Goal: Task Accomplishment & Management: Manage account settings

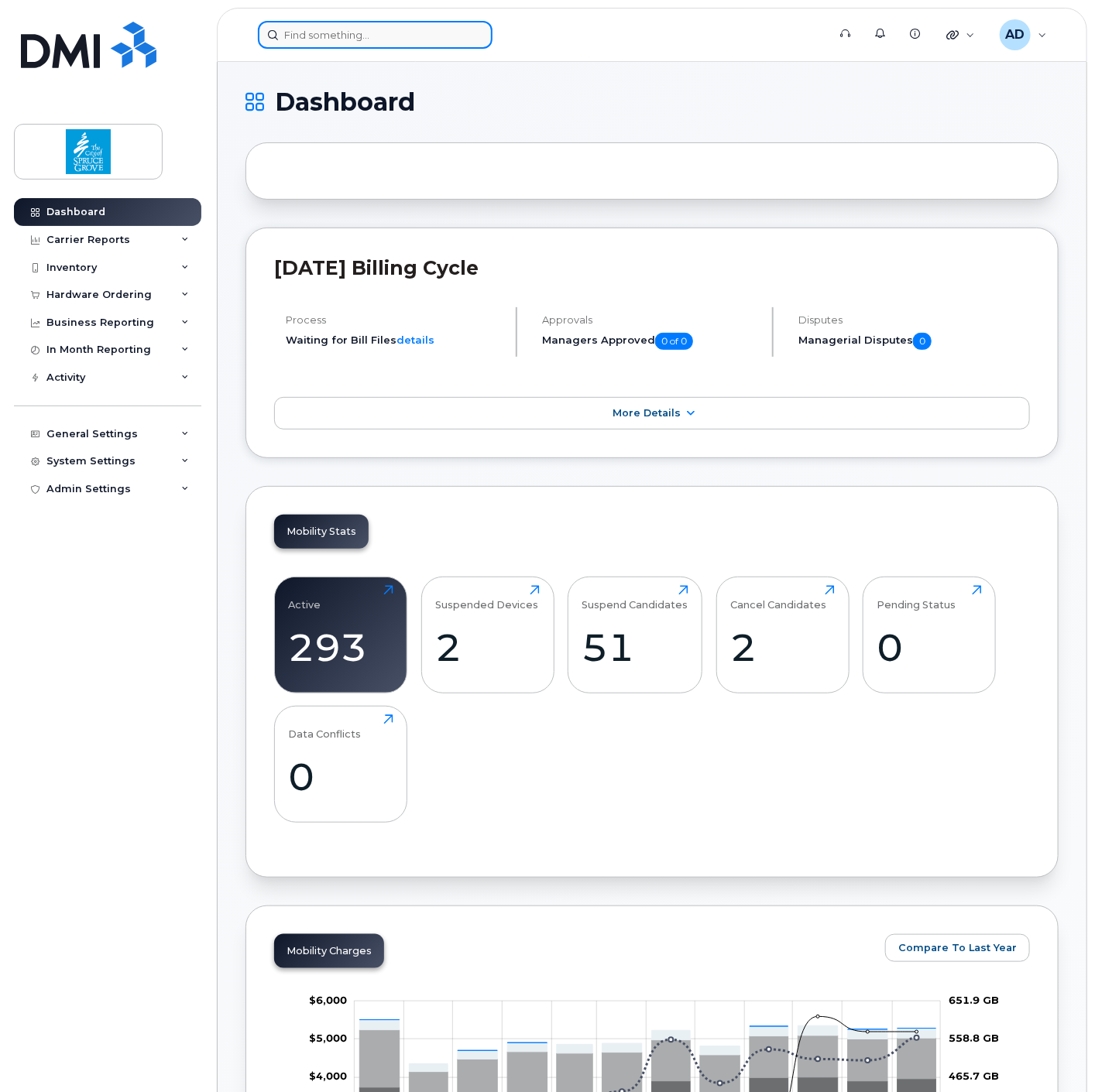
click at [398, 34] on input at bounding box center [375, 34] width 235 height 28
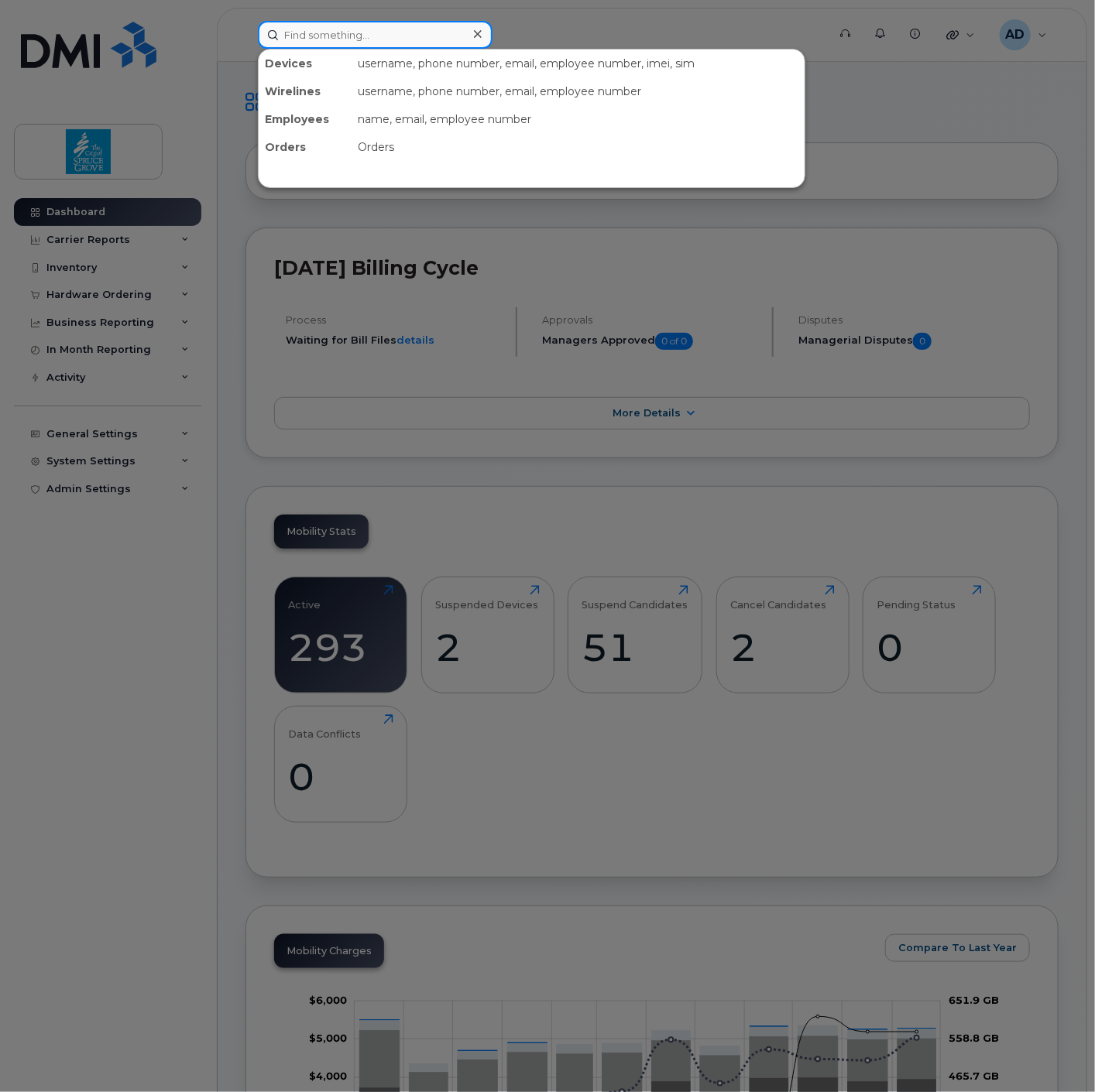
click at [376, 32] on input at bounding box center [375, 34] width 235 height 28
type input "amanda"
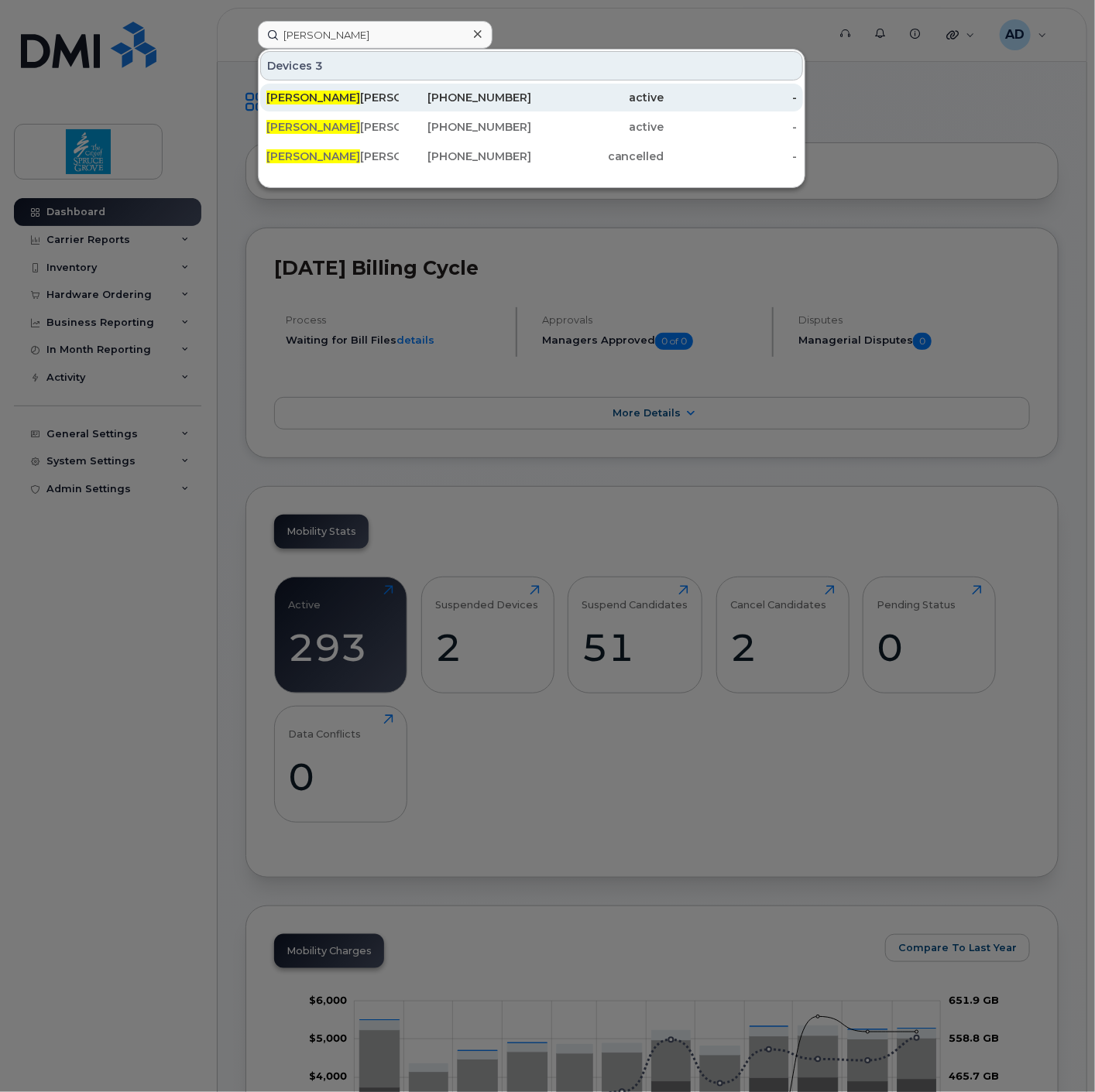
click at [339, 90] on div "Amanda Beisiegel" at bounding box center [332, 97] width 133 height 15
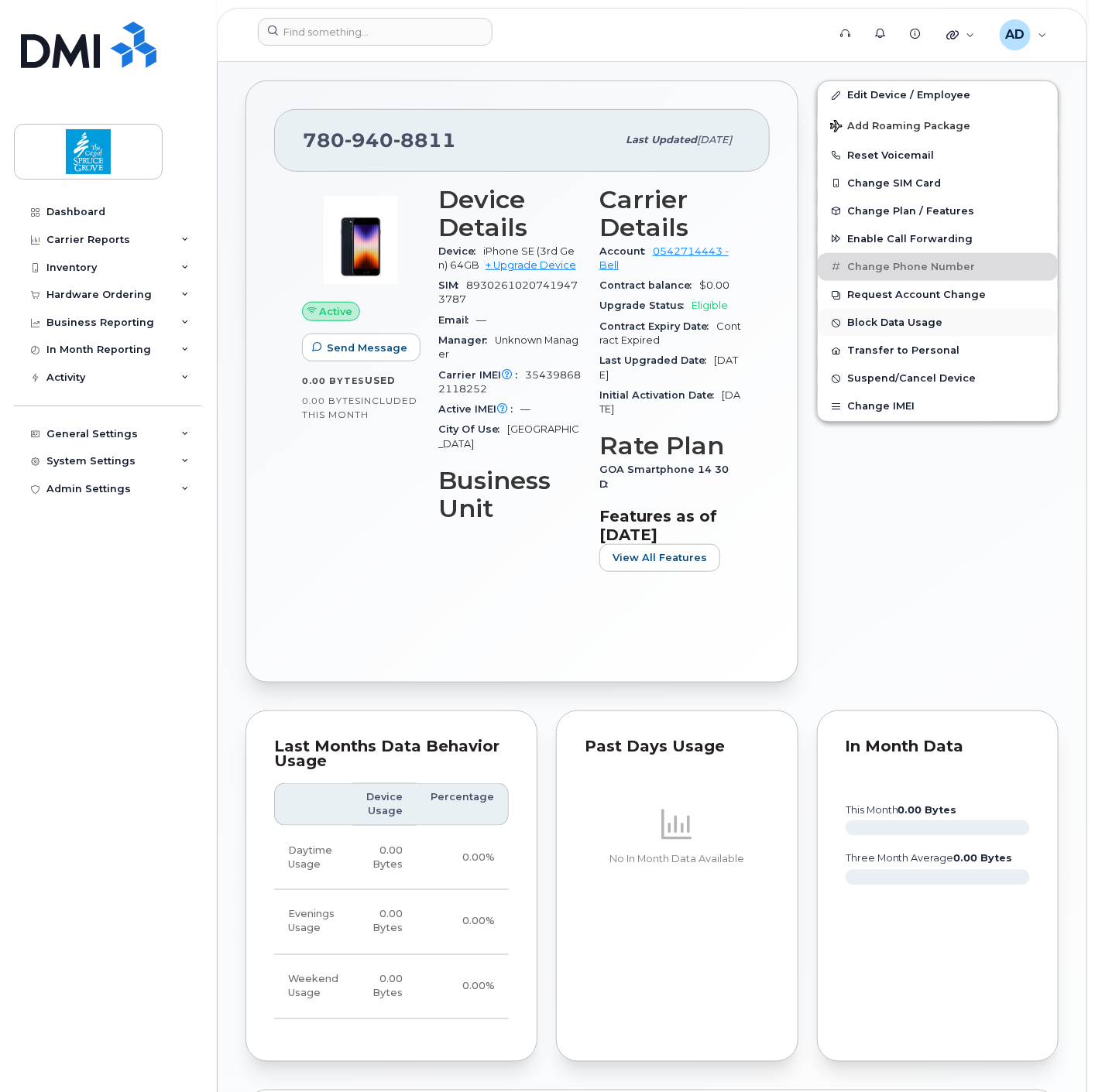
scroll to position [232, 0]
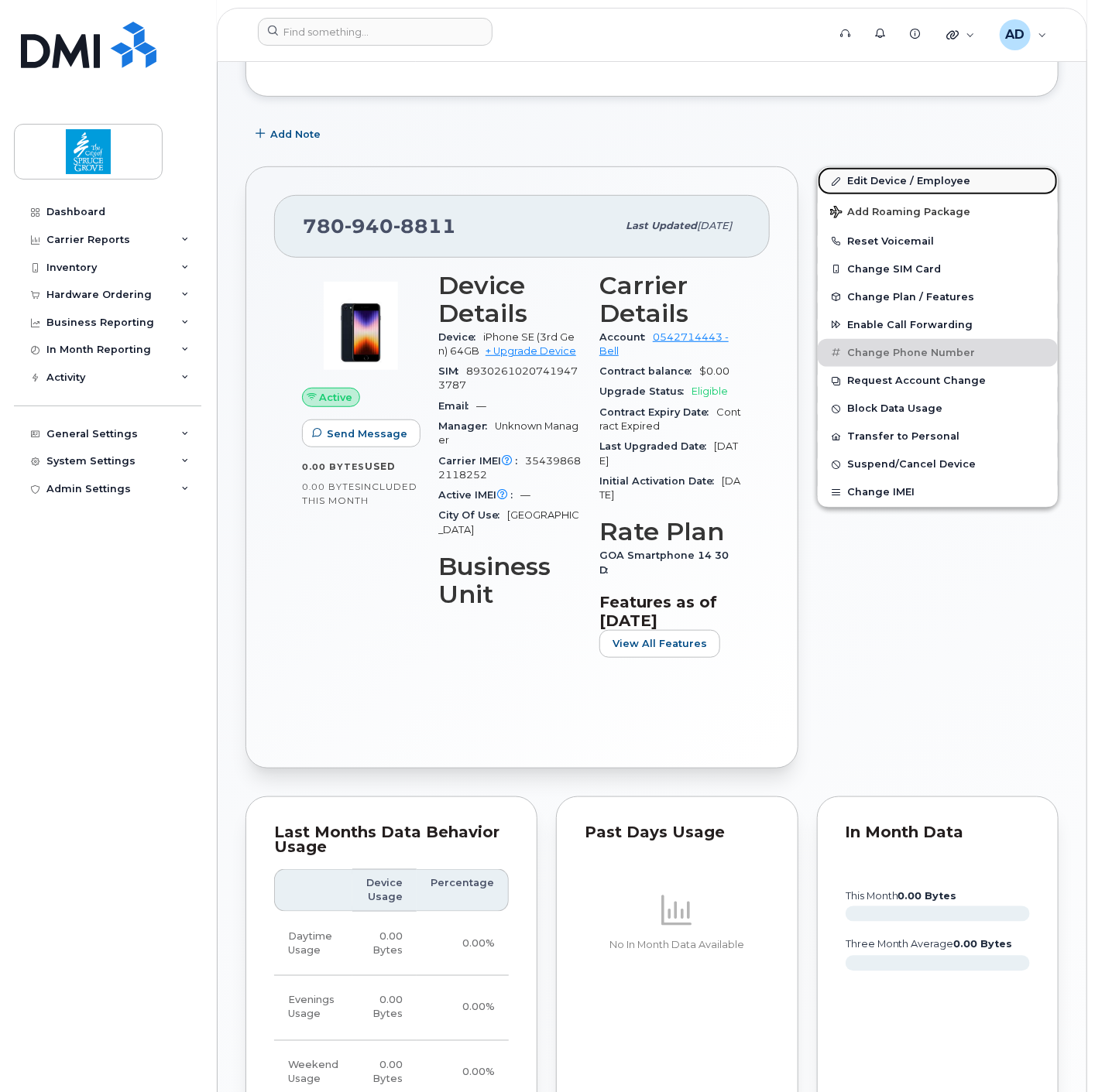
click at [914, 184] on link "Edit Device / Employee" at bounding box center [937, 180] width 240 height 28
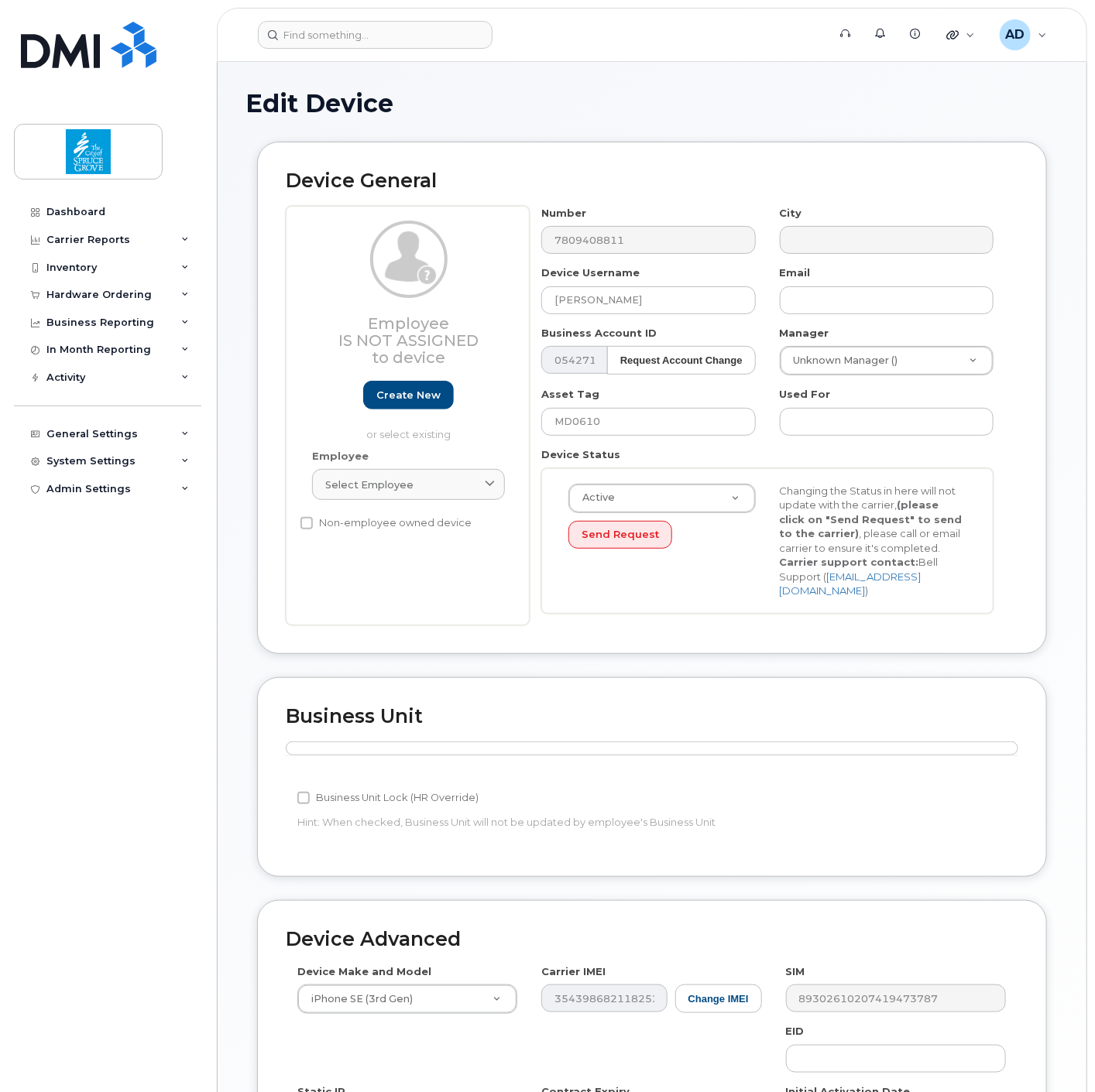
click at [478, 126] on div "Edit Device" at bounding box center [651, 116] width 812 height 52
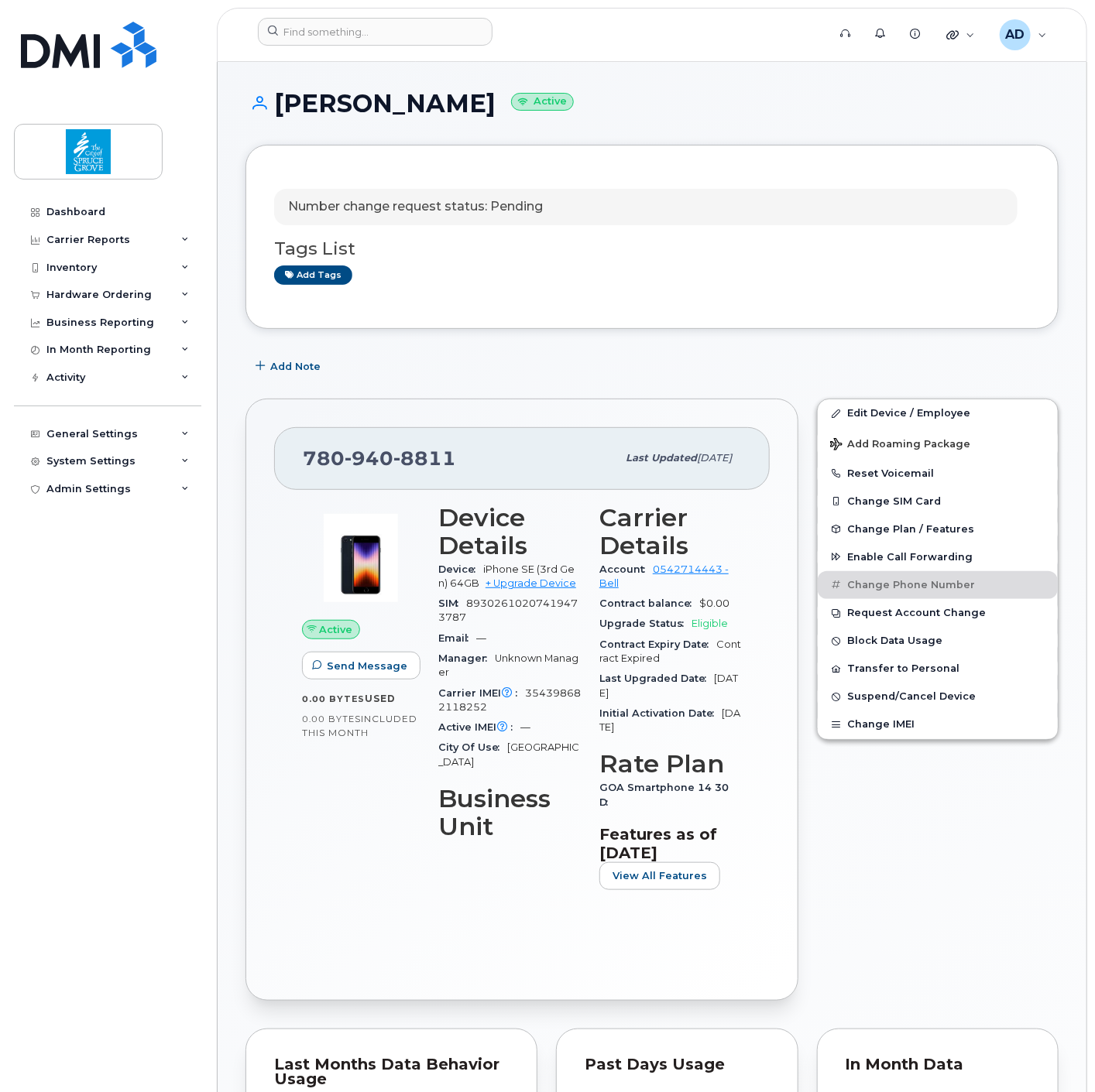
click at [740, 358] on div "Add Note" at bounding box center [651, 366] width 812 height 28
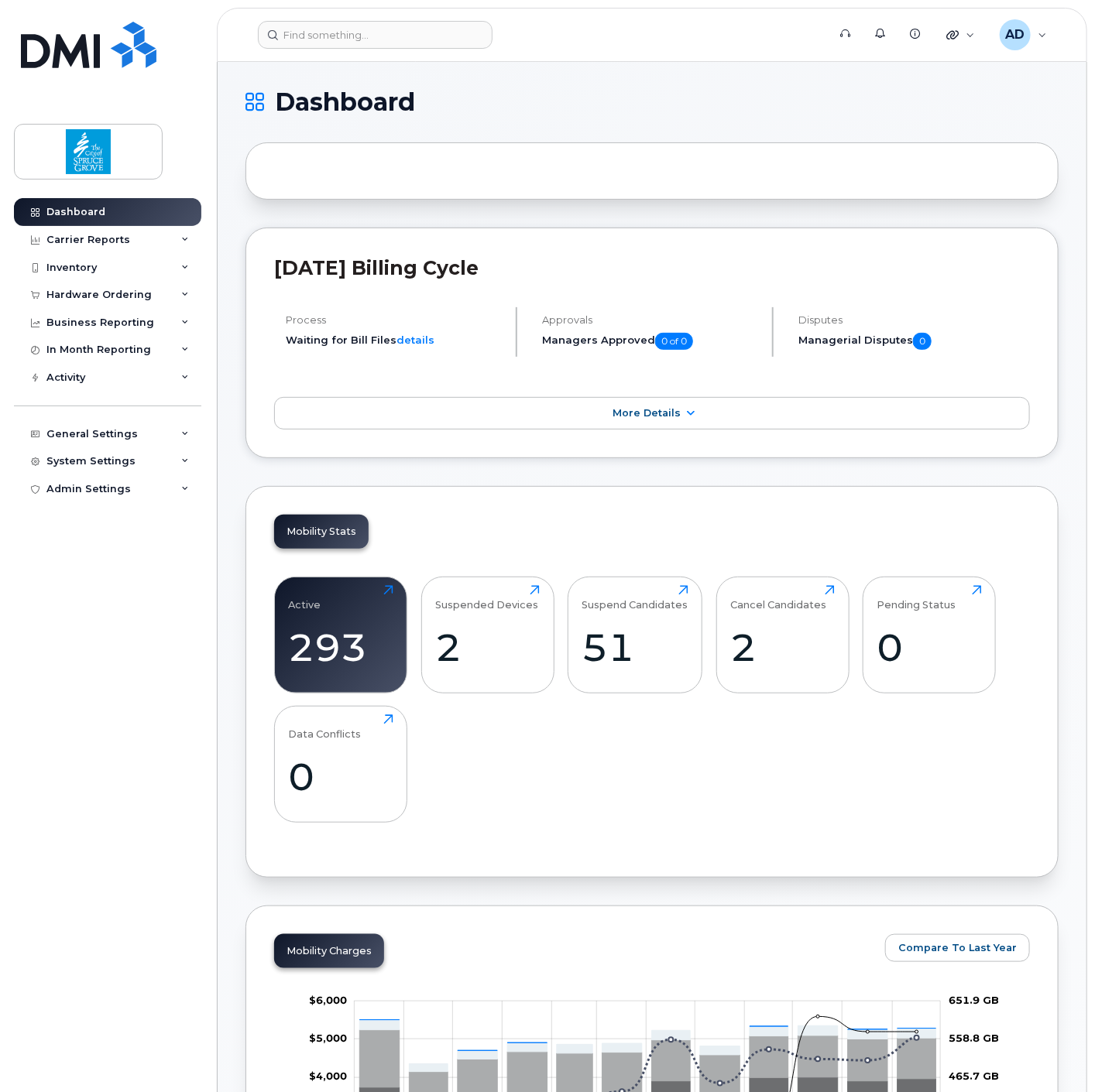
click at [333, 16] on header "Support Alerts Knowledge Base Quicklinks Suspend / Cancel Device Change SIM Car…" at bounding box center [651, 34] width 870 height 54
click at [334, 29] on input at bounding box center [375, 34] width 235 height 28
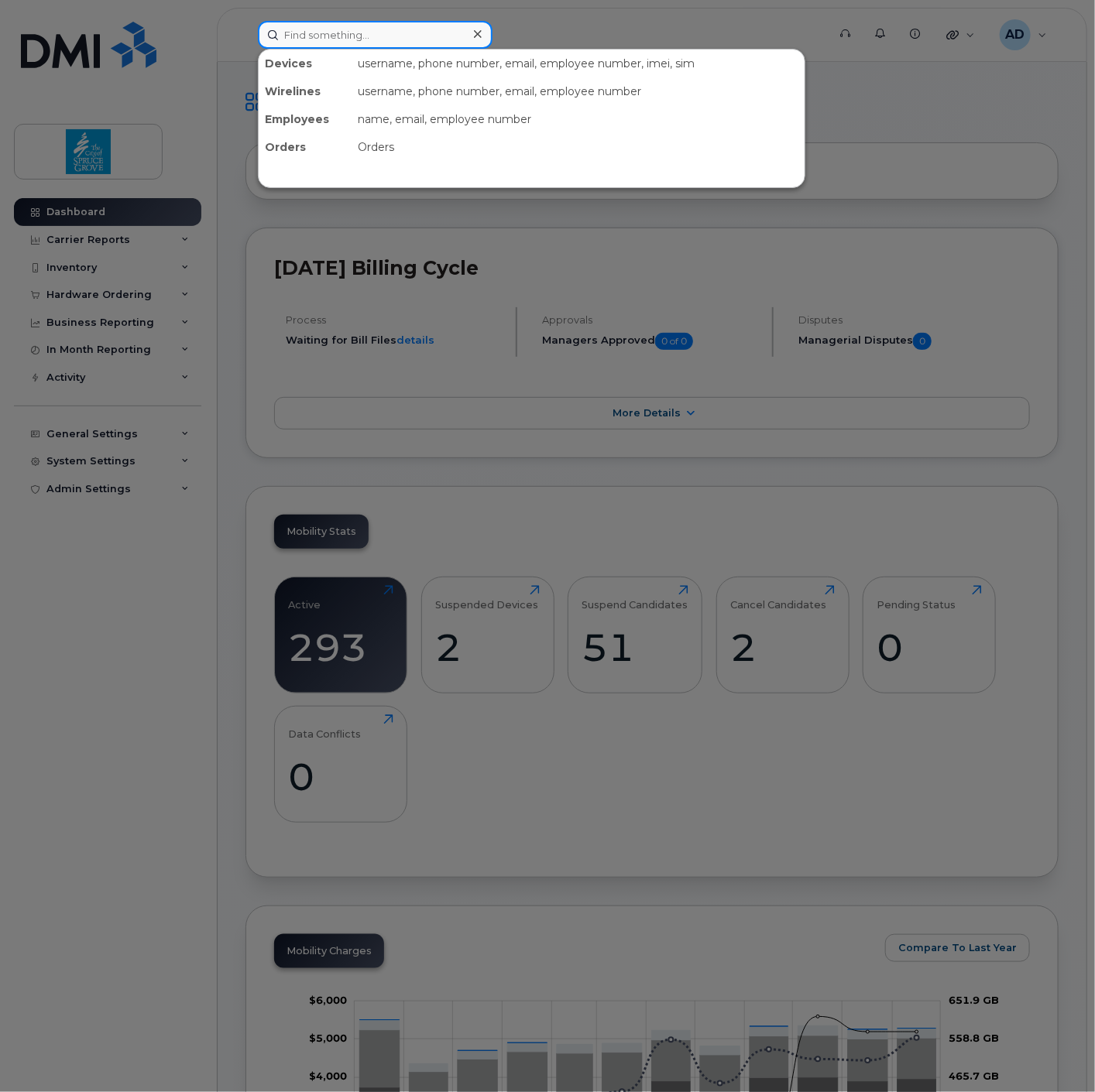
paste input "780-686-3659"
type input "780-686-3659"
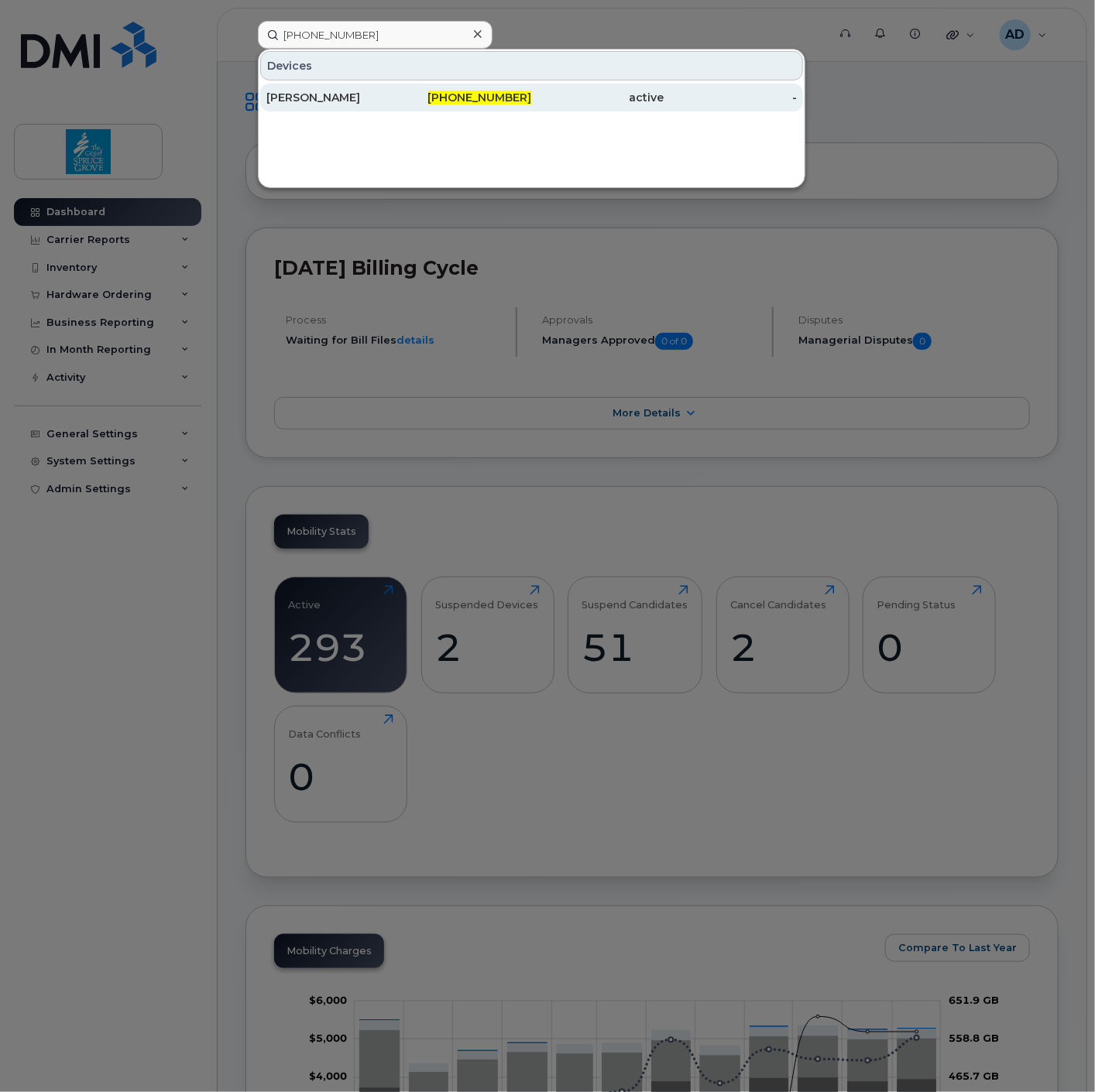
click at [467, 109] on div "780-686-3659" at bounding box center [465, 97] width 133 height 28
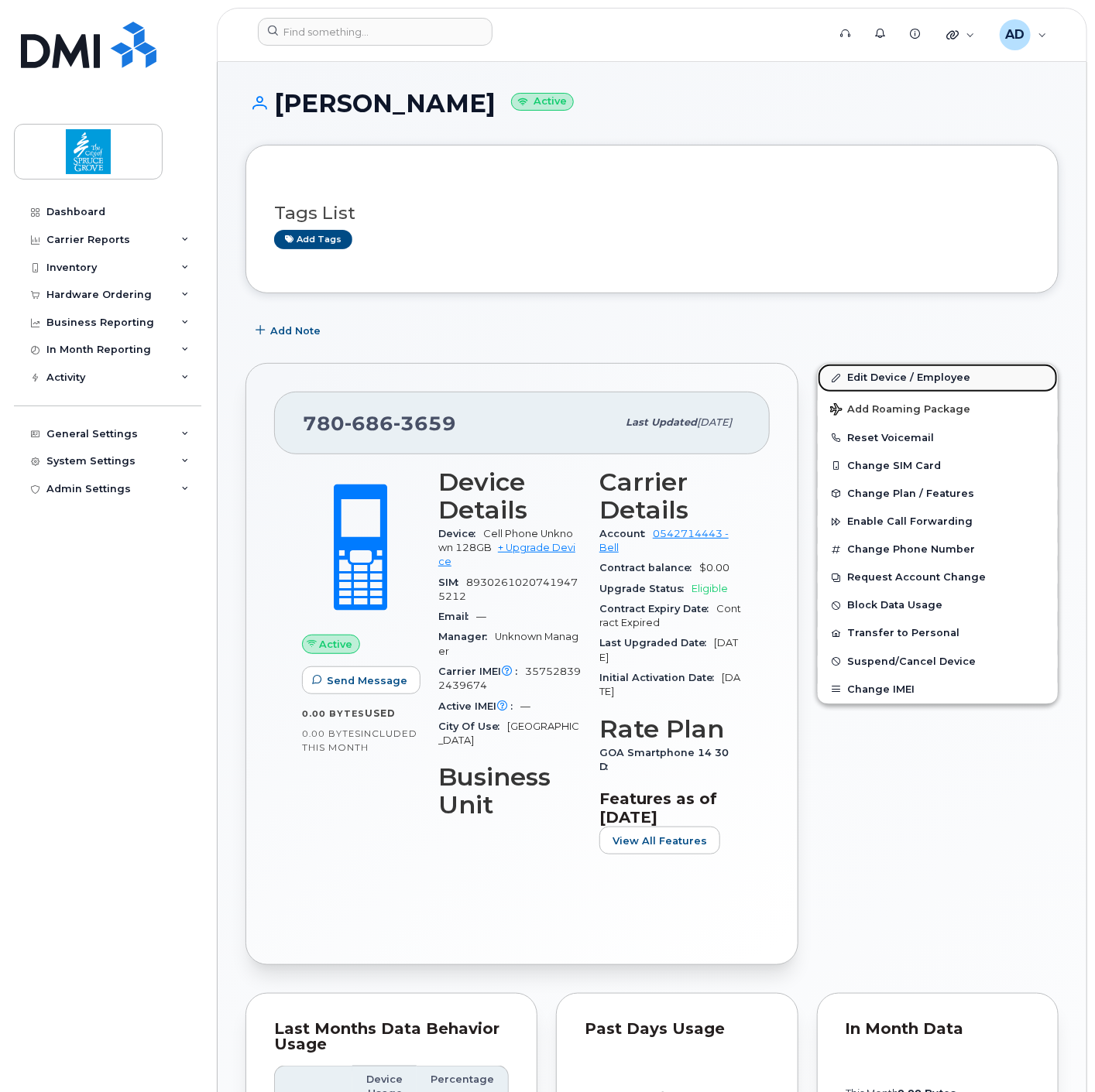
click at [900, 382] on link "Edit Device / Employee" at bounding box center [937, 377] width 240 height 28
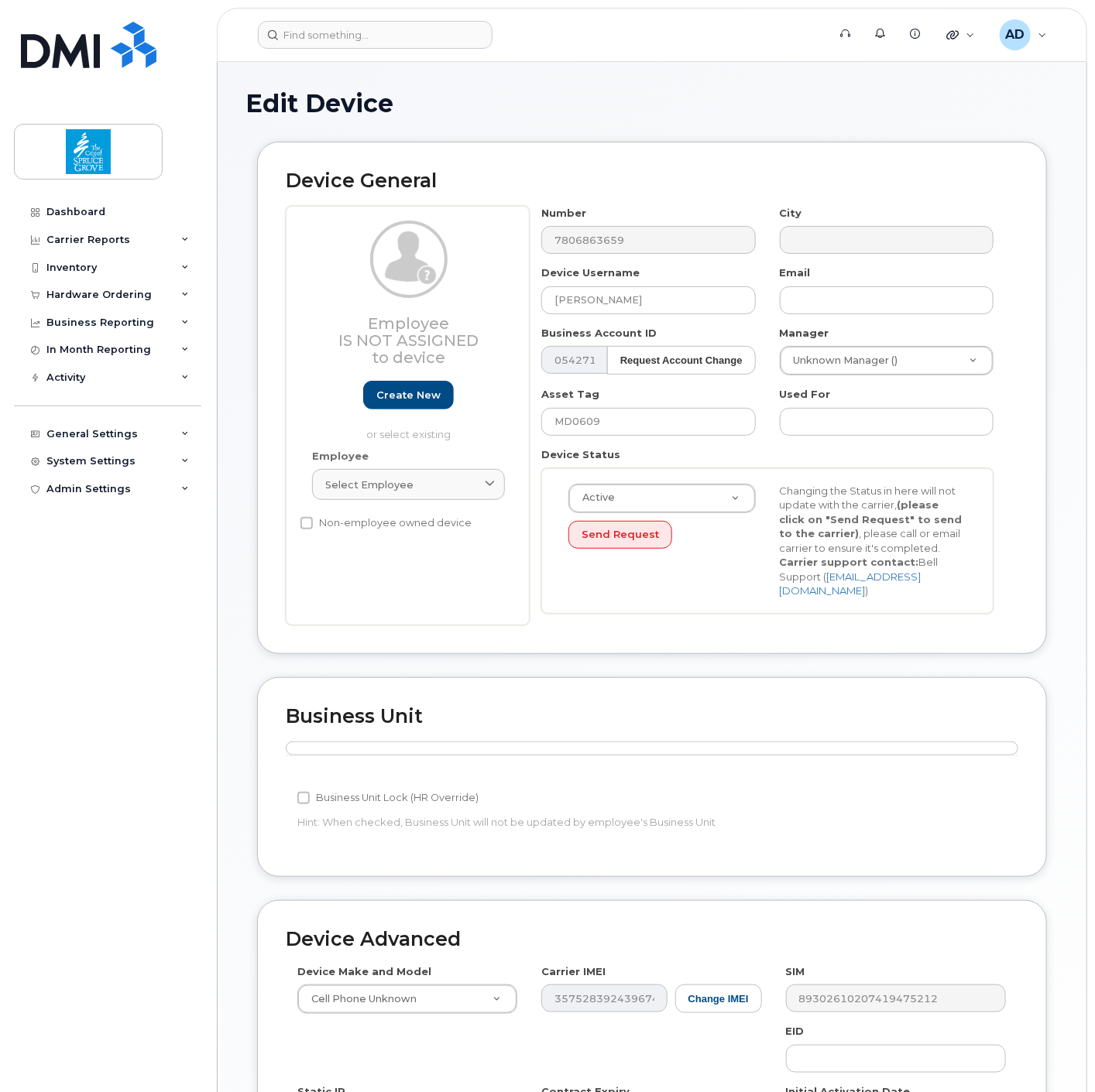
scroll to position [256, 0]
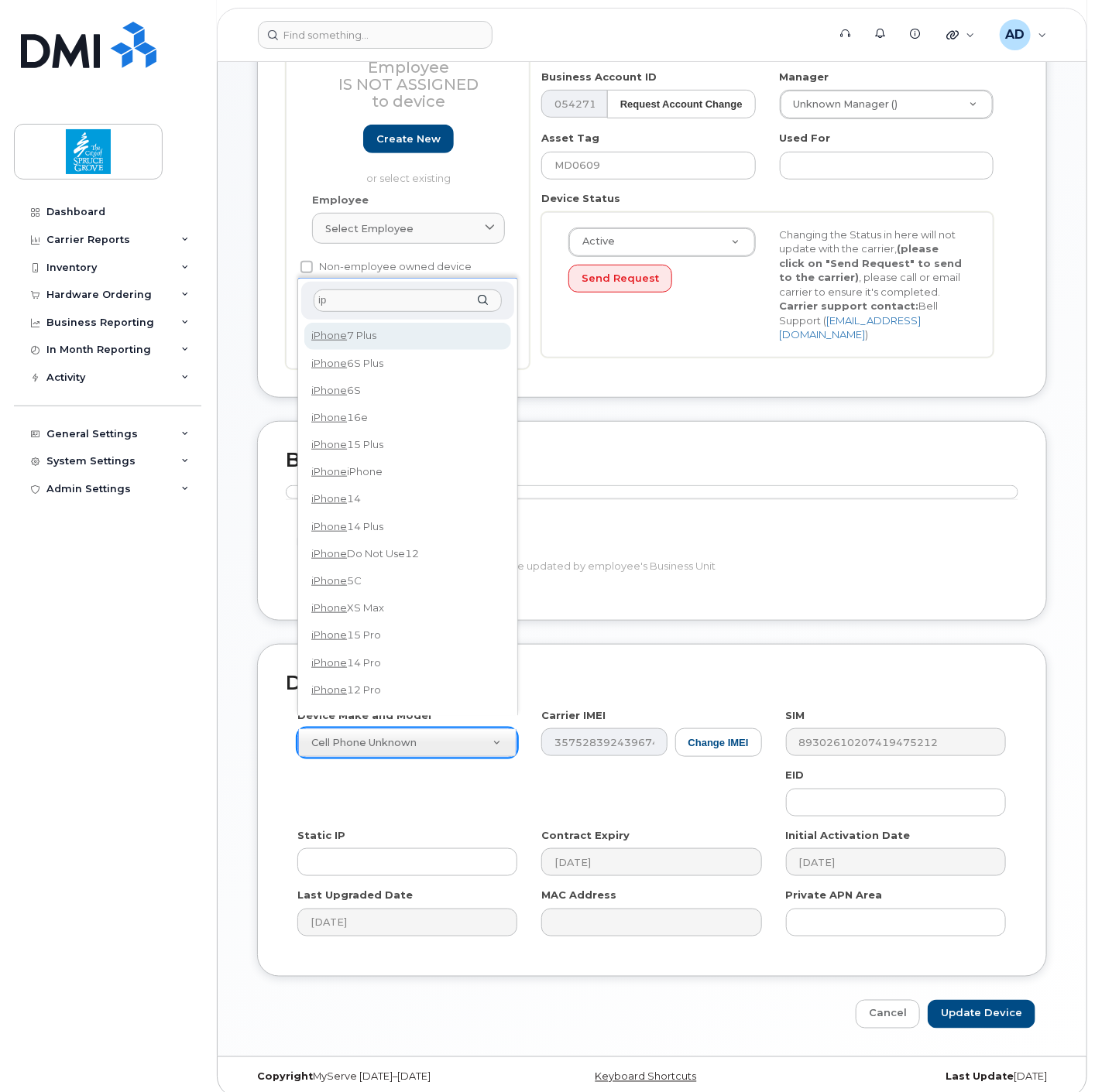
type input "i"
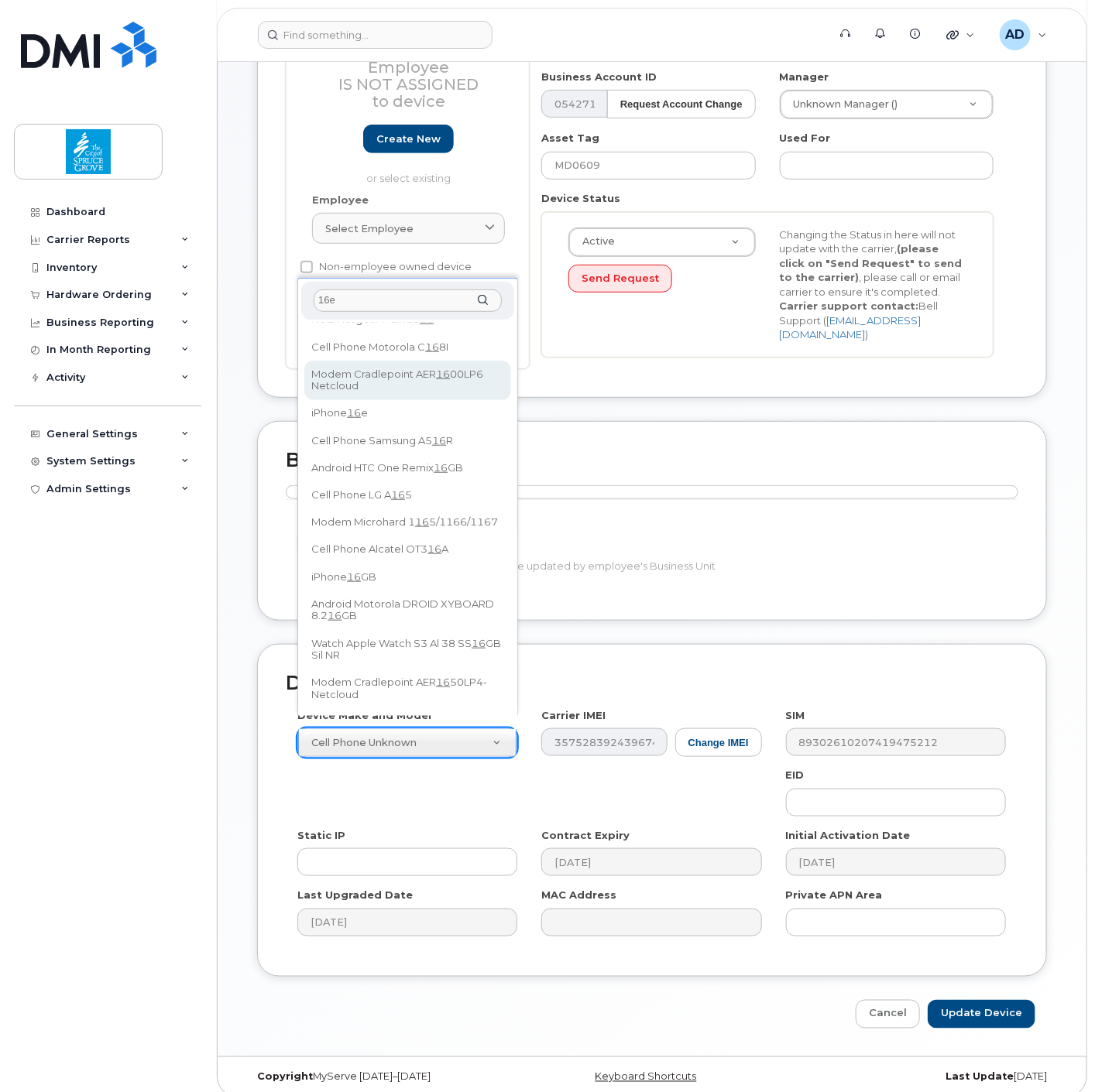
scroll to position [0, 0]
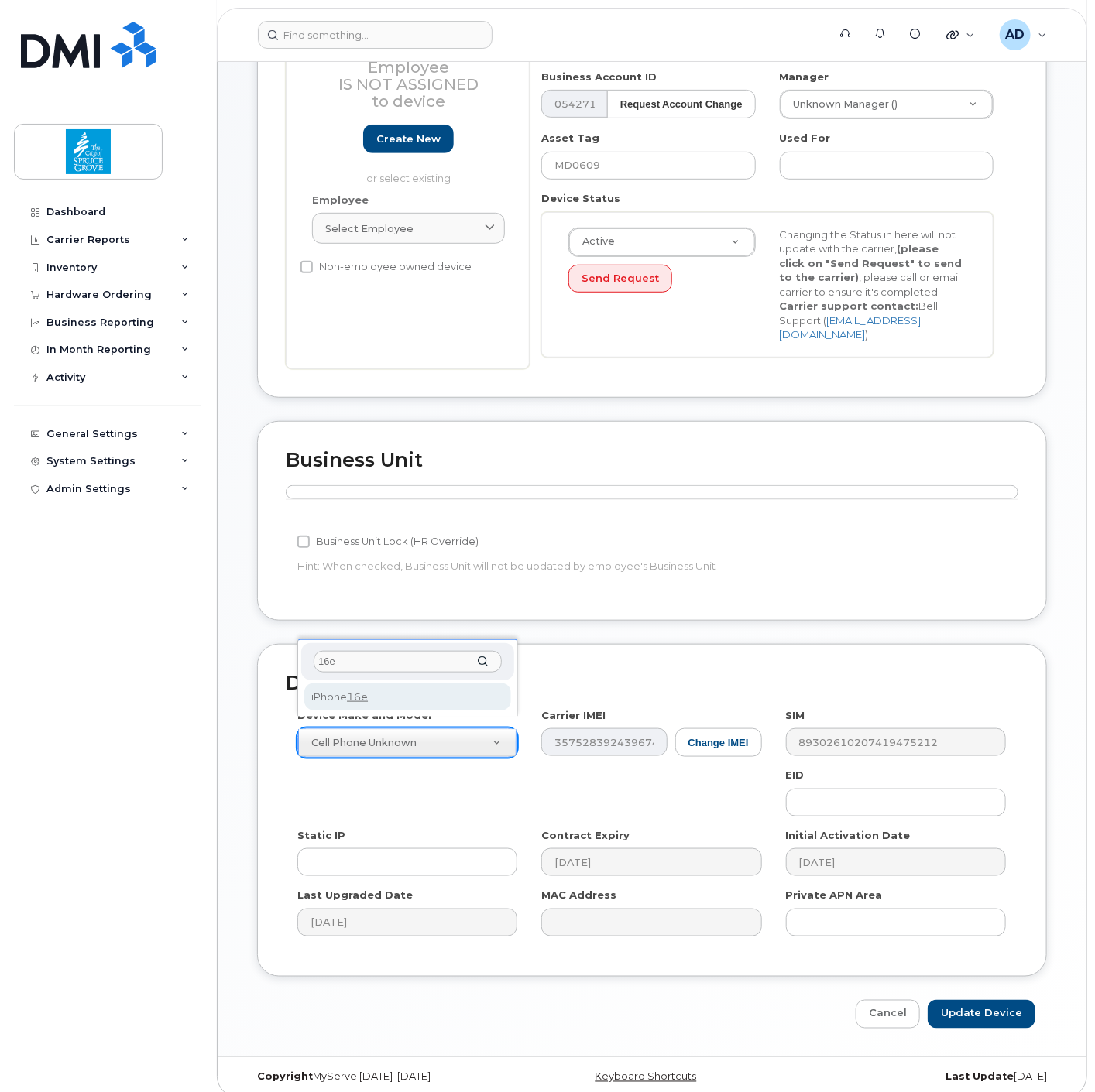
type input "16e"
select select "3304"
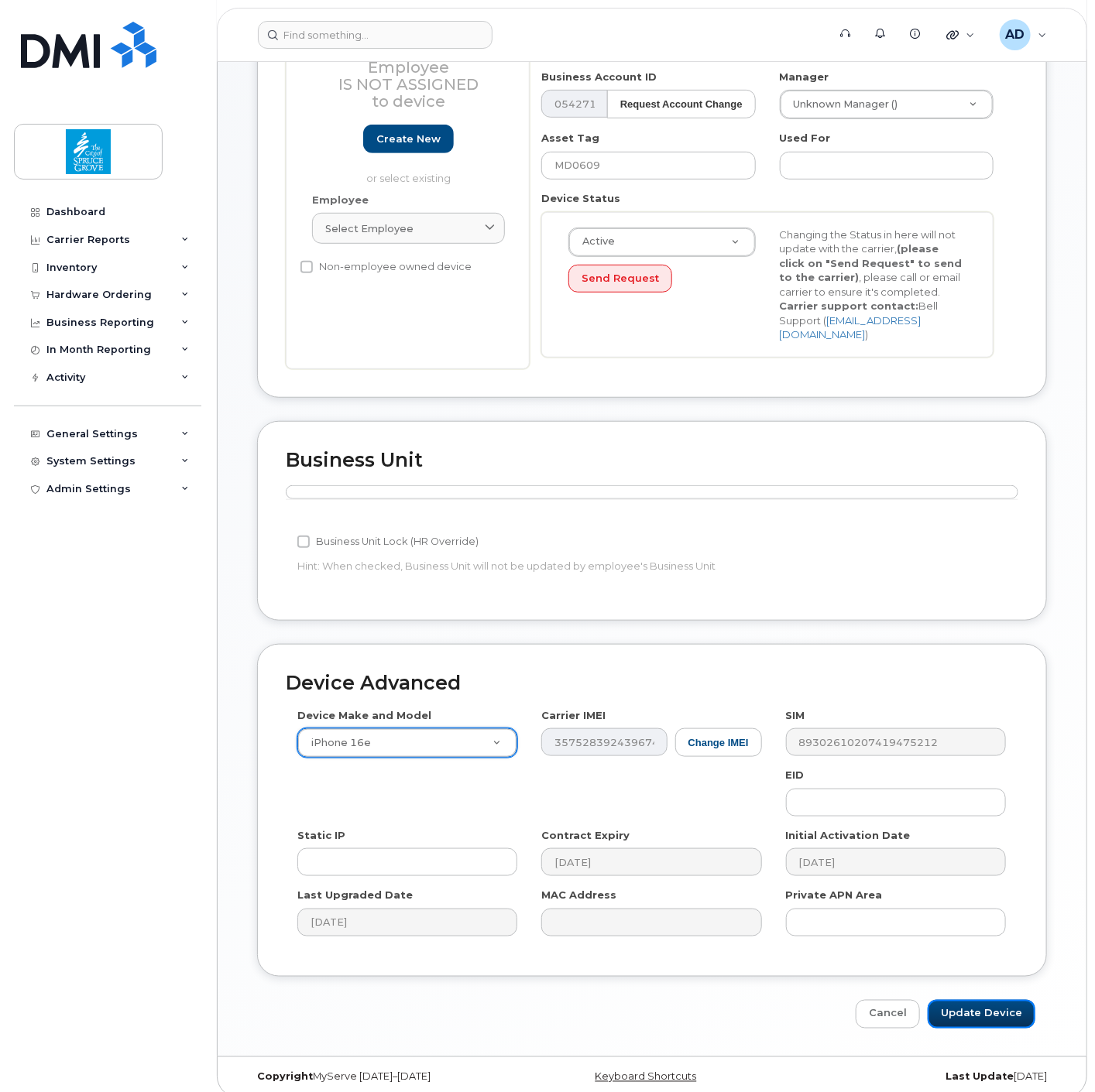
drag, startPoint x: 993, startPoint y: 992, endPoint x: 951, endPoint y: 977, distance: 44.6
click at [994, 1000] on input "Update Device" at bounding box center [980, 1015] width 108 height 29
type input "Saving..."
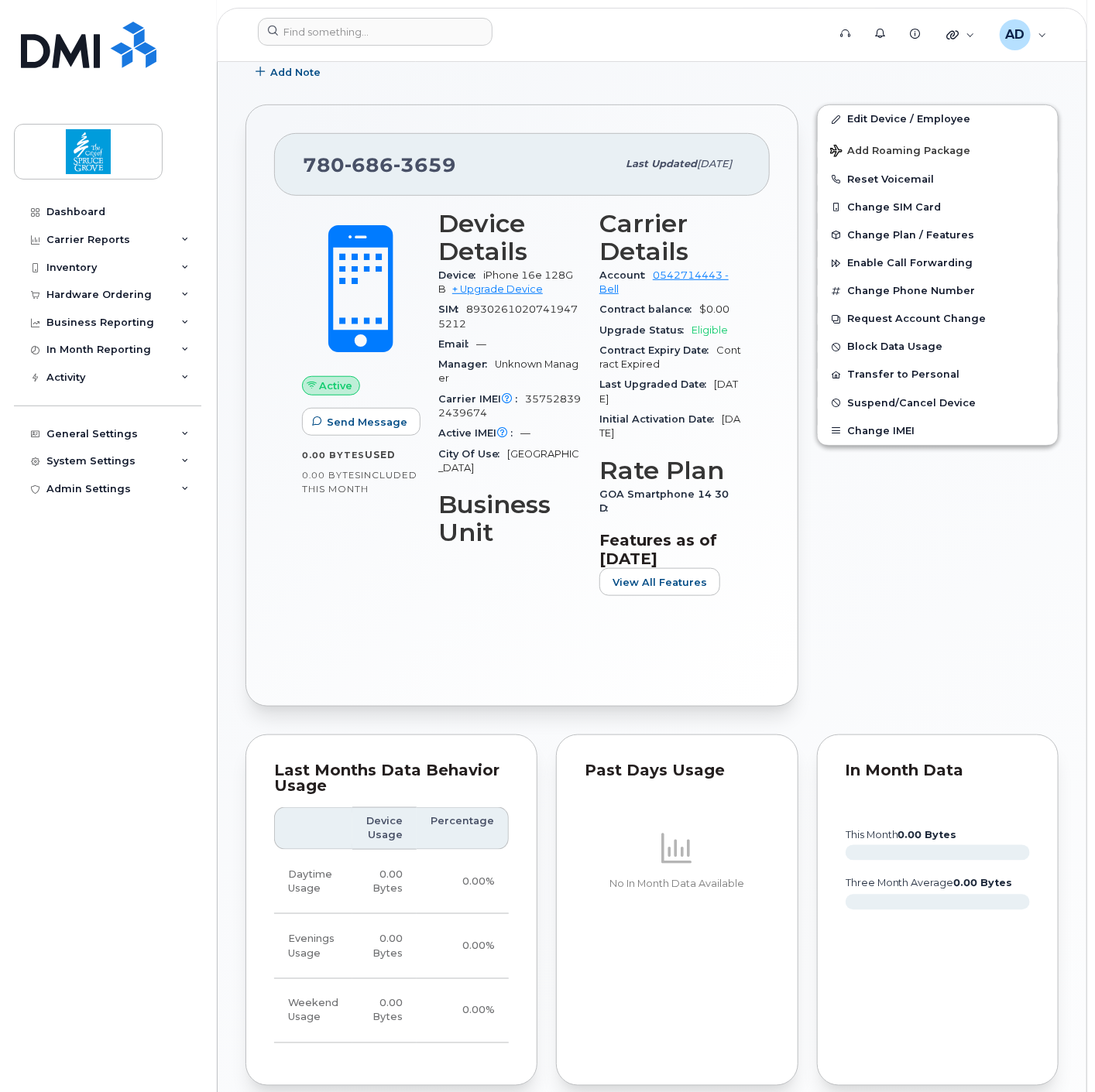
scroll to position [258, 0]
click at [652, 569] on button "View All Features" at bounding box center [660, 582] width 120 height 28
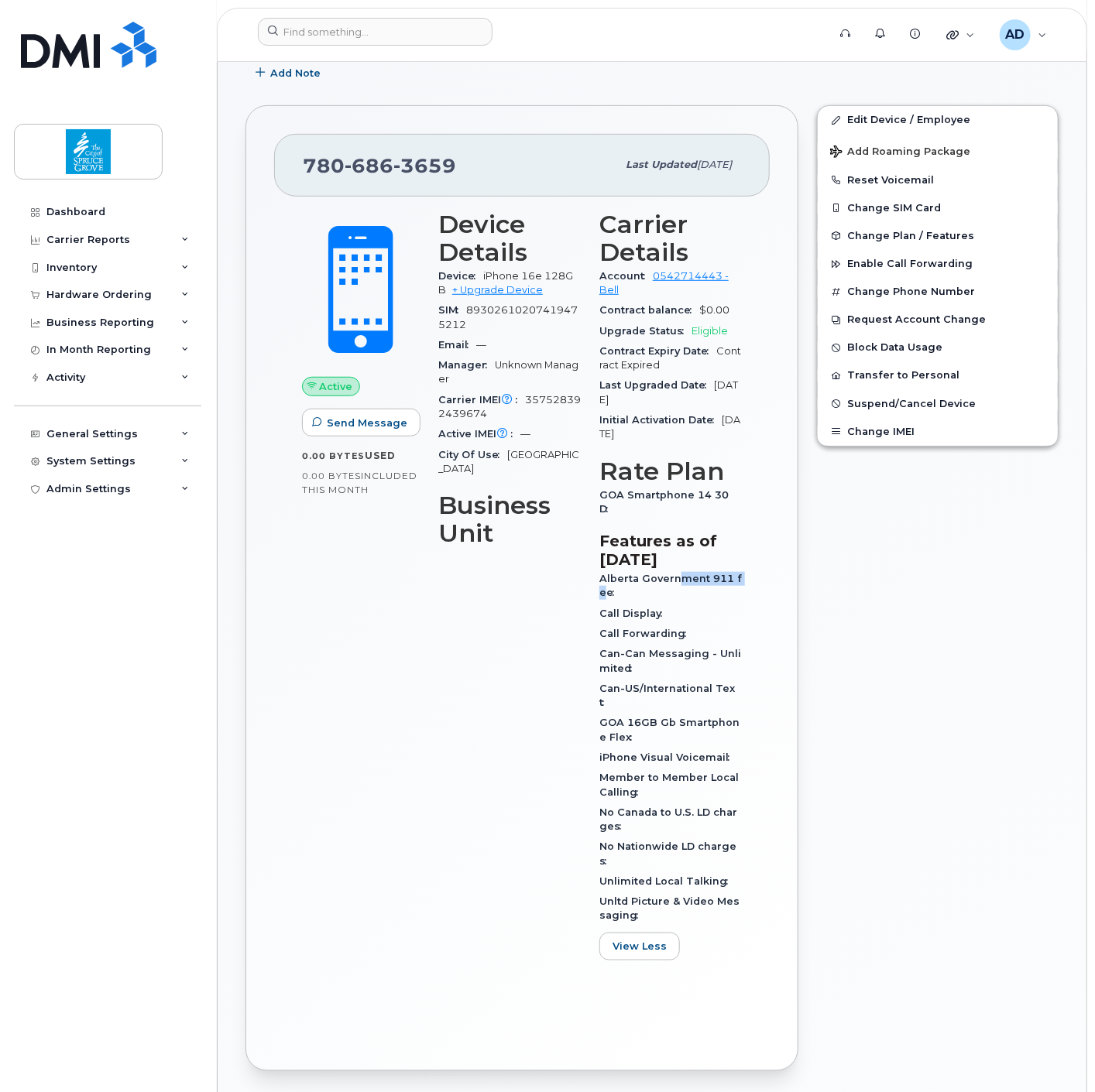
drag, startPoint x: 680, startPoint y: 558, endPoint x: 761, endPoint y: 558, distance: 81.0
click at [761, 558] on div "Active Send Message 0.00 Bytes  used 0.00 Bytes  included this month Device Det…" at bounding box center [521, 620] width 495 height 846
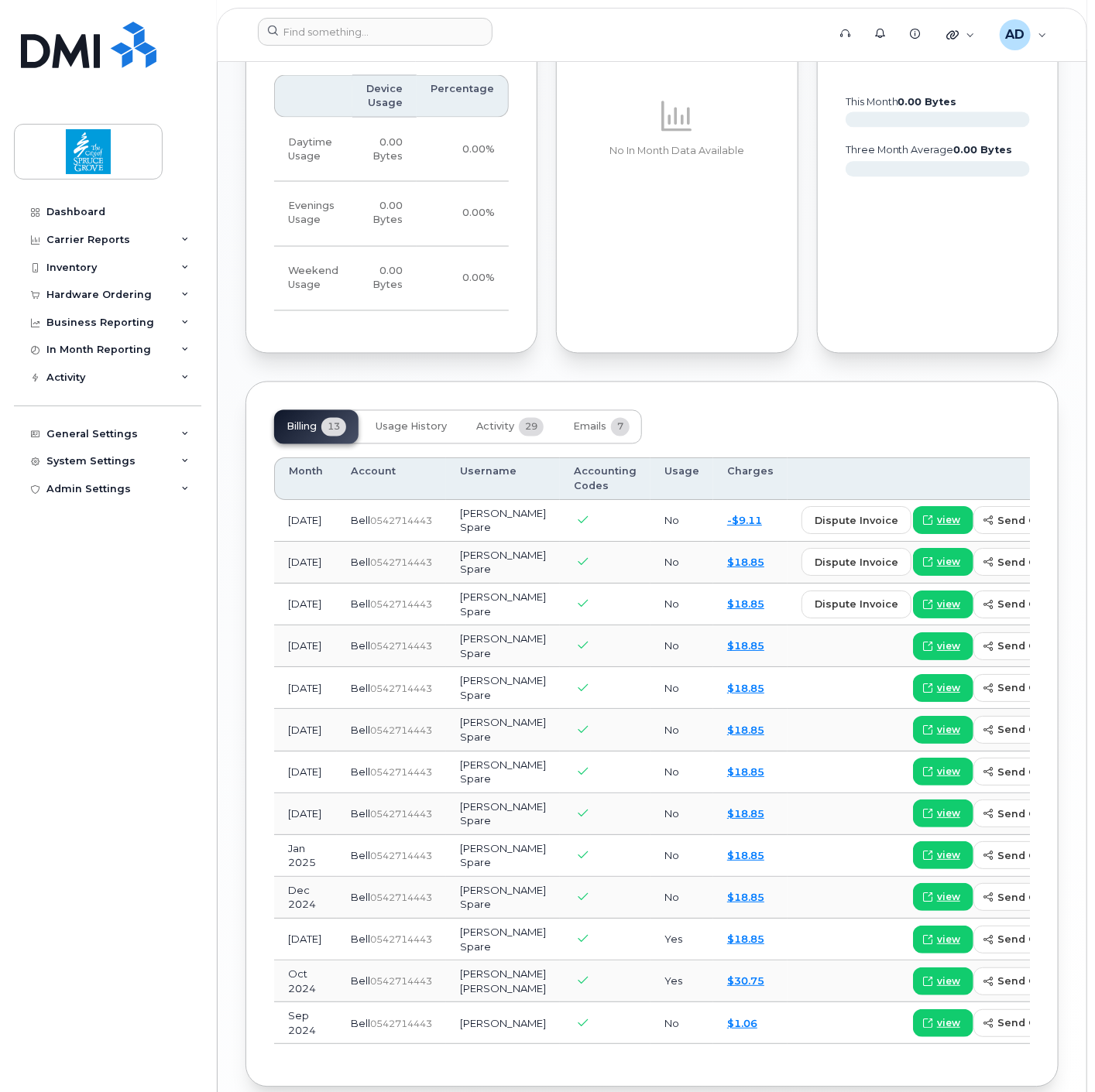
scroll to position [1032, 0]
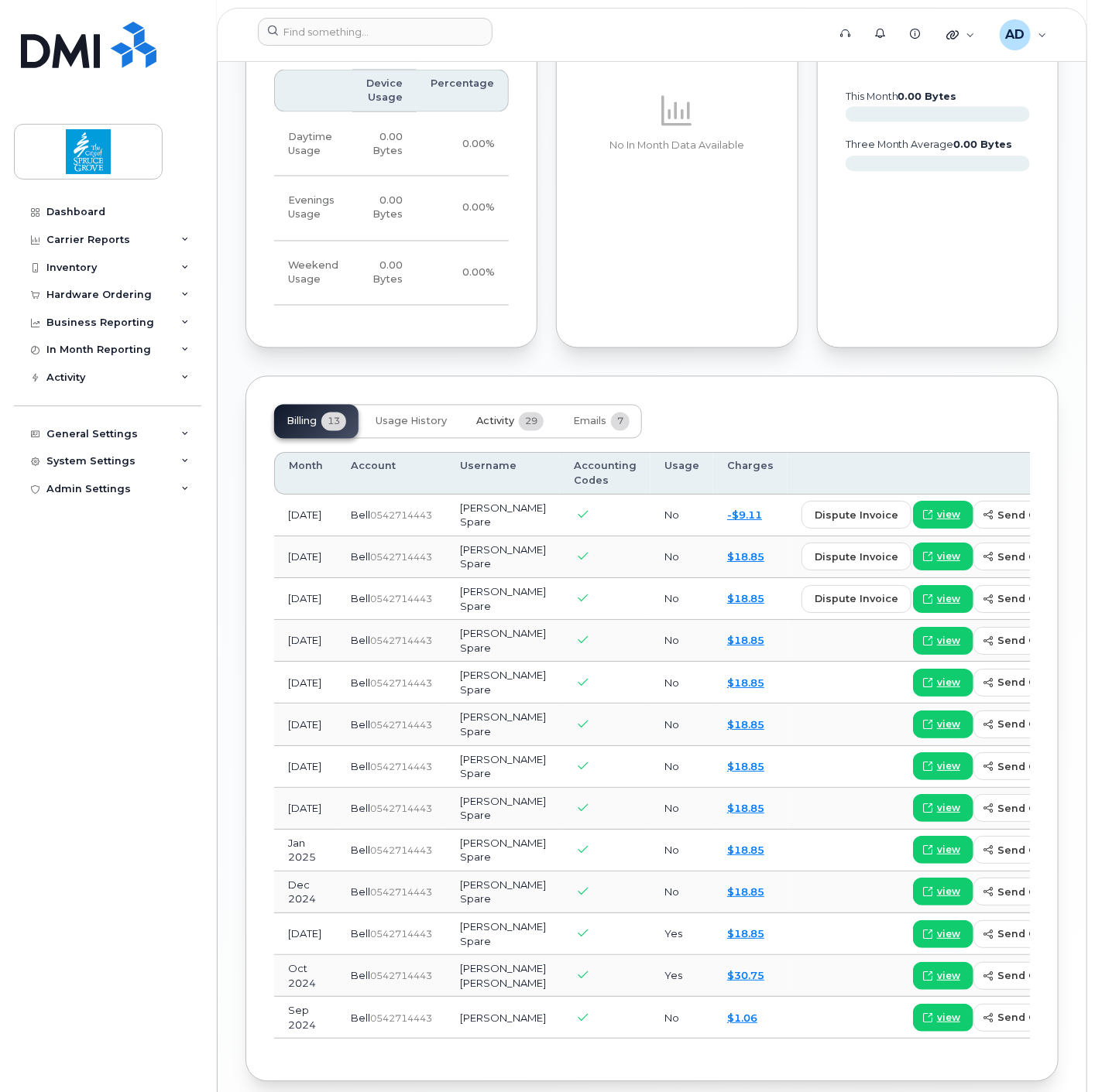
click at [503, 415] on span "Activity" at bounding box center [495, 421] width 38 height 12
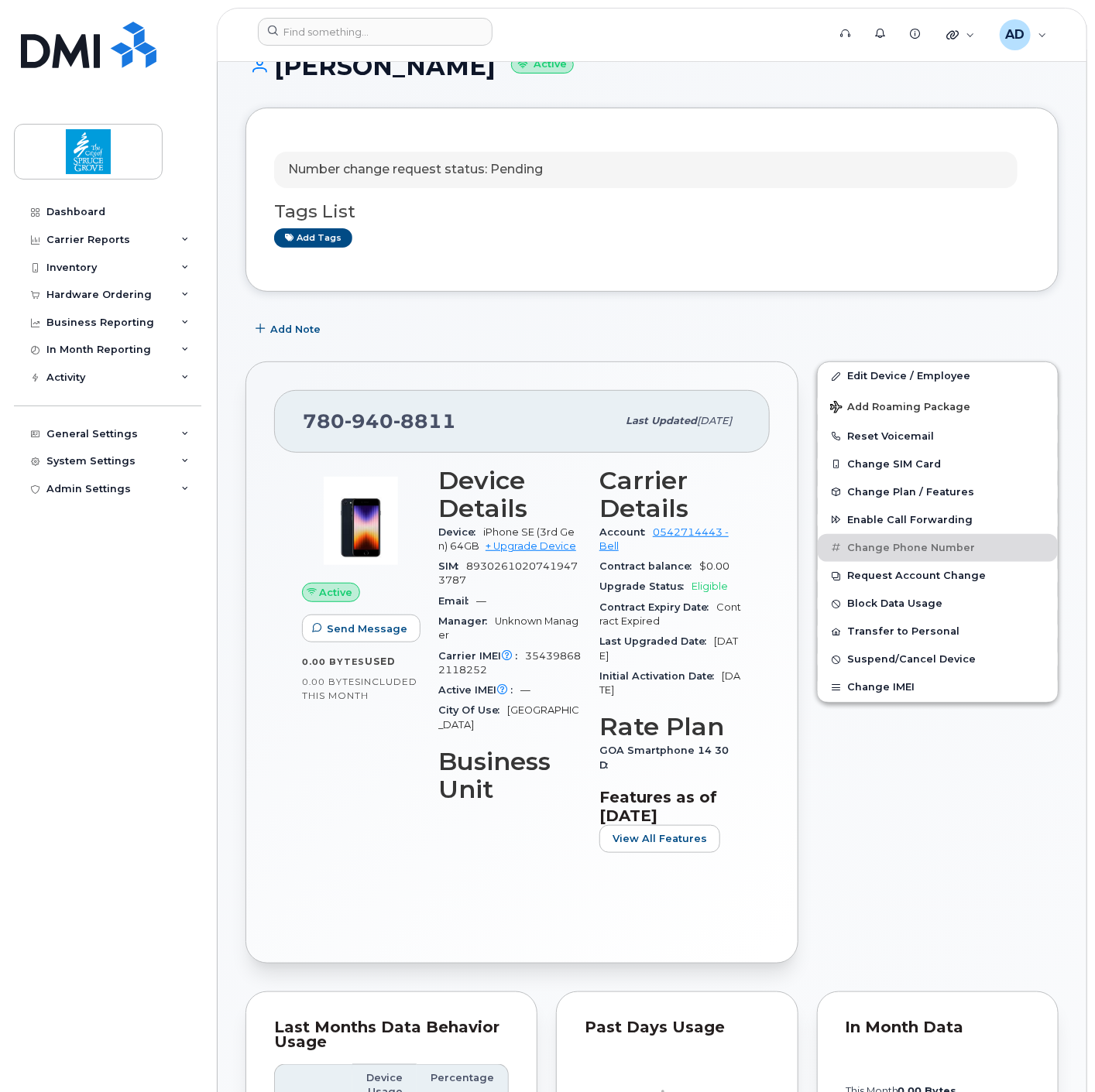
scroll to position [0, 0]
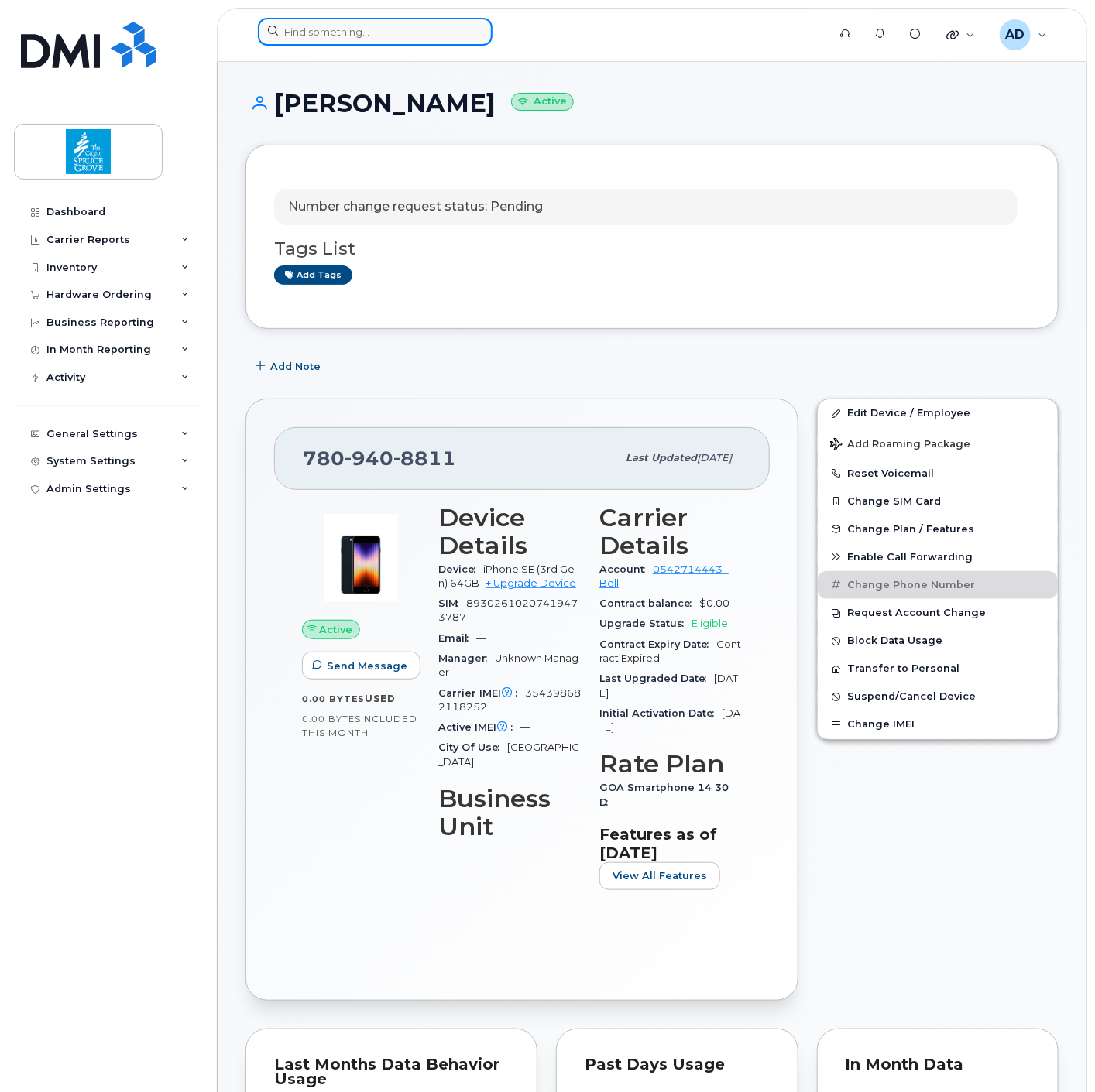
click at [391, 36] on input at bounding box center [375, 32] width 235 height 28
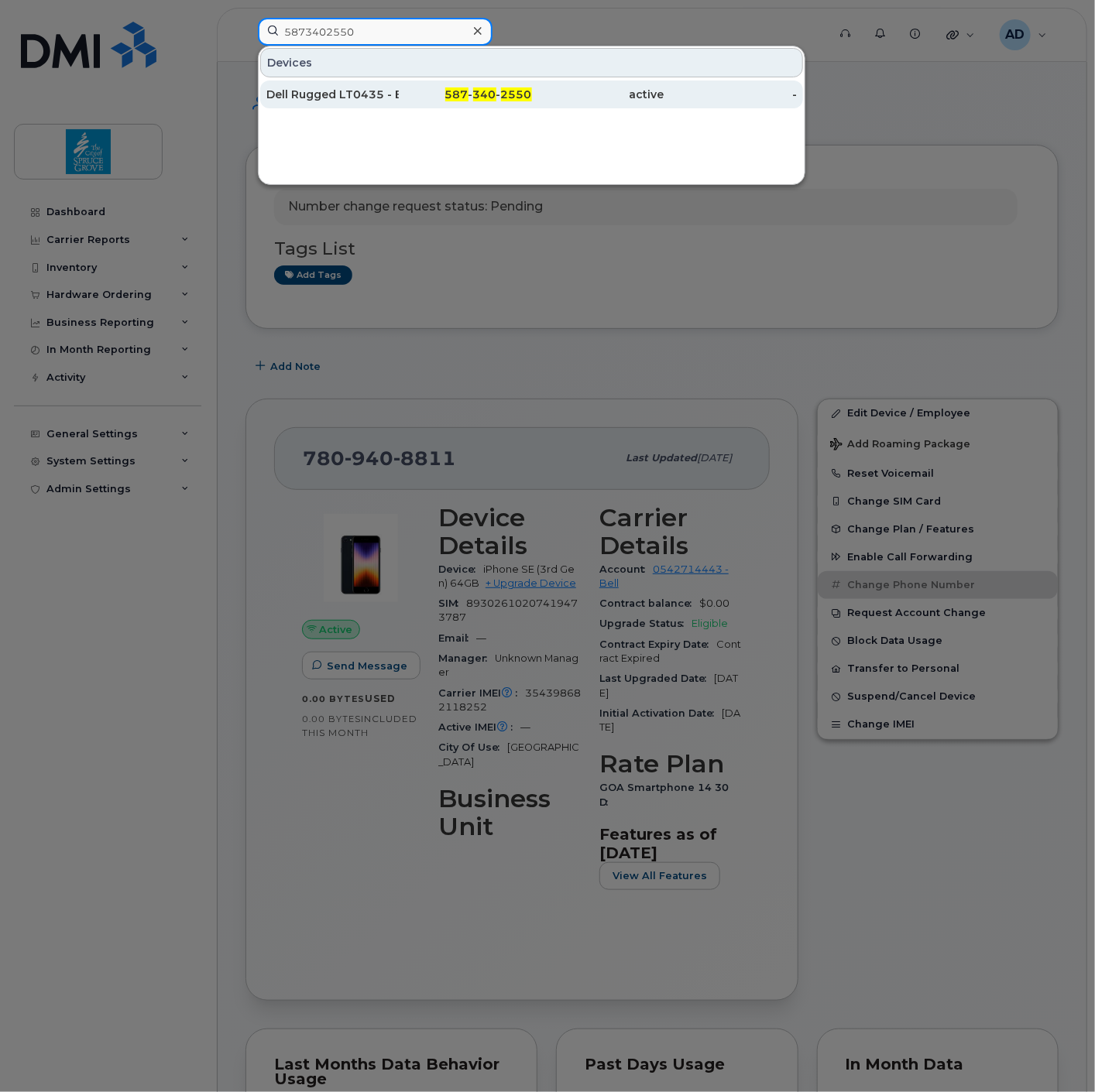
type input "5873402550"
click at [370, 94] on div "Dell Rugged LT0435 - Enforcement Services" at bounding box center [332, 94] width 133 height 15
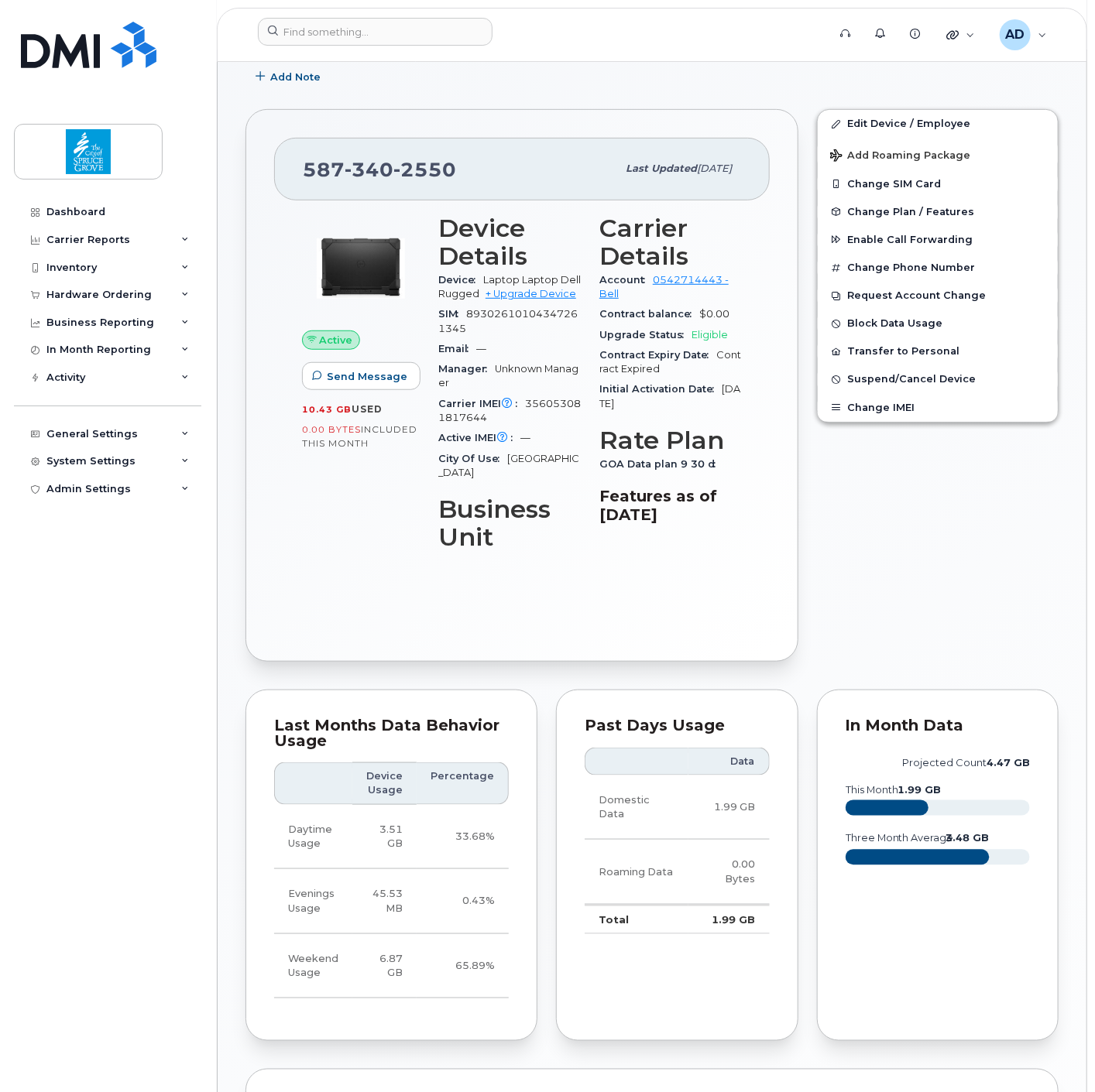
scroll to position [86, 0]
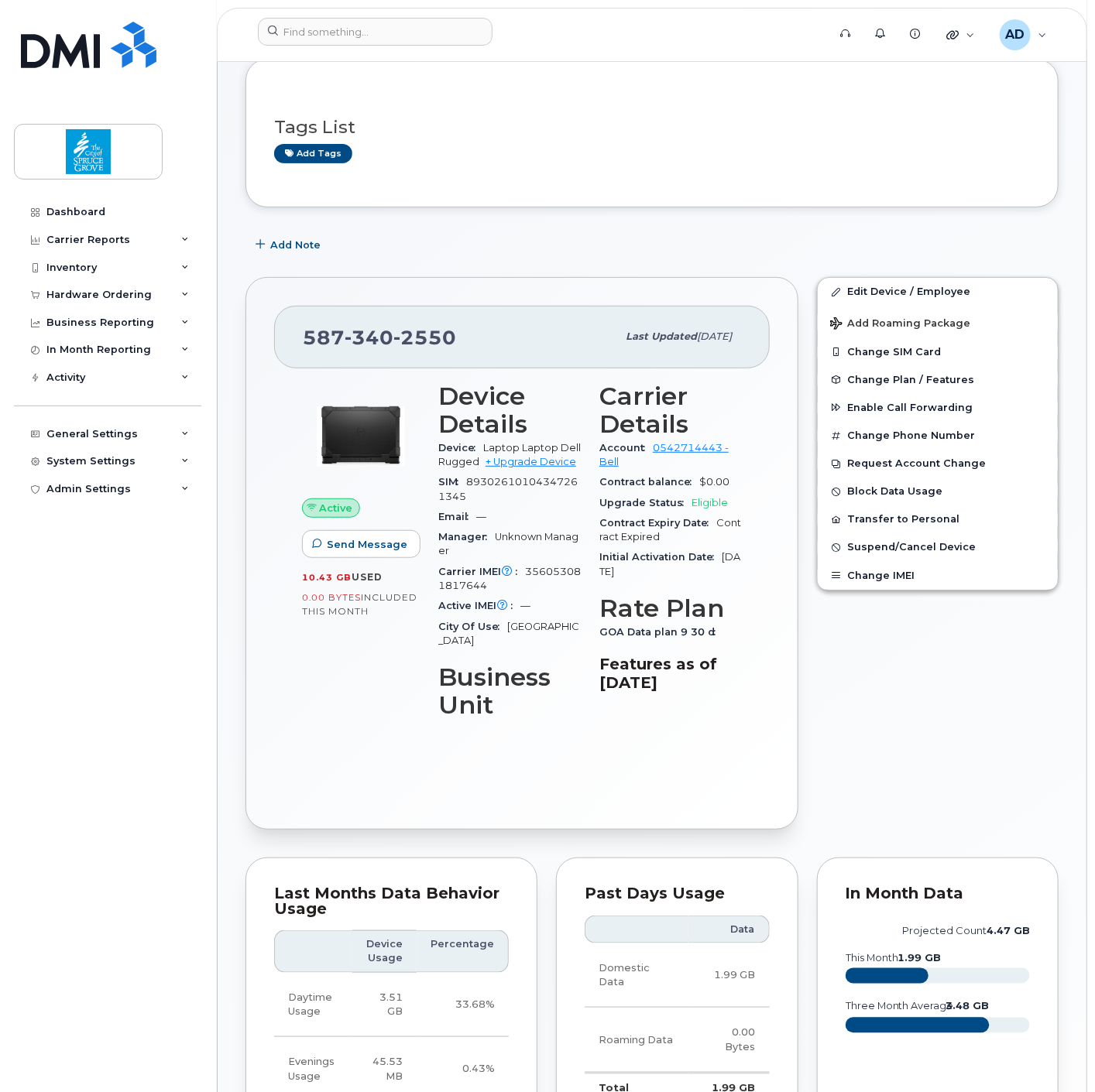
click at [690, 265] on div "Tags List Add tags Add Note [PHONE_NUMBER] Last updated [DATE] Active Send Mess…" at bounding box center [651, 998] width 812 height 1878
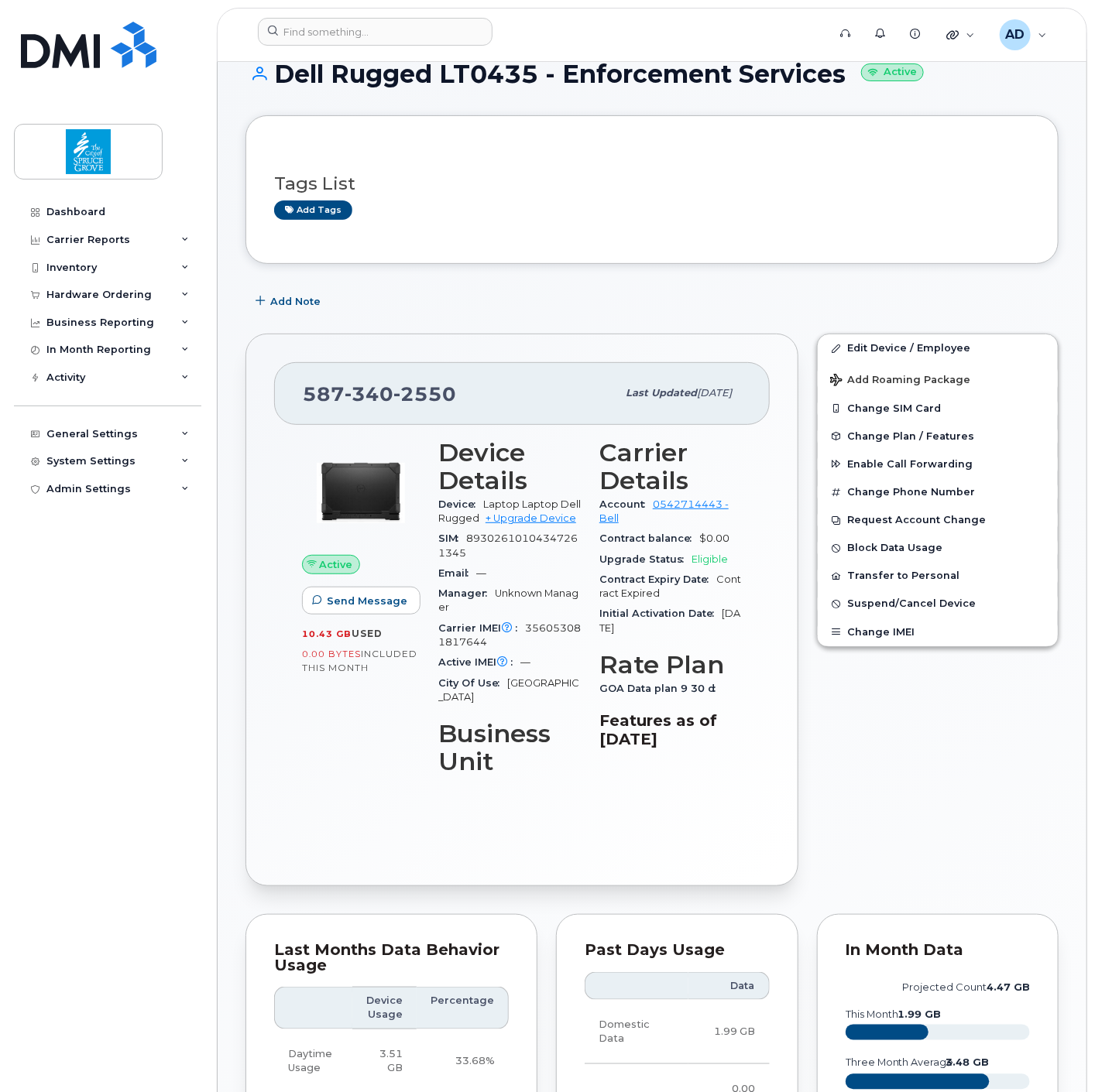
scroll to position [0, 0]
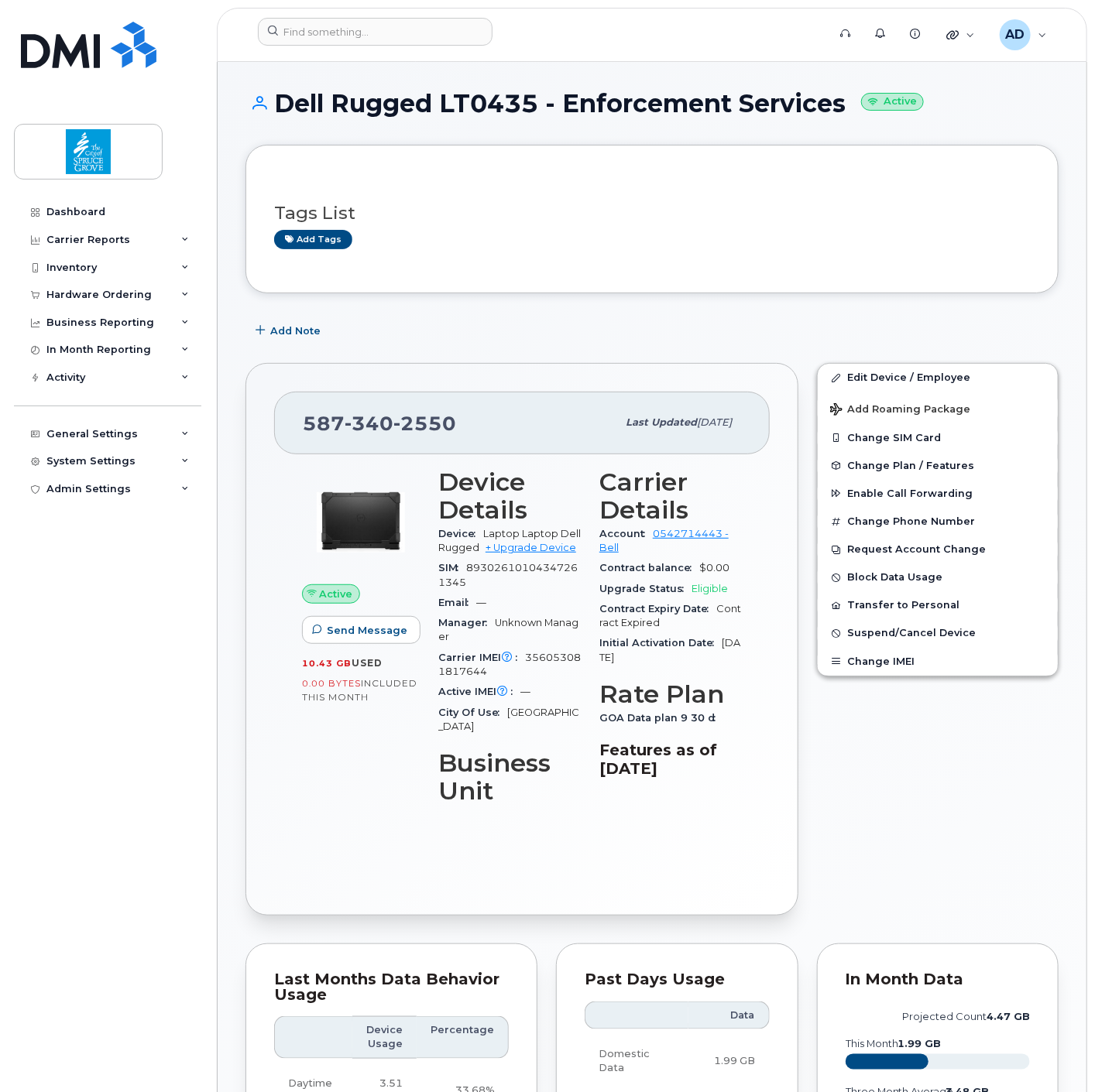
click at [377, 416] on span "340" at bounding box center [369, 423] width 49 height 23
copy span "587 340 2550"
click at [900, 437] on button "Change SIM Card" at bounding box center [937, 437] width 240 height 28
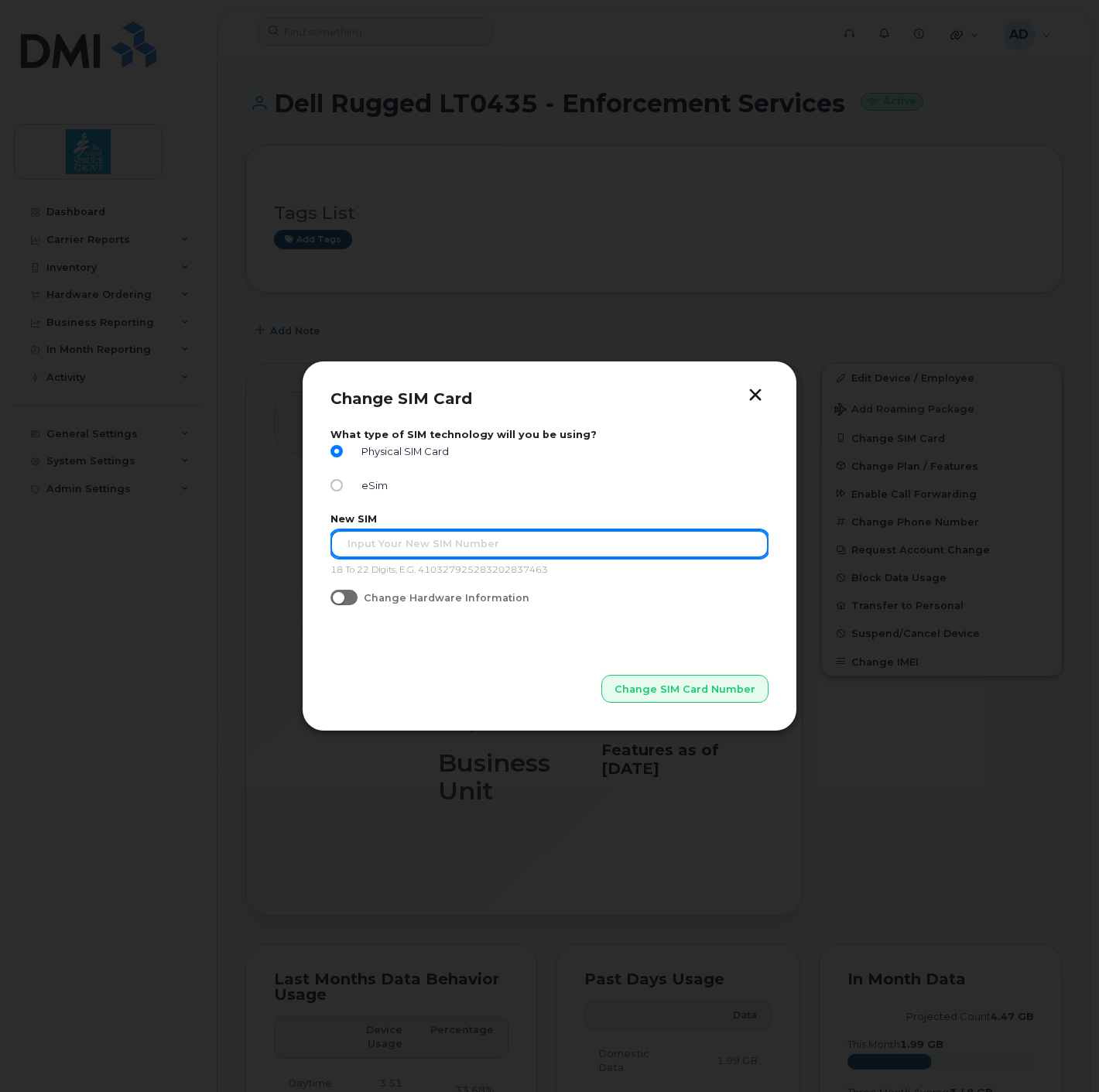
click at [507, 544] on input "text" at bounding box center [549, 543] width 438 height 28
type input "89302610207412515154"
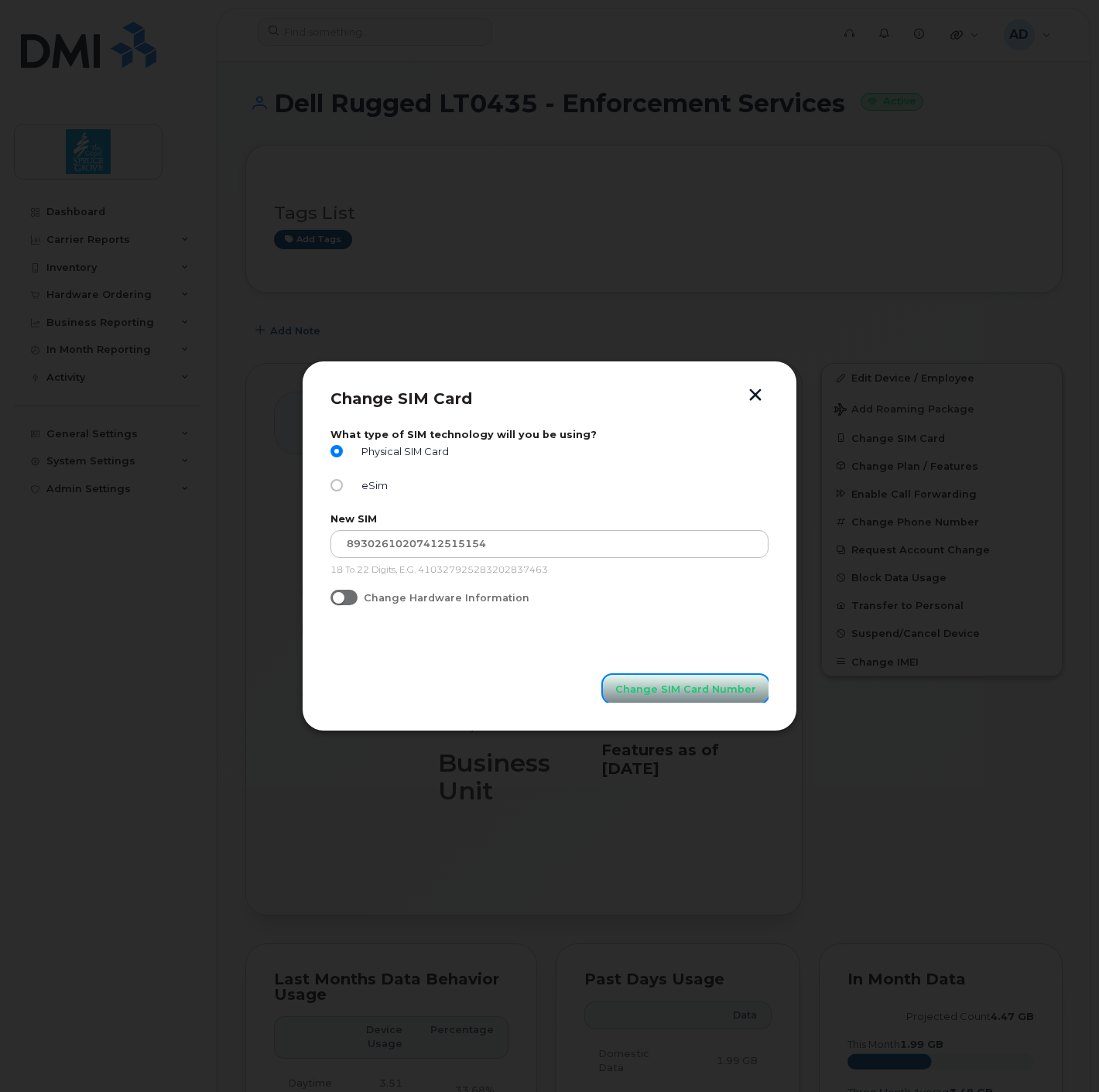
click at [709, 689] on span "Change SIM Card Number" at bounding box center [687, 688] width 141 height 14
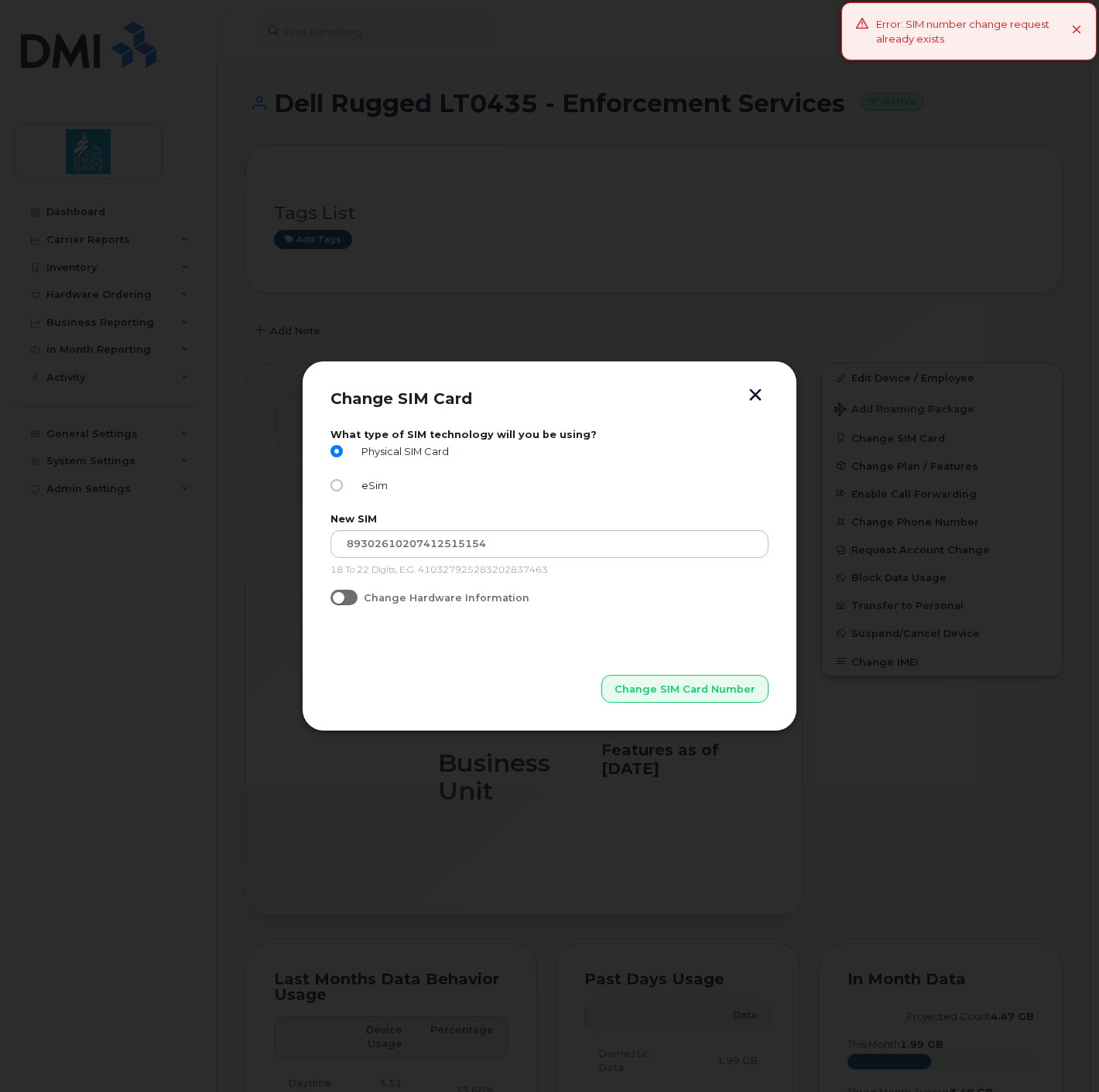
click at [1077, 32] on icon at bounding box center [1077, 31] width 11 height 10
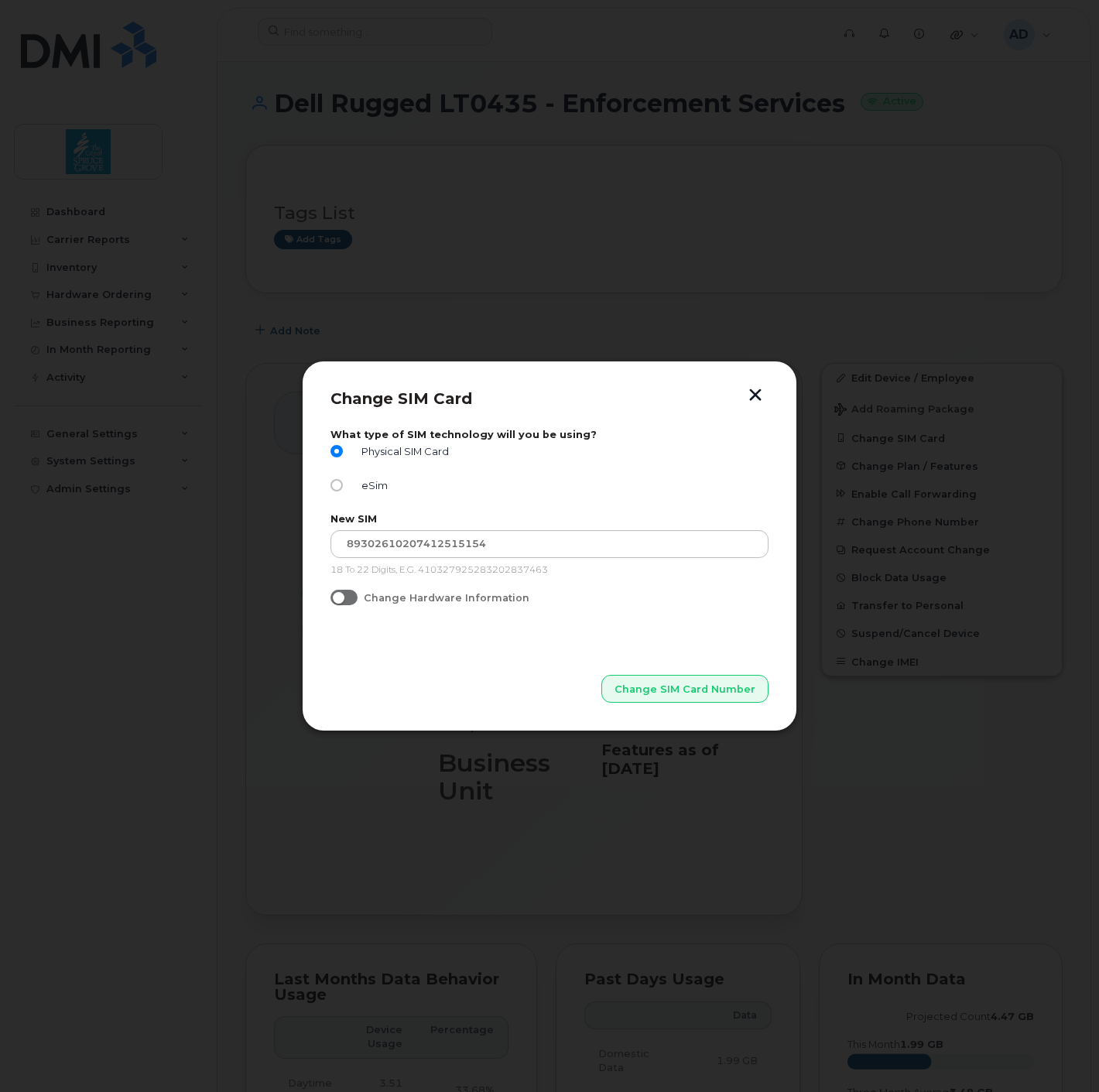
click at [762, 396] on button "button" at bounding box center [755, 396] width 23 height 16
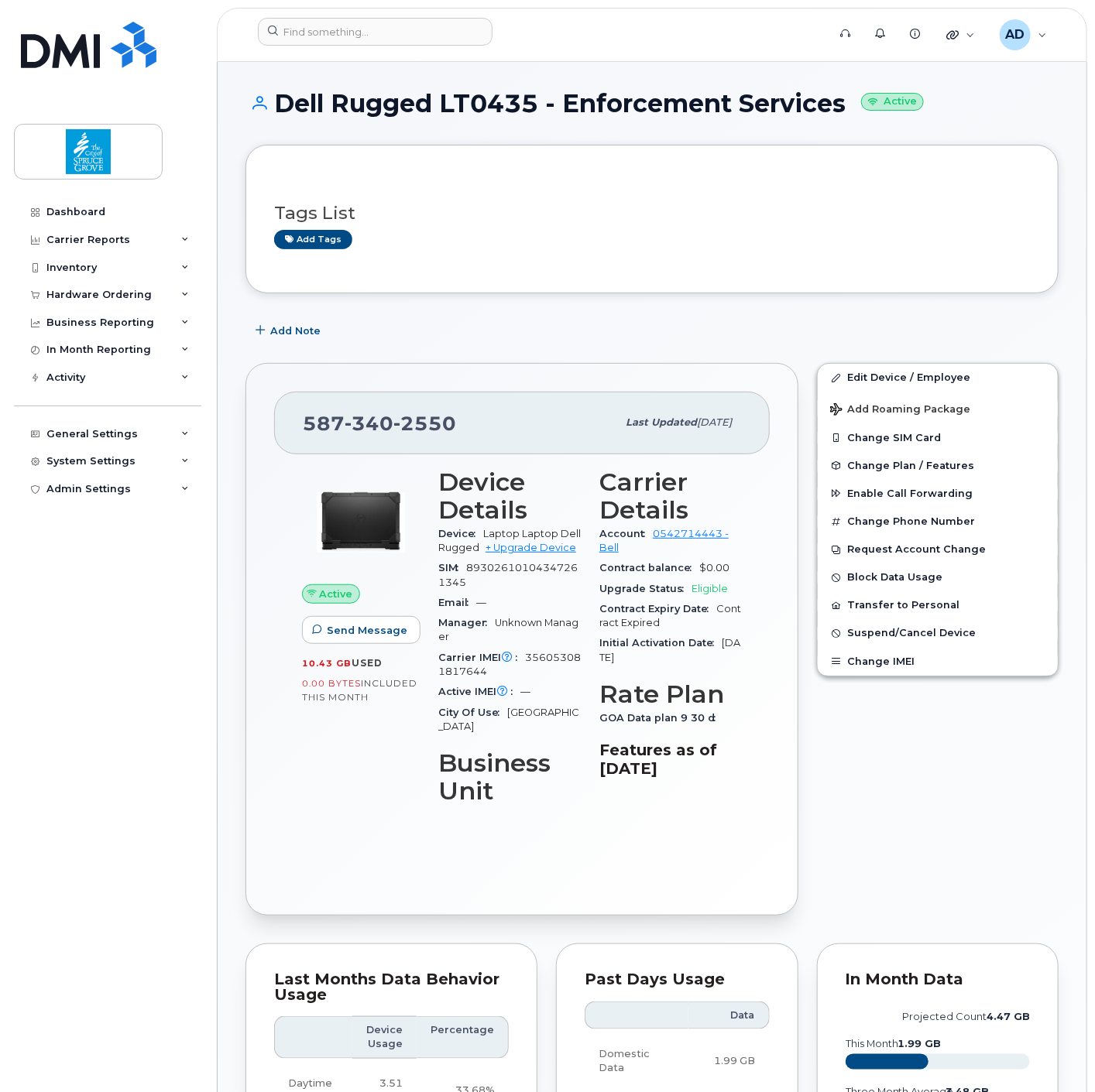
click at [745, 272] on div "Tags List Add tags" at bounding box center [651, 220] width 812 height 149
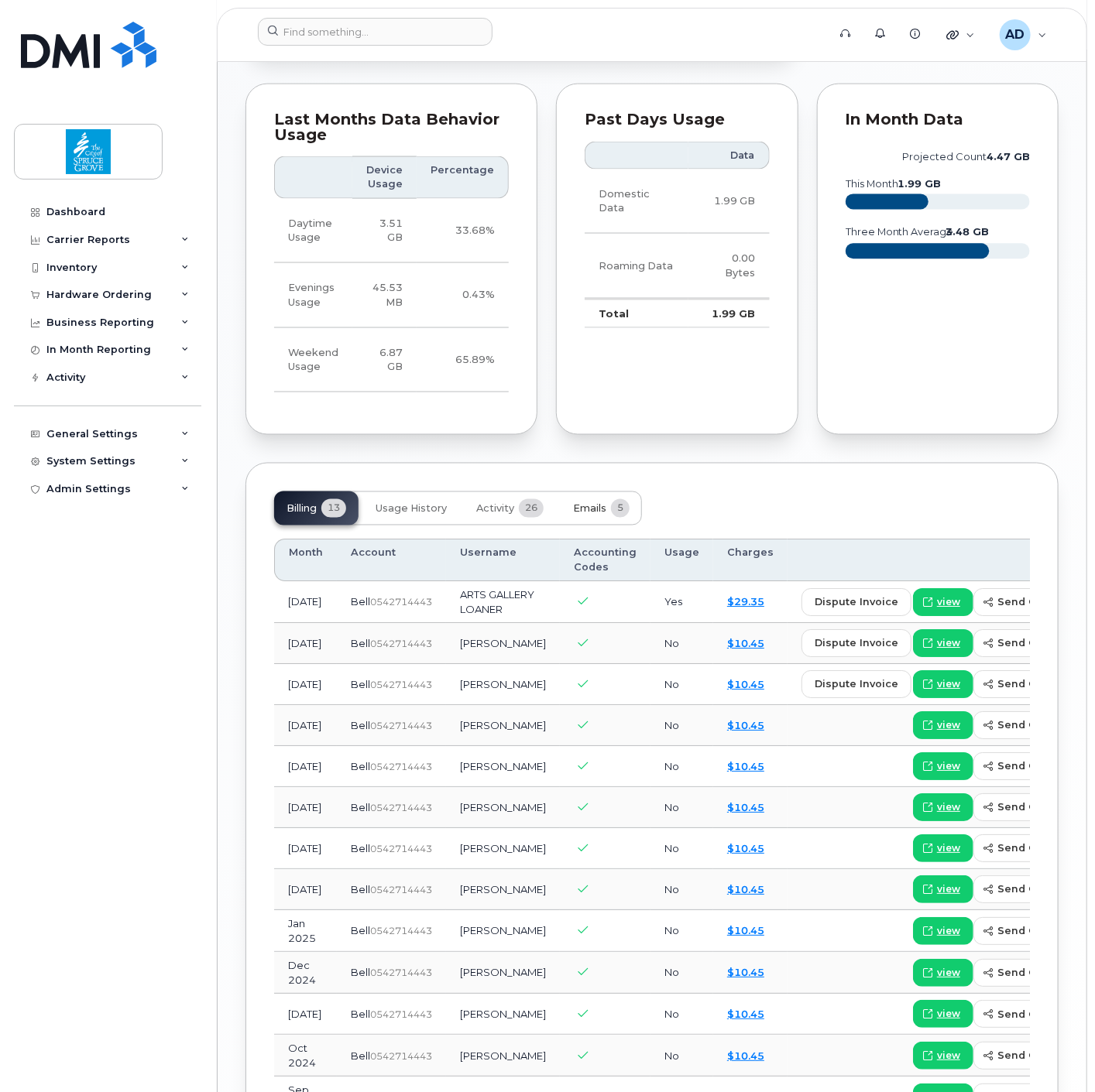
drag, startPoint x: 606, startPoint y: 490, endPoint x: 643, endPoint y: 490, distance: 37.0
click at [606, 503] on span "Emails" at bounding box center [589, 509] width 33 height 12
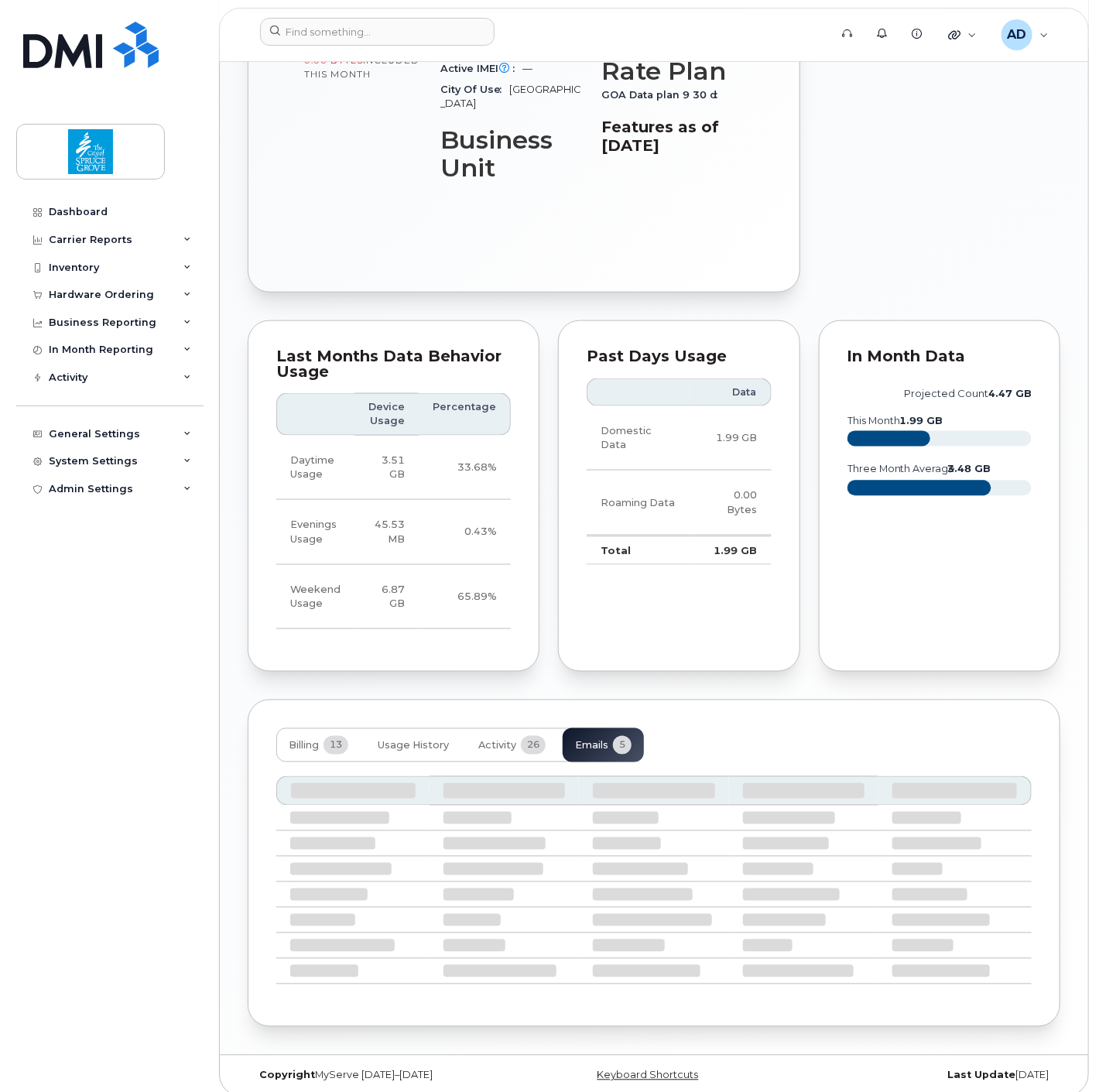
scroll to position [580, 0]
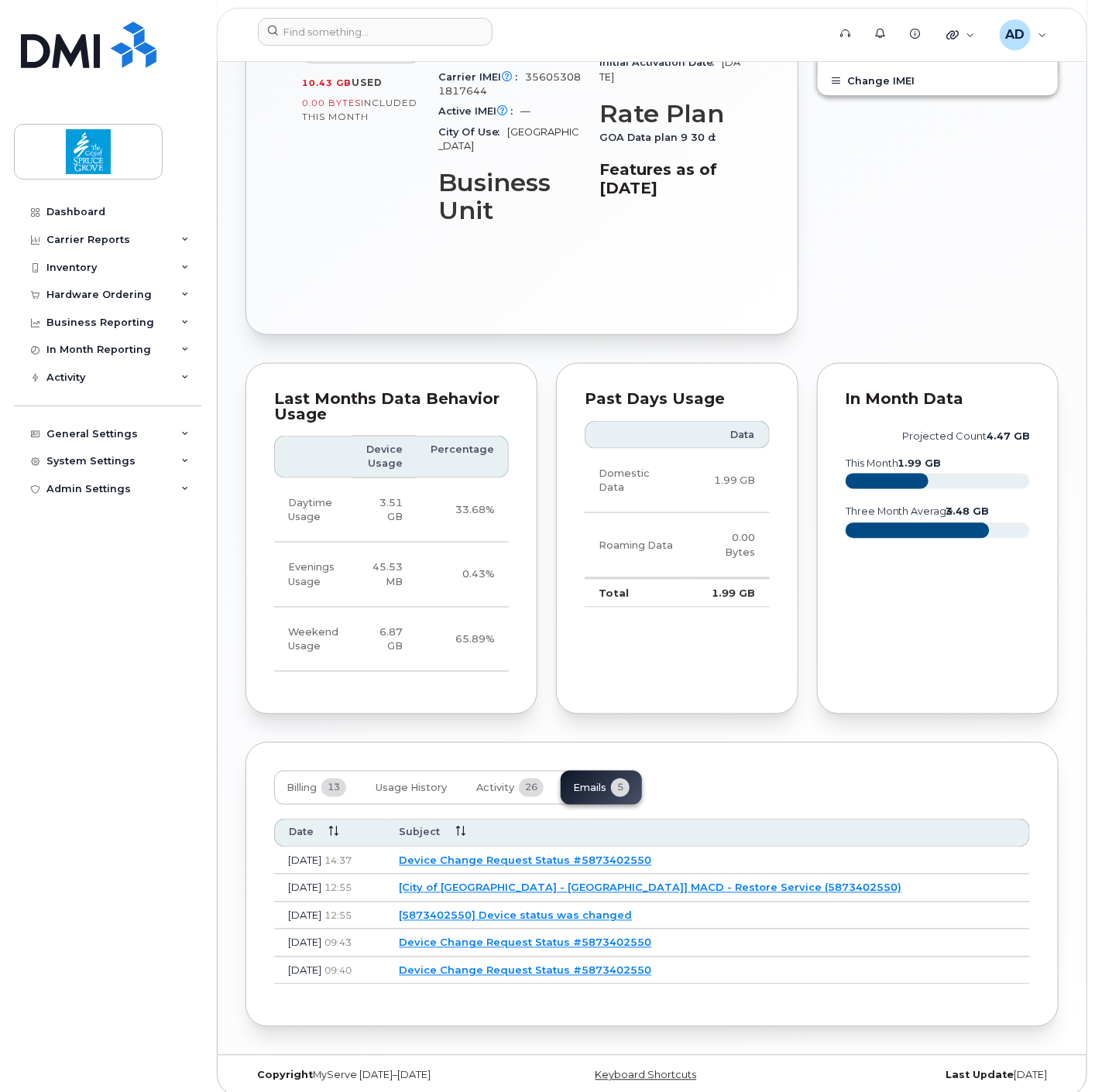
click at [651, 964] on link "Device Change Request Status #5873402550" at bounding box center [525, 970] width 252 height 12
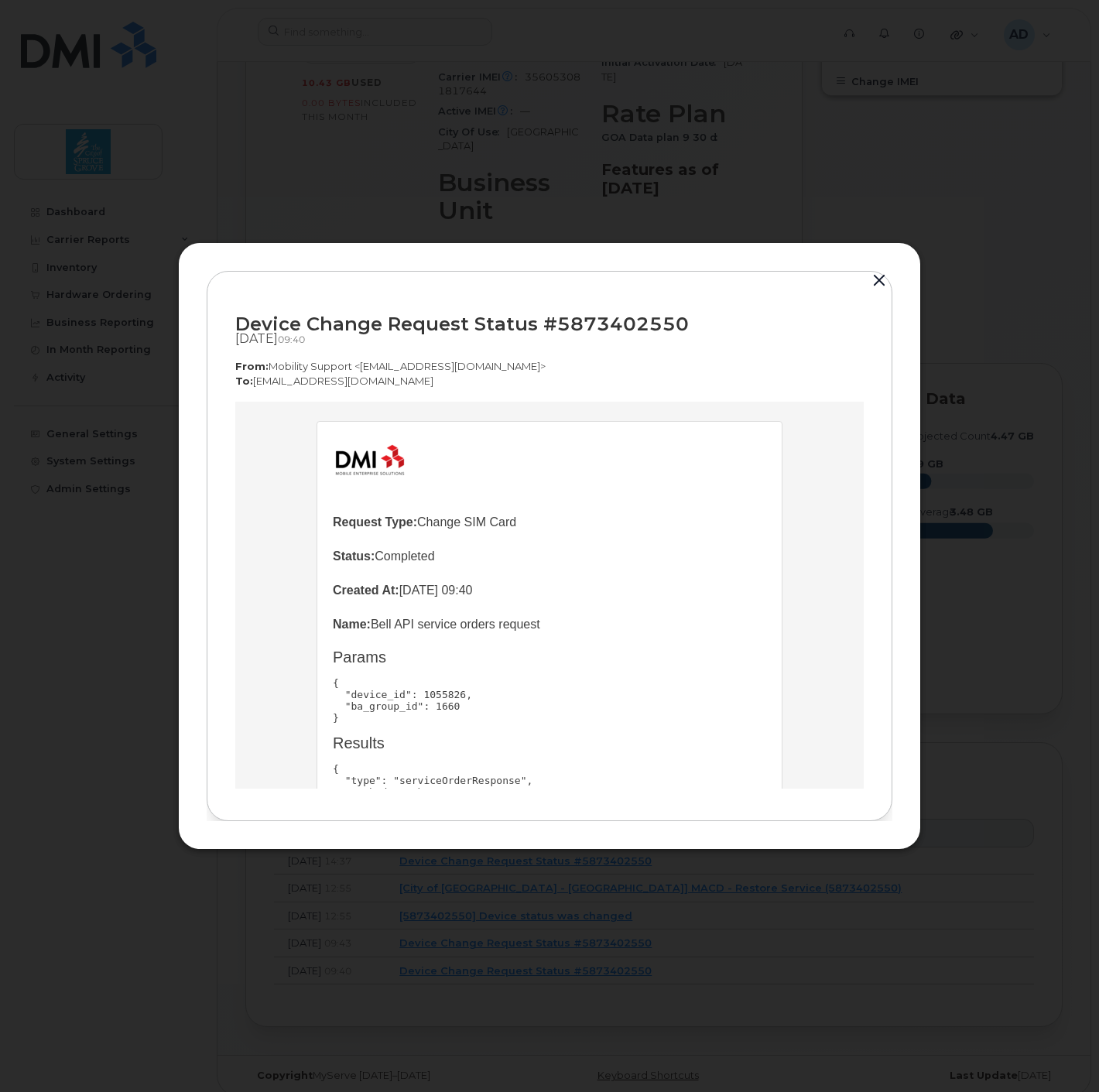
scroll to position [0, 0]
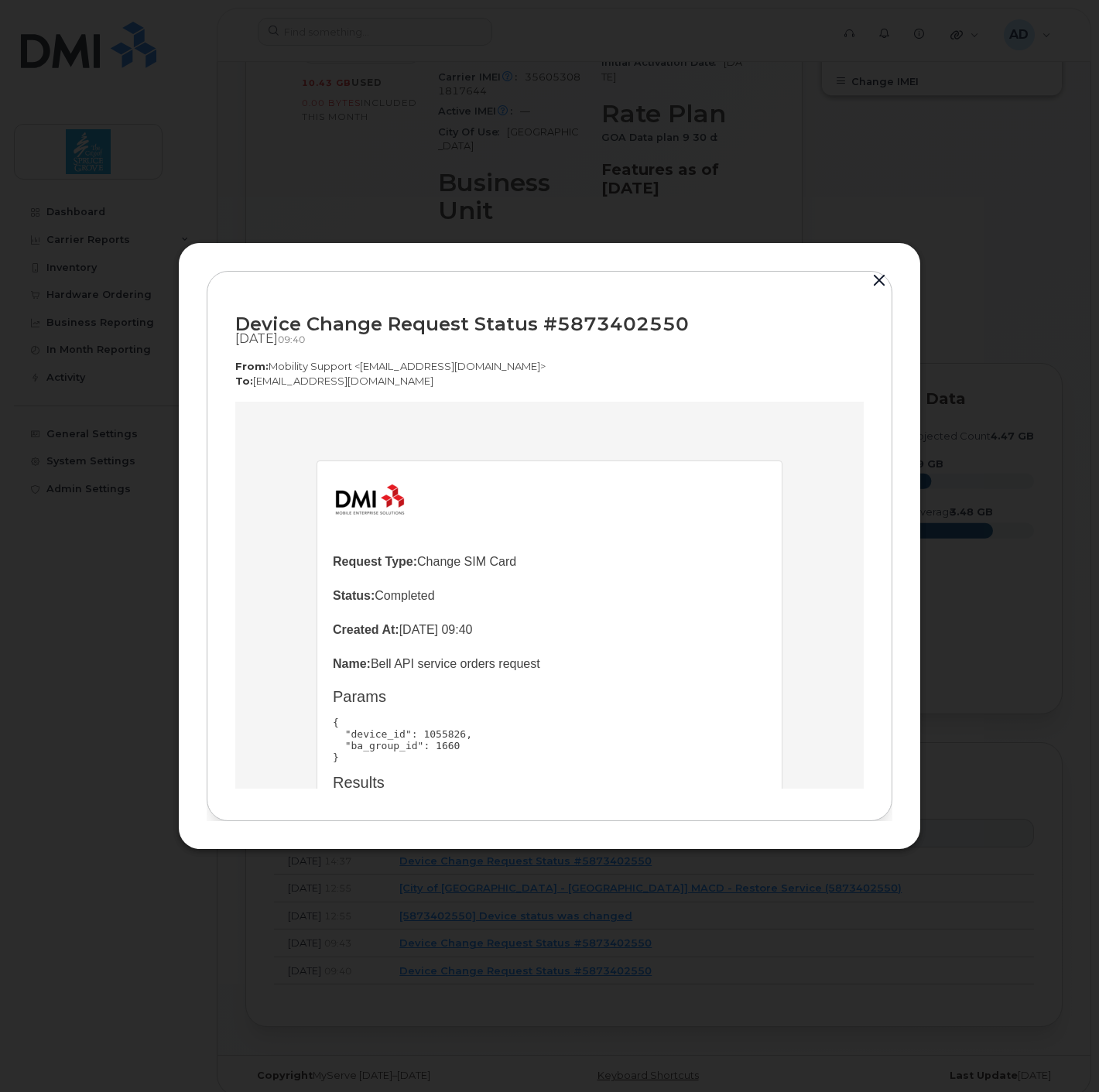
click at [878, 275] on button "button" at bounding box center [879, 281] width 23 height 22
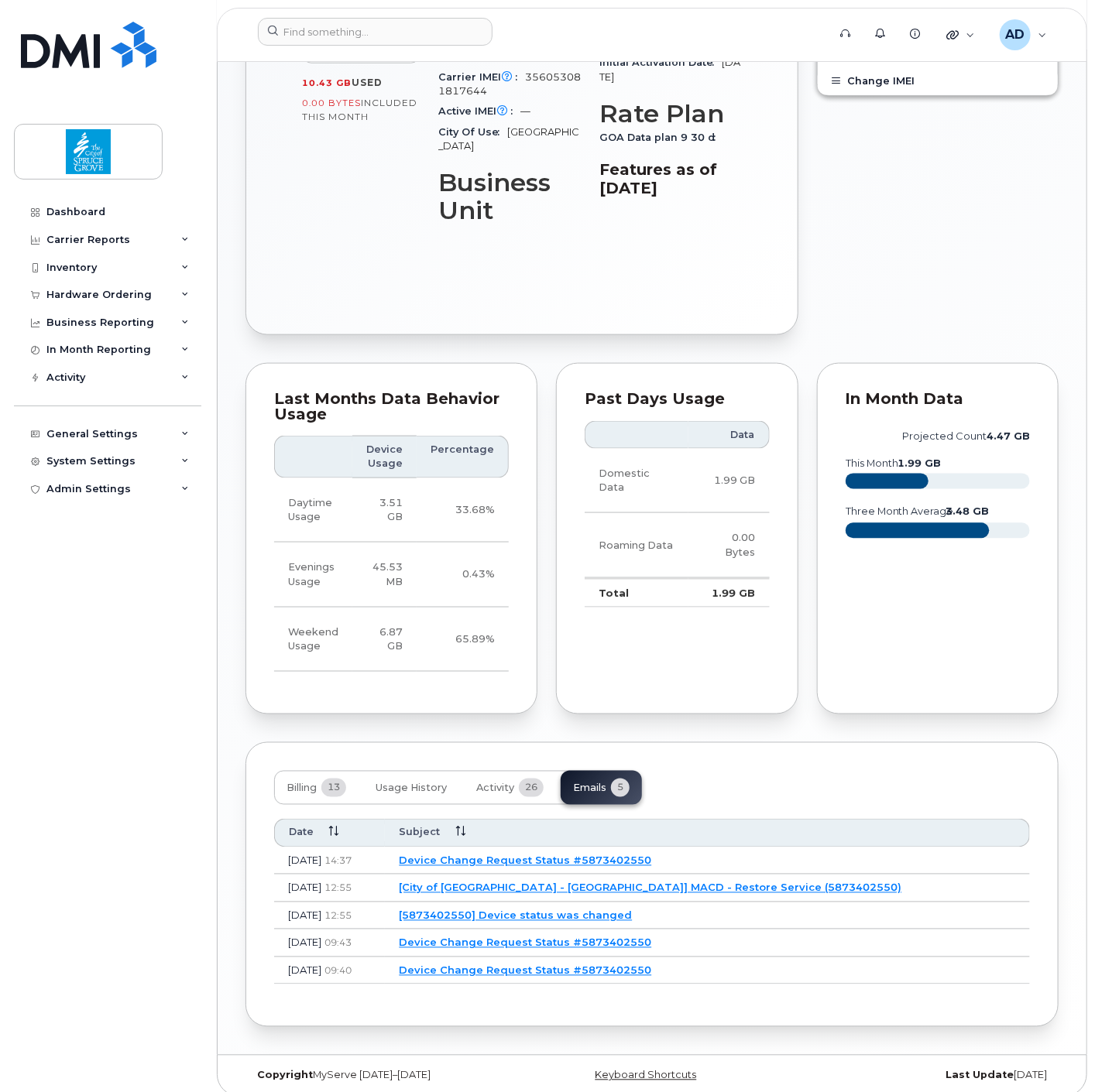
click at [651, 936] on link "Device Change Request Status #5873402550" at bounding box center [525, 942] width 252 height 12
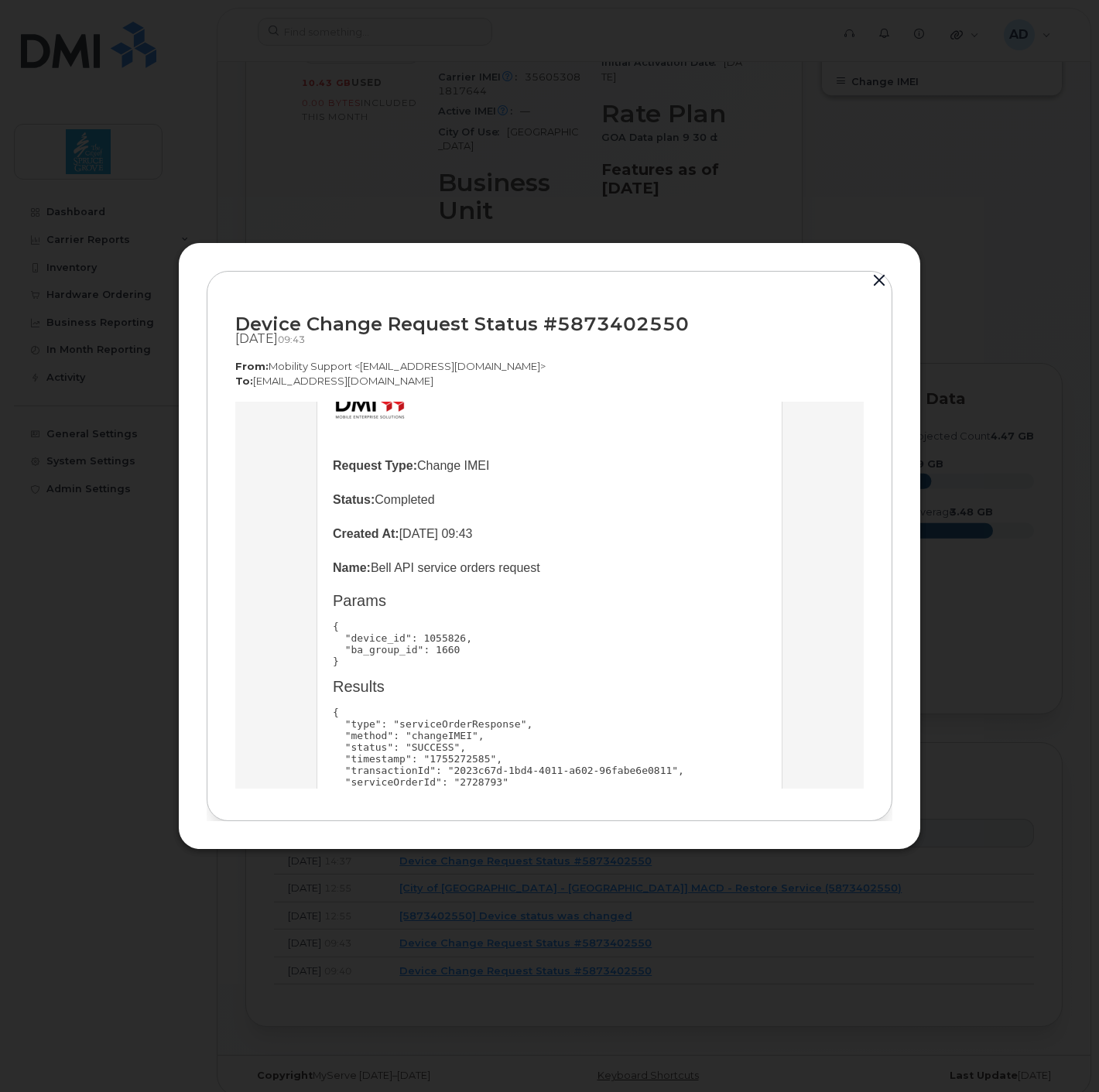
scroll to position [181, 0]
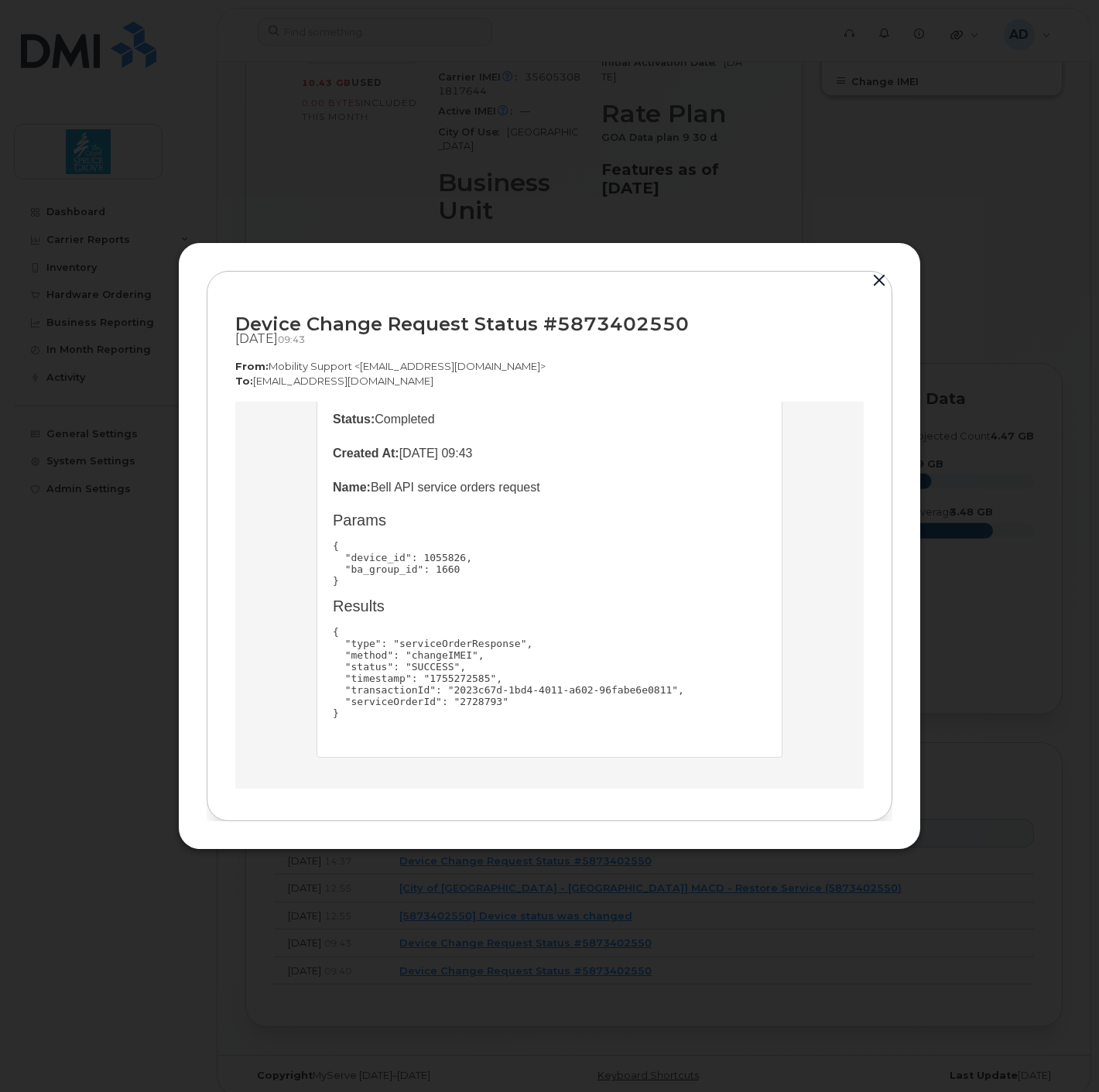
click at [877, 276] on button "button" at bounding box center [879, 281] width 23 height 22
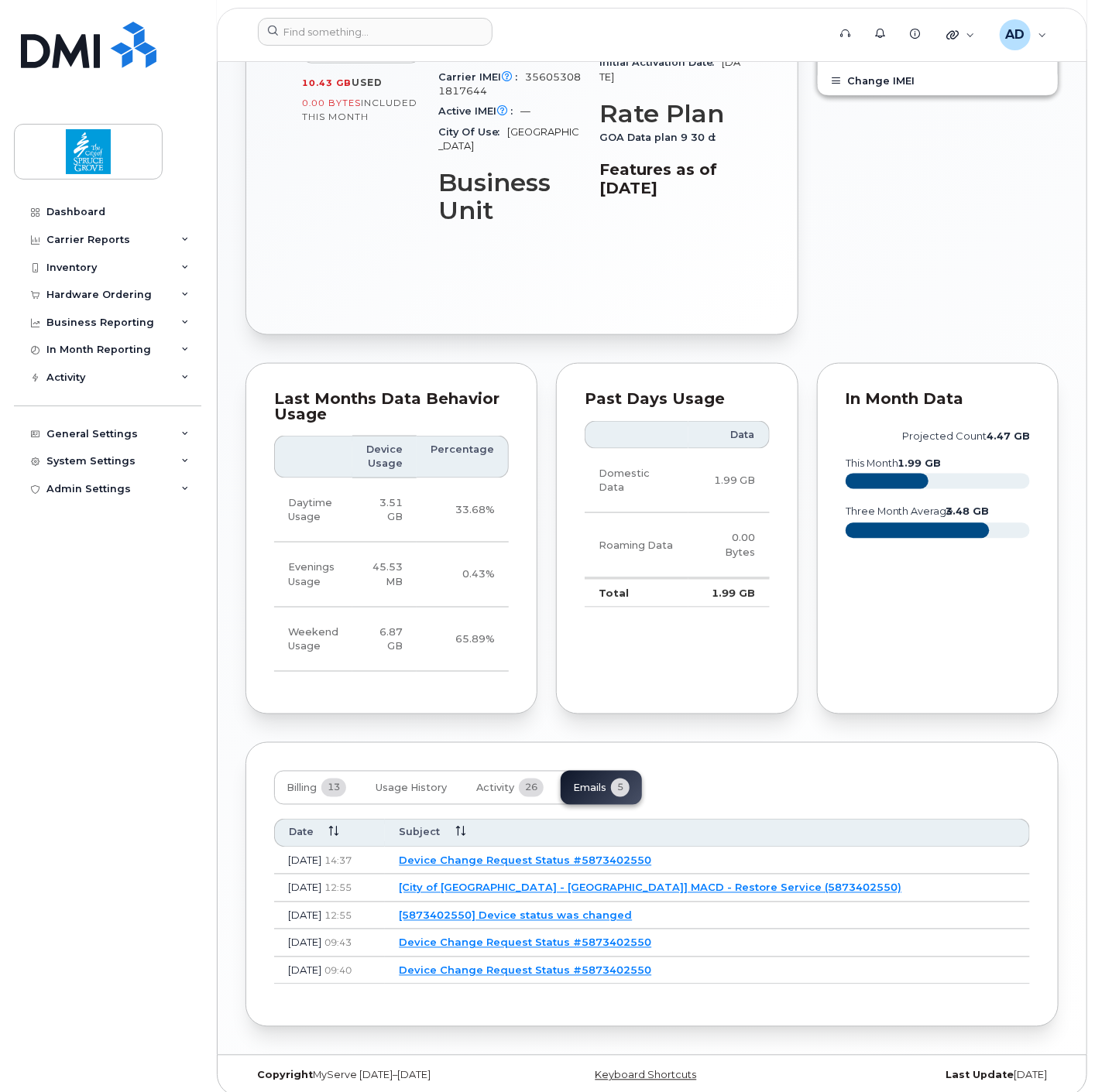
click at [632, 910] on link "[5873402550] Device status was changed" at bounding box center [516, 915] width 233 height 12
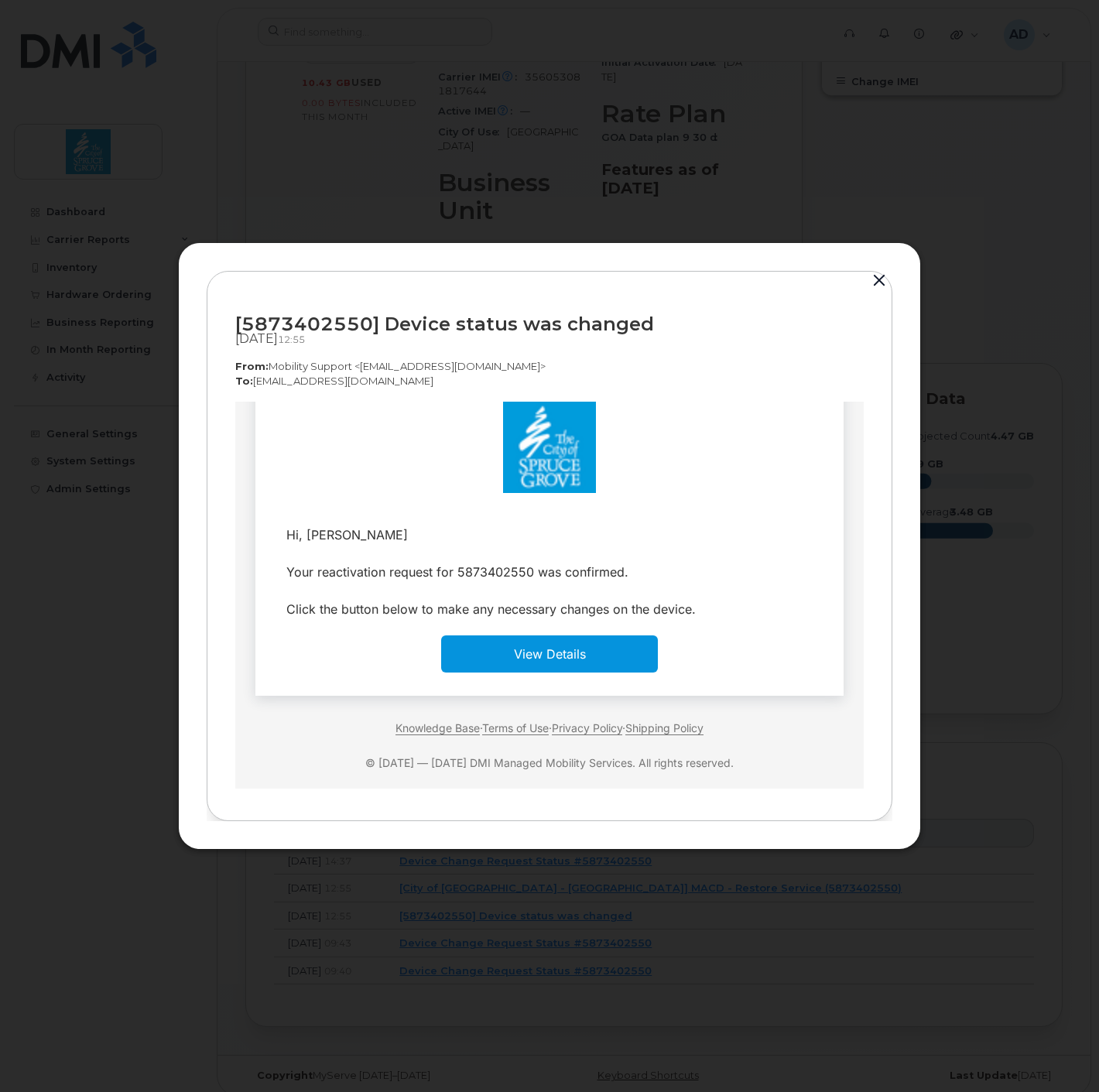
scroll to position [63, 0]
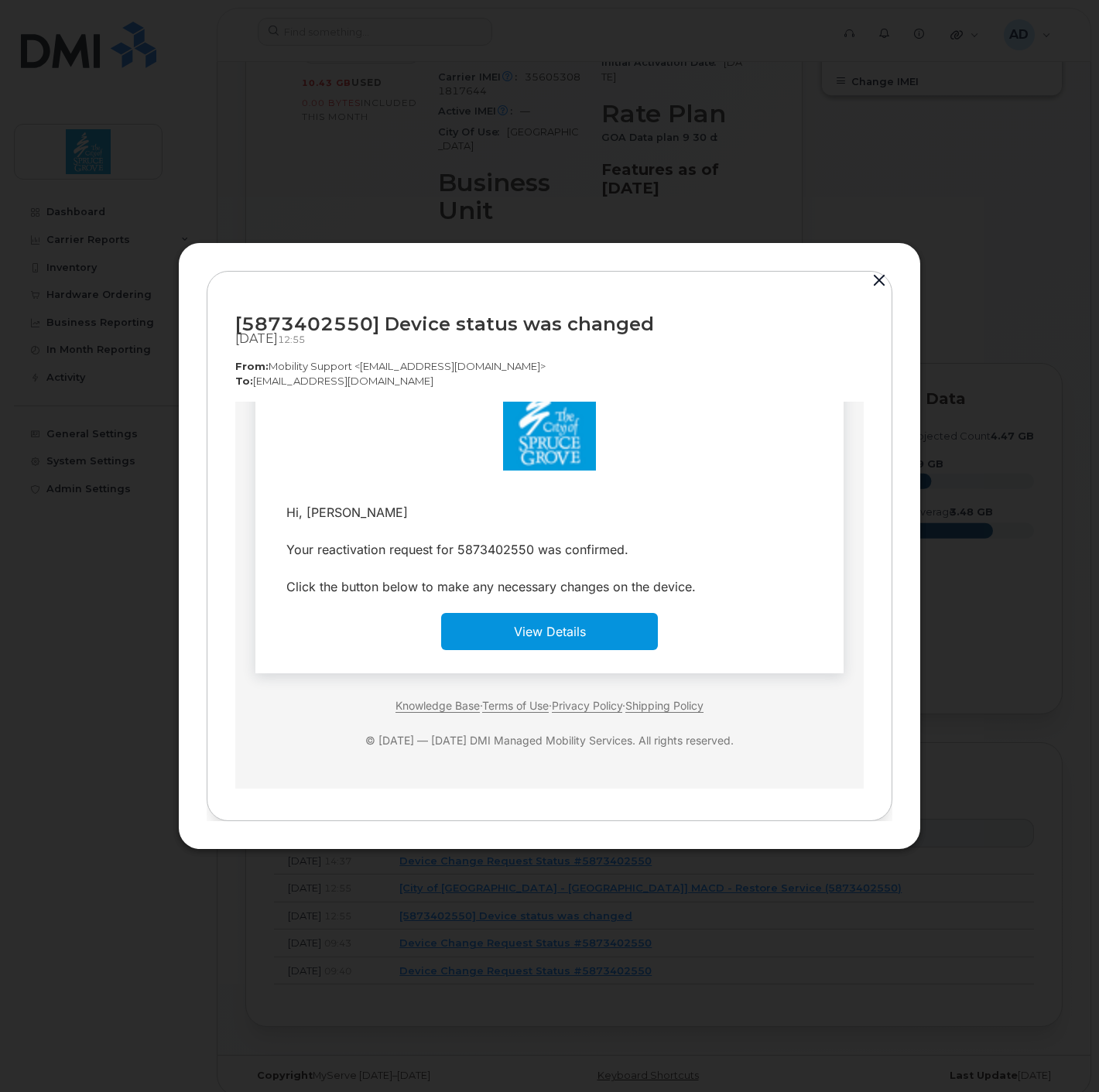
click at [878, 279] on button "button" at bounding box center [879, 281] width 23 height 22
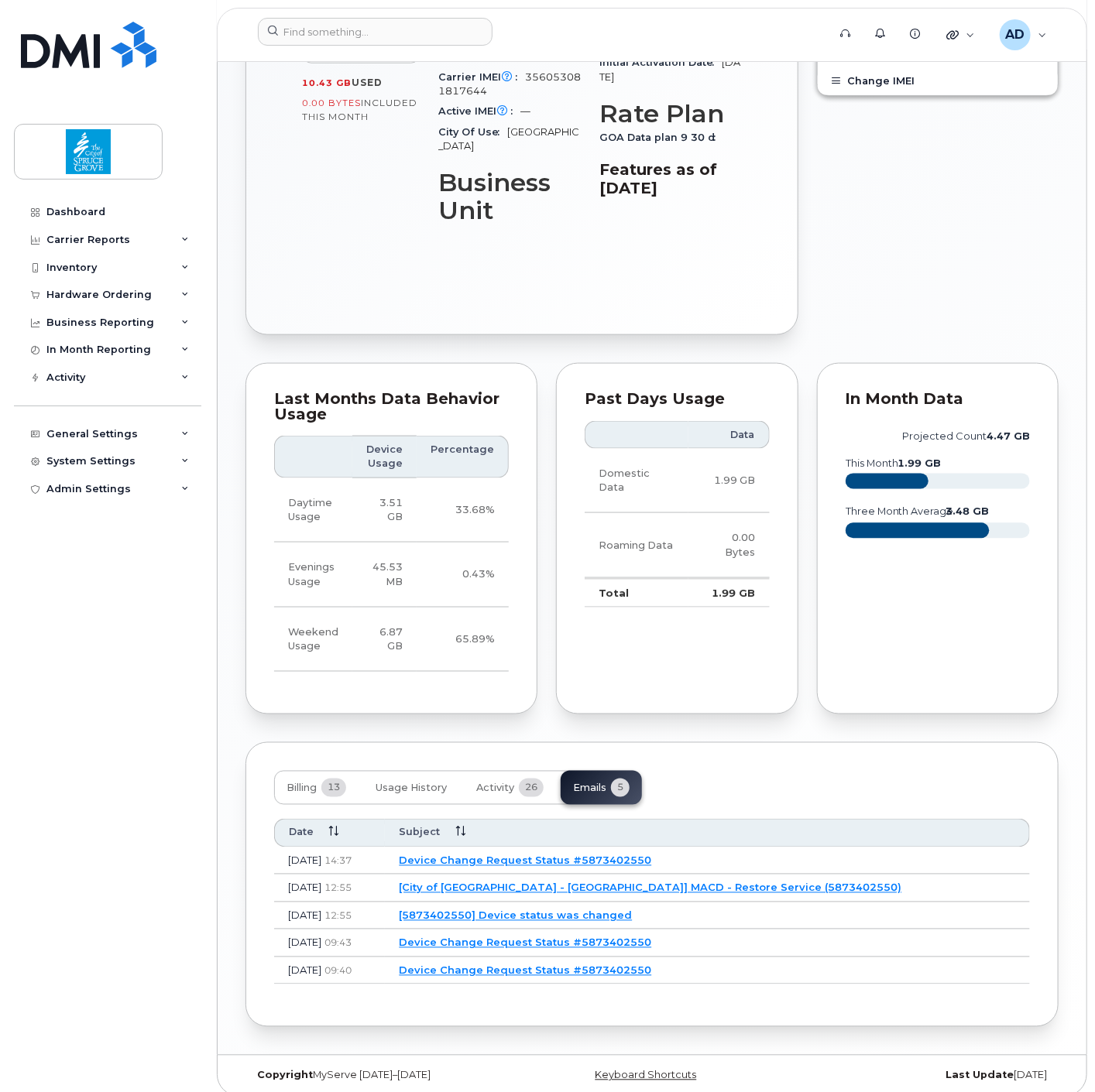
click at [628, 882] on link "[City of Spruce Grove - Gov] MACD - Restore Service (5873402550)" at bounding box center [650, 888] width 502 height 12
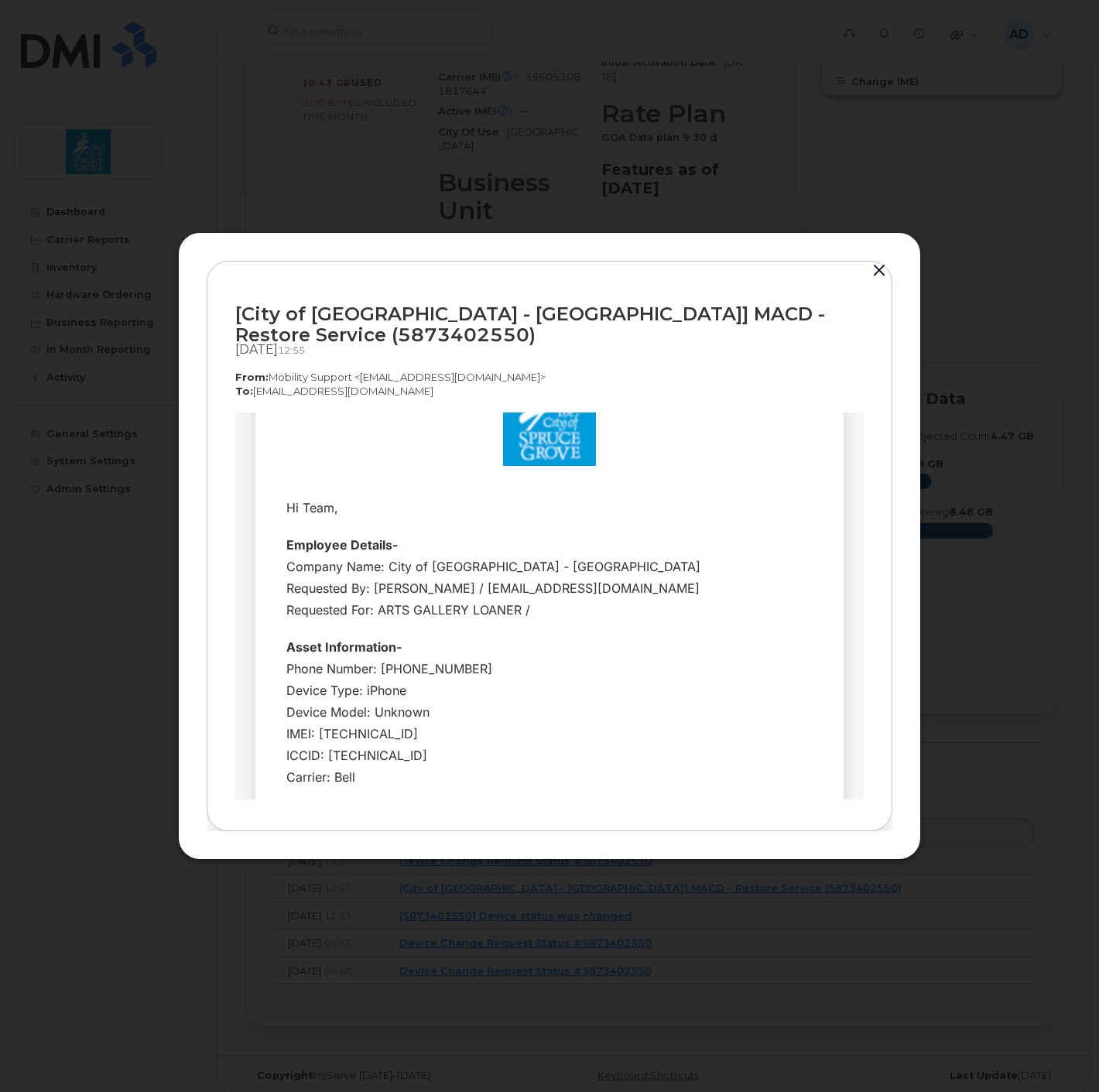
scroll to position [0, 0]
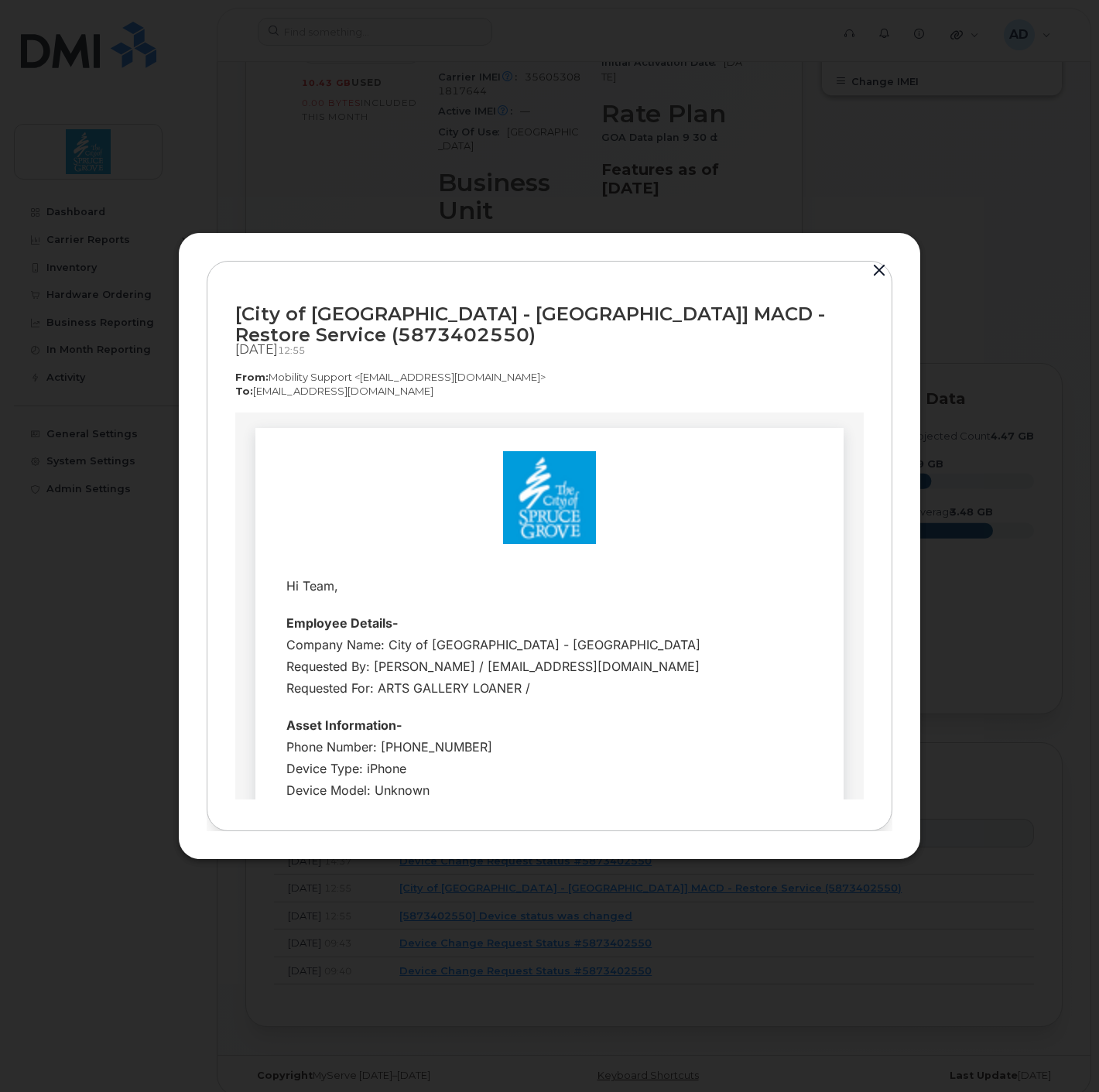
click at [878, 274] on button "button" at bounding box center [879, 270] width 23 height 22
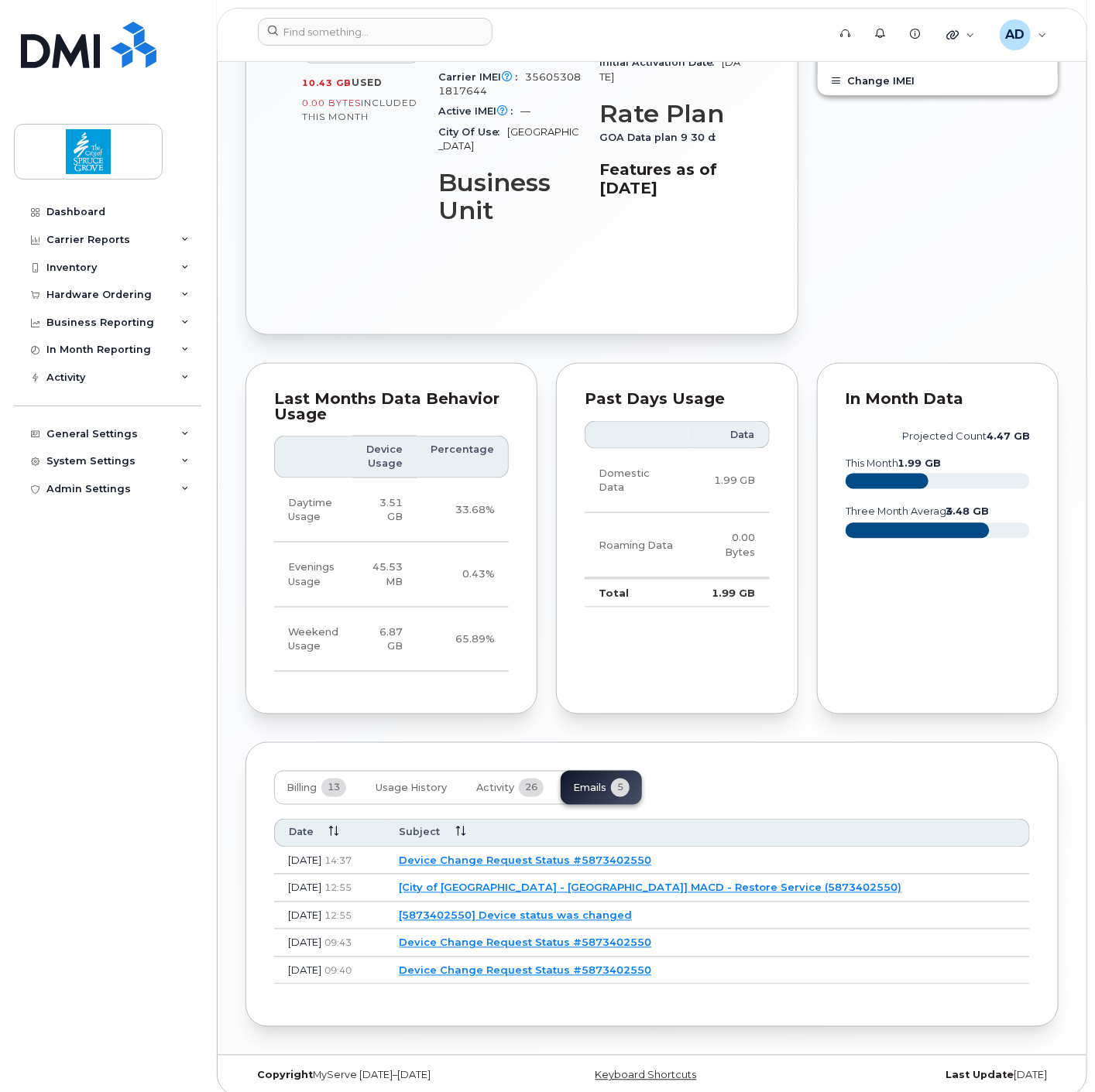
click at [616, 854] on link "Device Change Request Status #5873402550" at bounding box center [525, 860] width 252 height 12
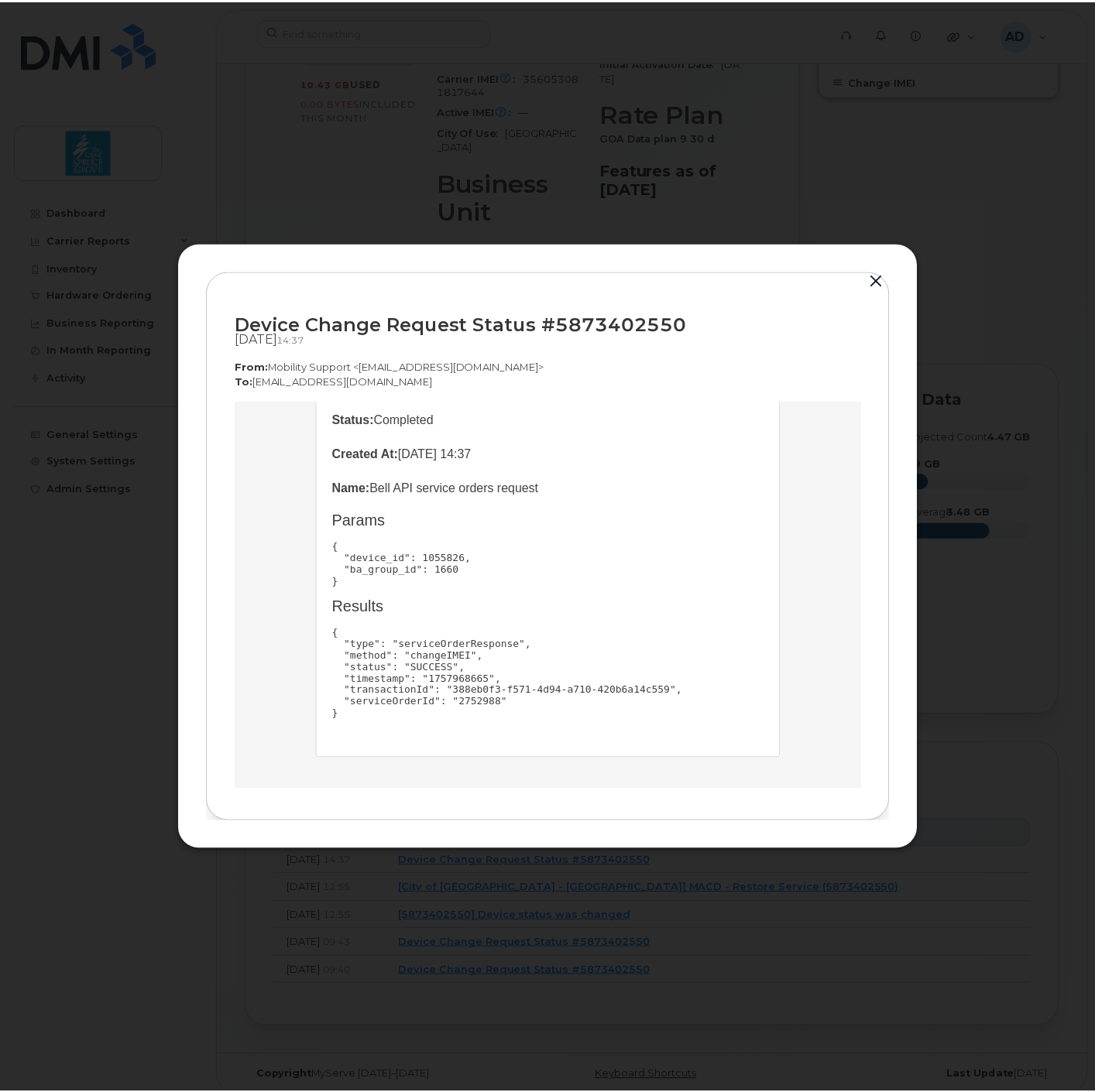
scroll to position [181, 0]
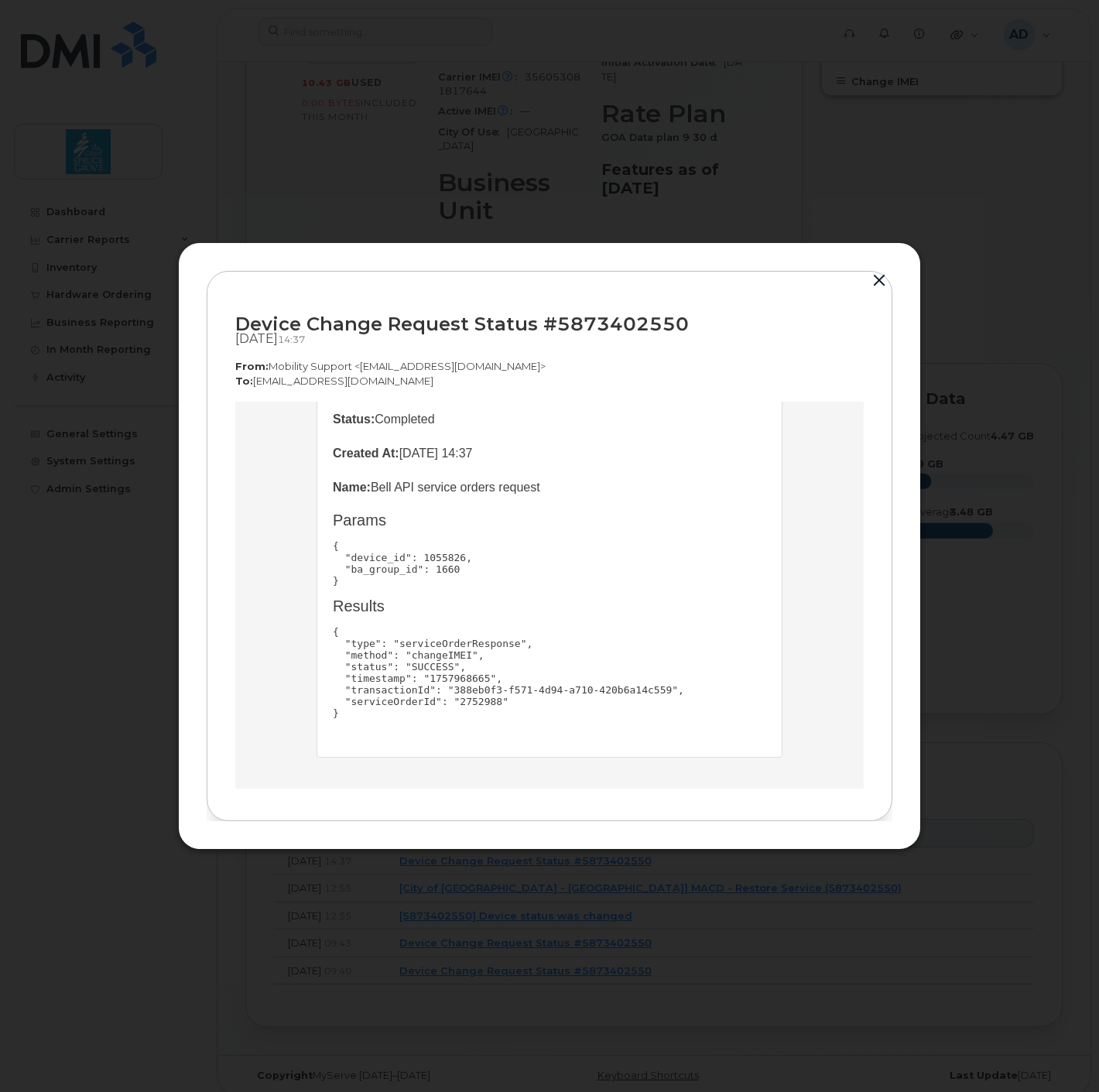
click at [880, 284] on button "button" at bounding box center [879, 281] width 23 height 22
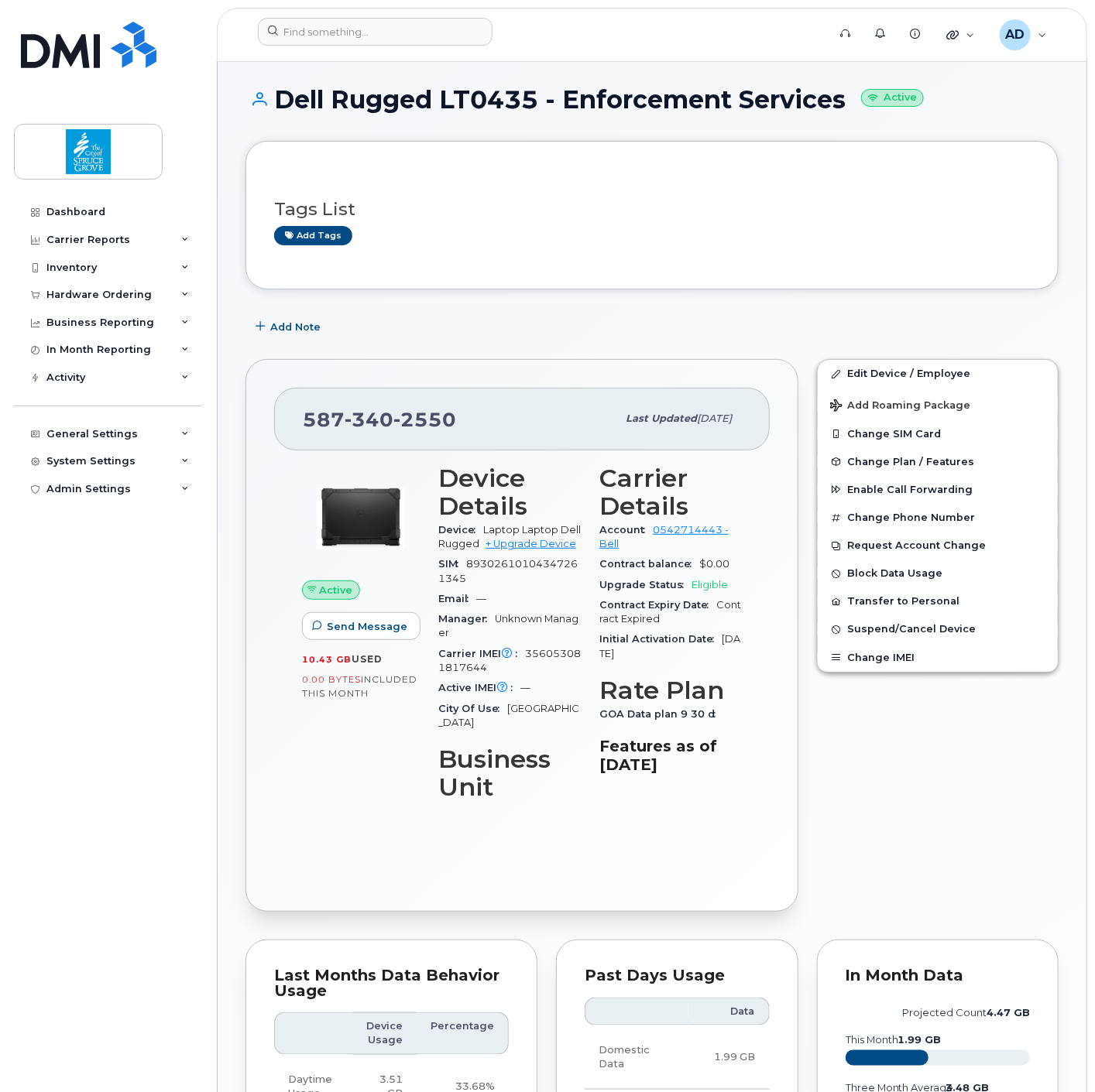
scroll to position [0, 0]
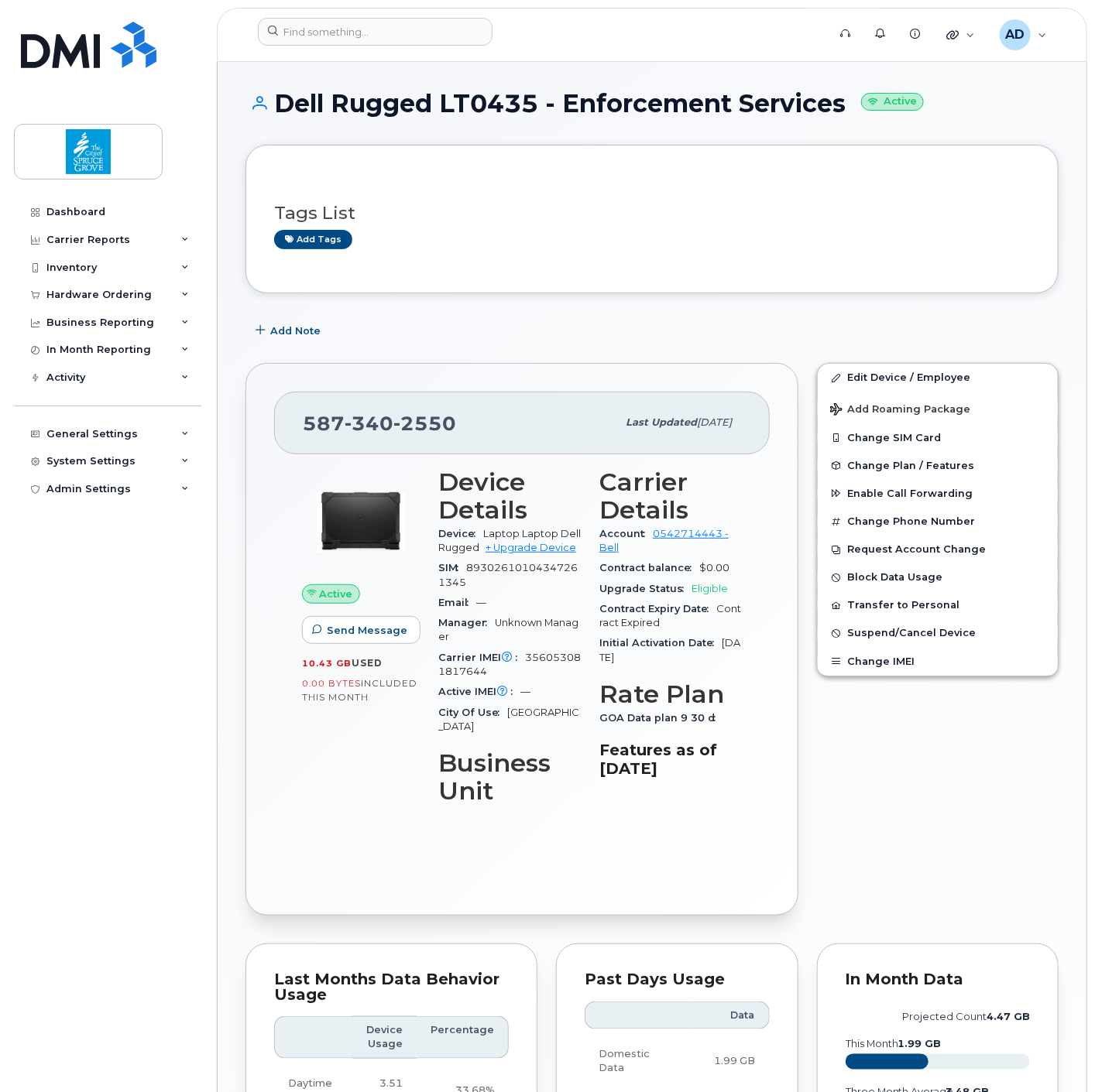
click at [383, 415] on span "340" at bounding box center [369, 423] width 49 height 23
copy span "587 340 2550"
click at [527, 600] on div "Email —" at bounding box center [509, 602] width 142 height 20
click at [514, 567] on span "89302610104347261345" at bounding box center [508, 575] width 139 height 26
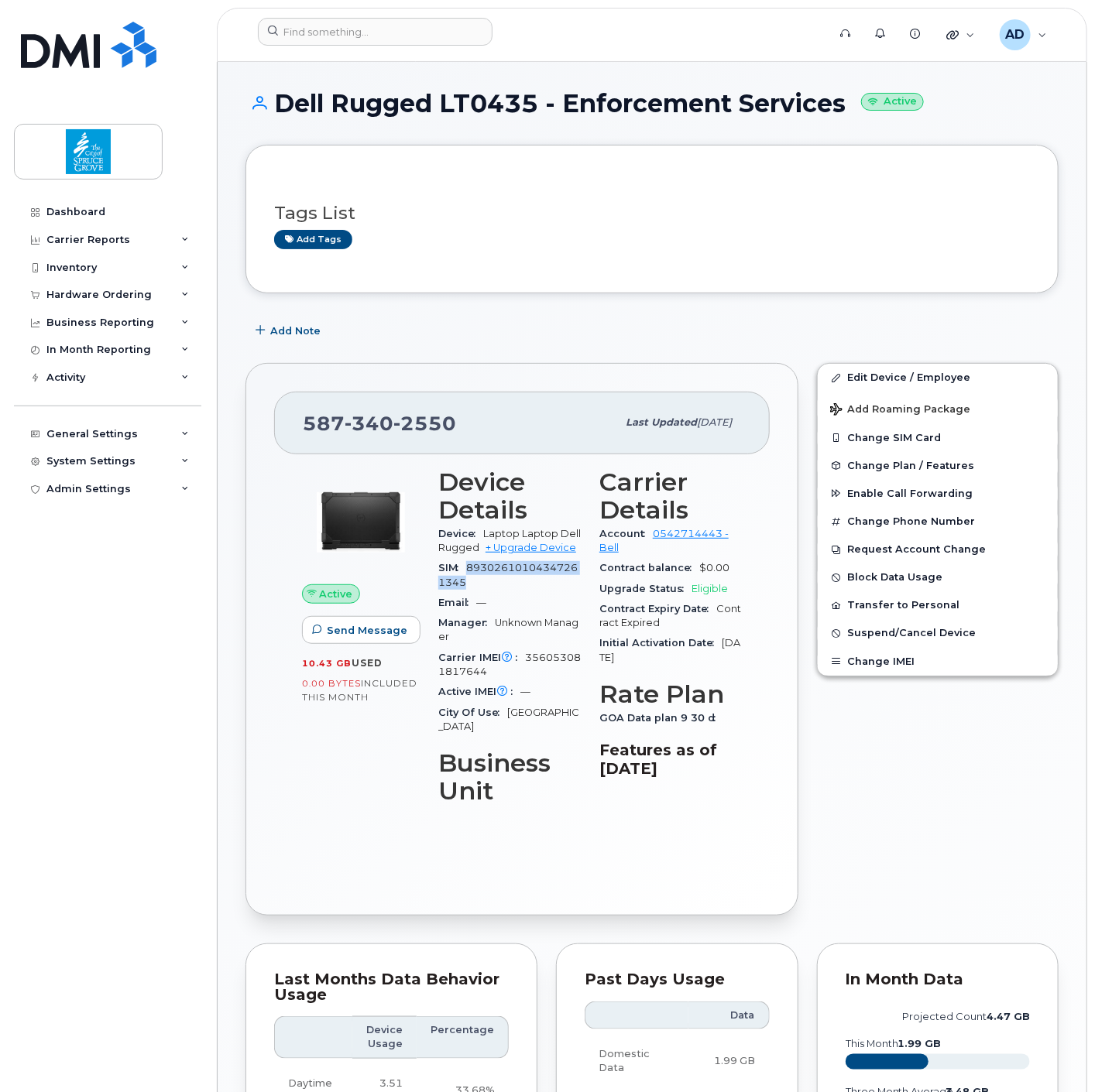
click at [514, 567] on span "89302610104347261345" at bounding box center [508, 575] width 139 height 26
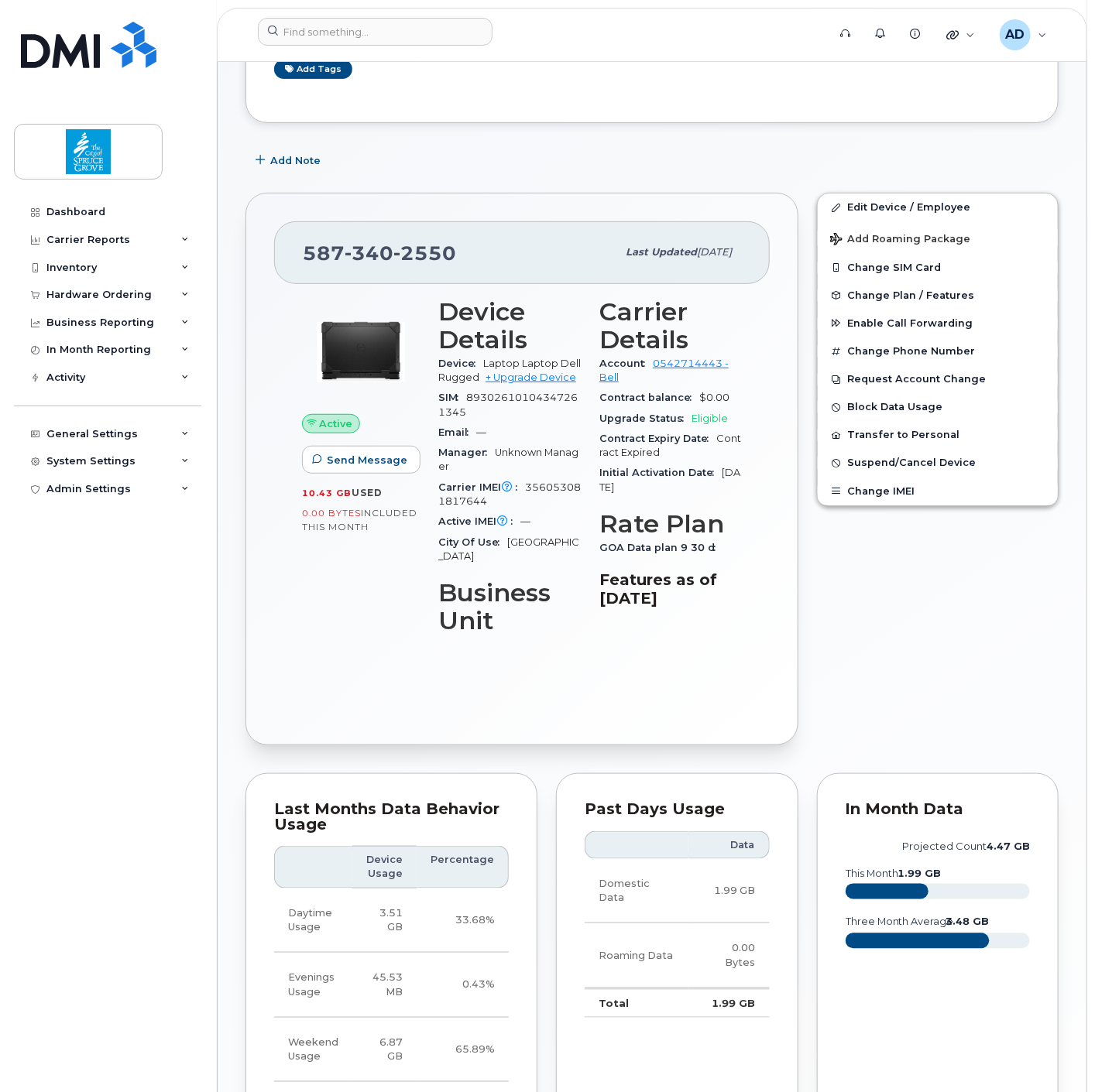
scroll to position [172, 0]
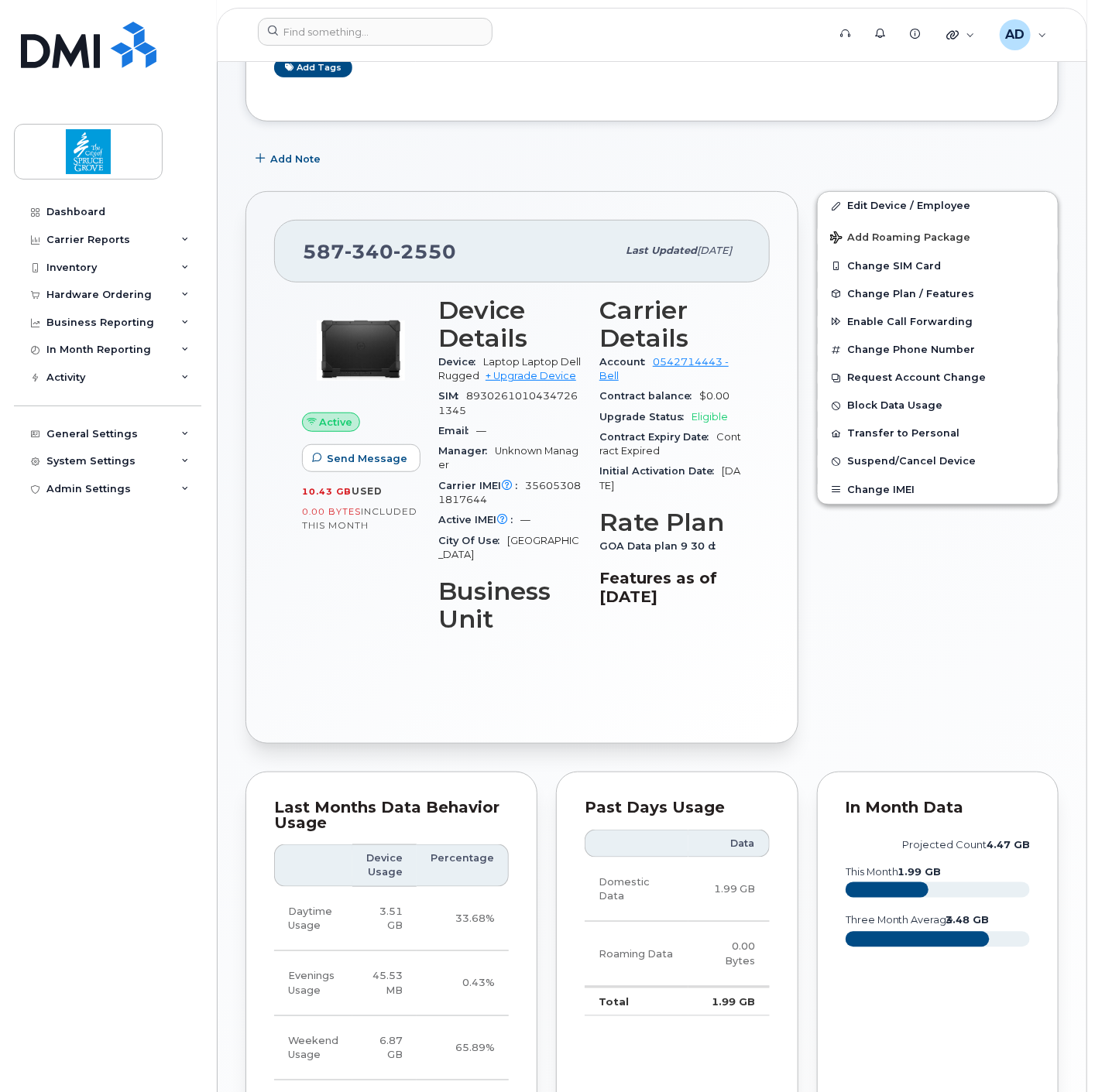
click at [330, 415] on span "Active" at bounding box center [336, 422] width 33 height 14
click at [347, 449] on button "Send Message" at bounding box center [361, 457] width 118 height 28
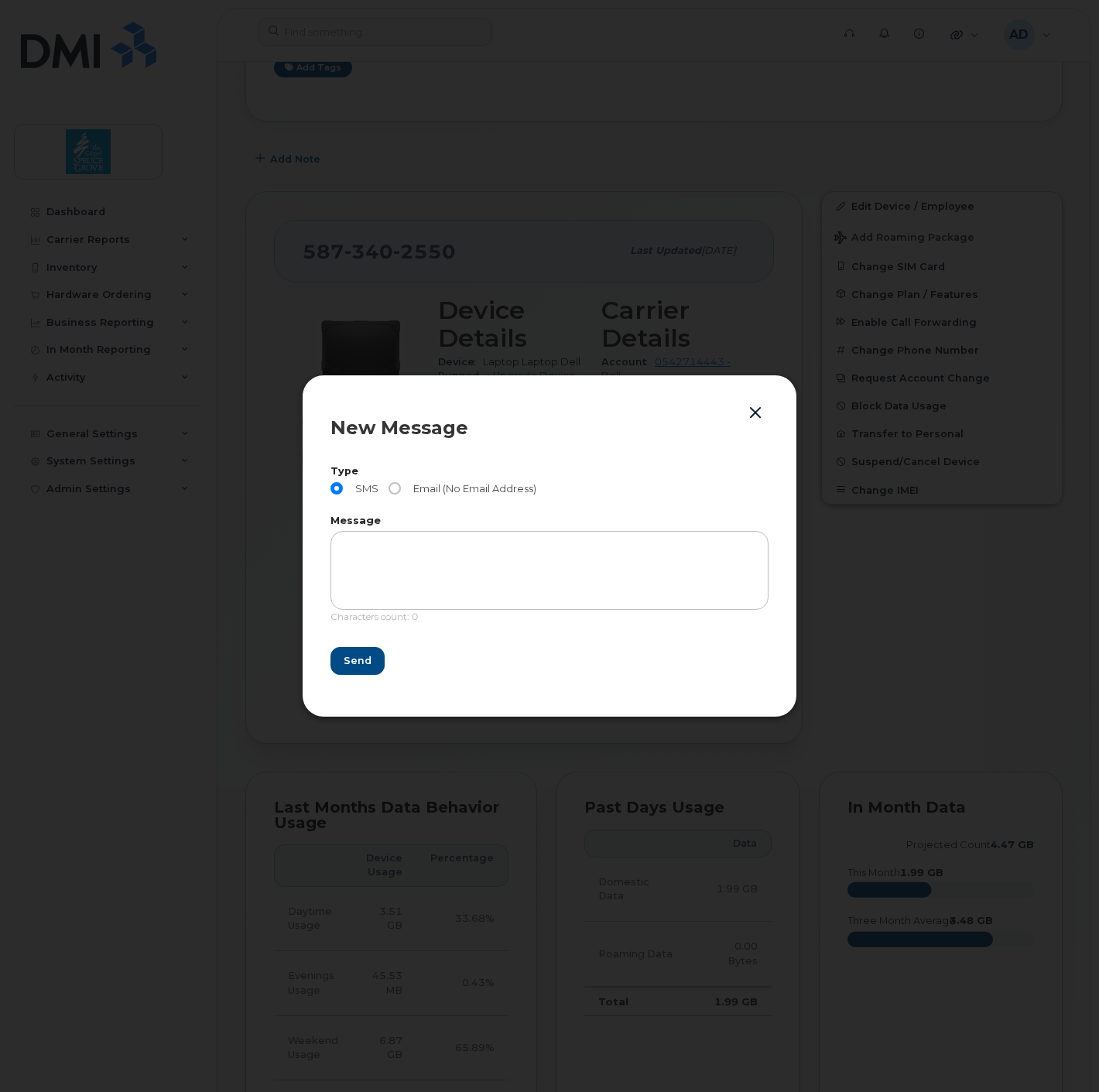
drag, startPoint x: 756, startPoint y: 414, endPoint x: 780, endPoint y: 451, distance: 44.1
click at [756, 413] on button "button" at bounding box center [755, 413] width 23 height 22
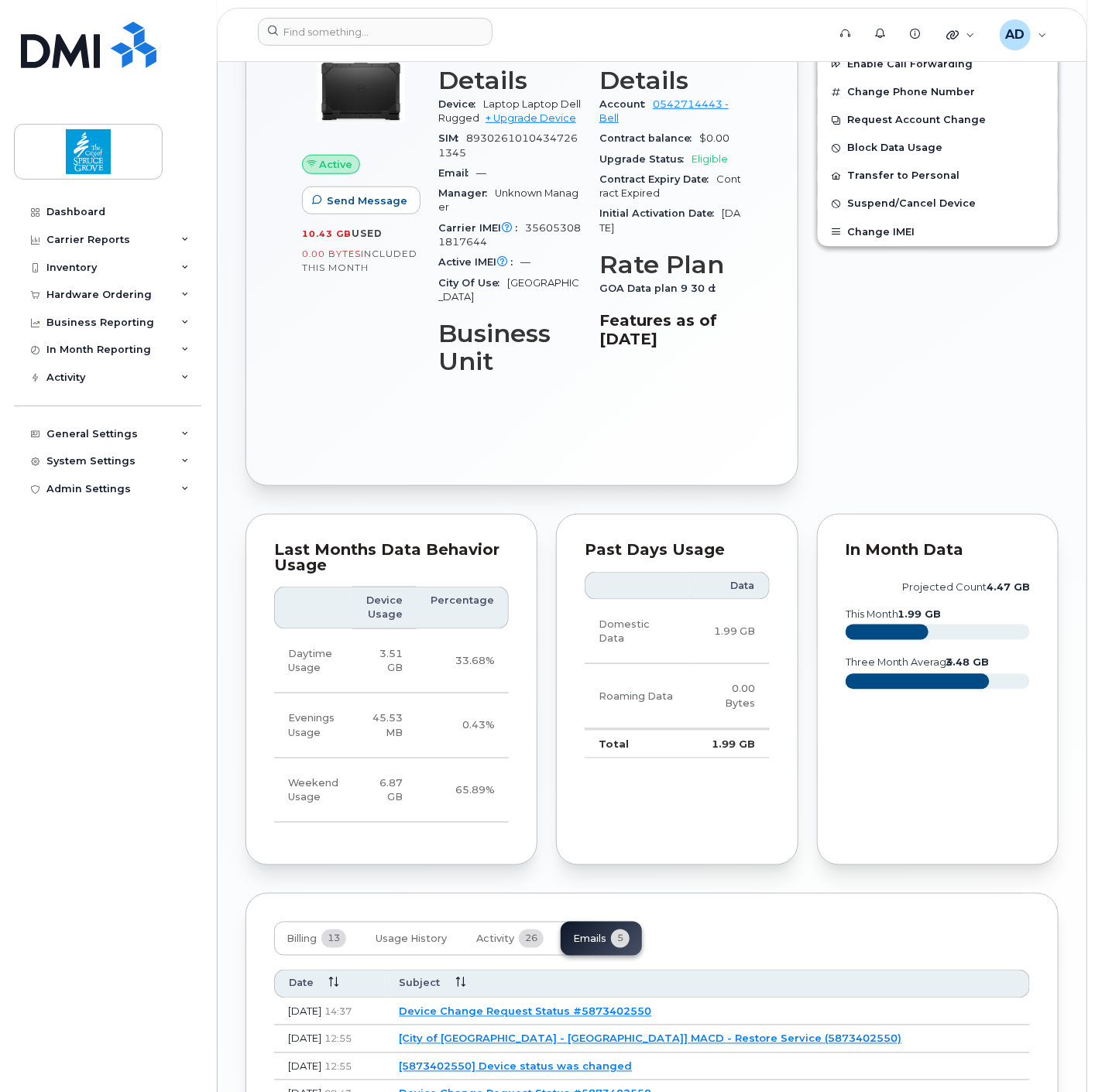
scroll to position [580, 0]
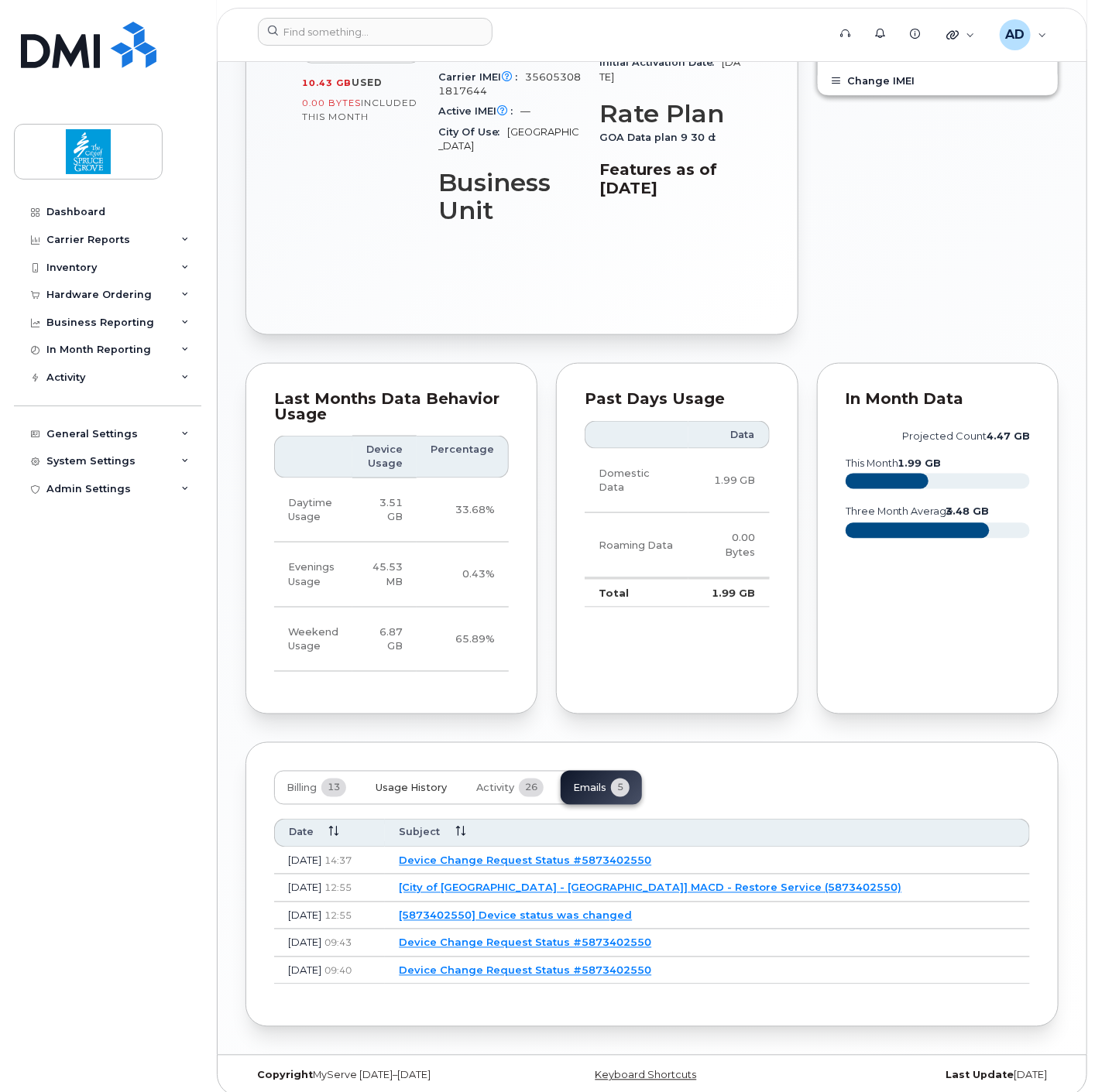
click at [434, 783] on span "Usage History" at bounding box center [411, 788] width 72 height 12
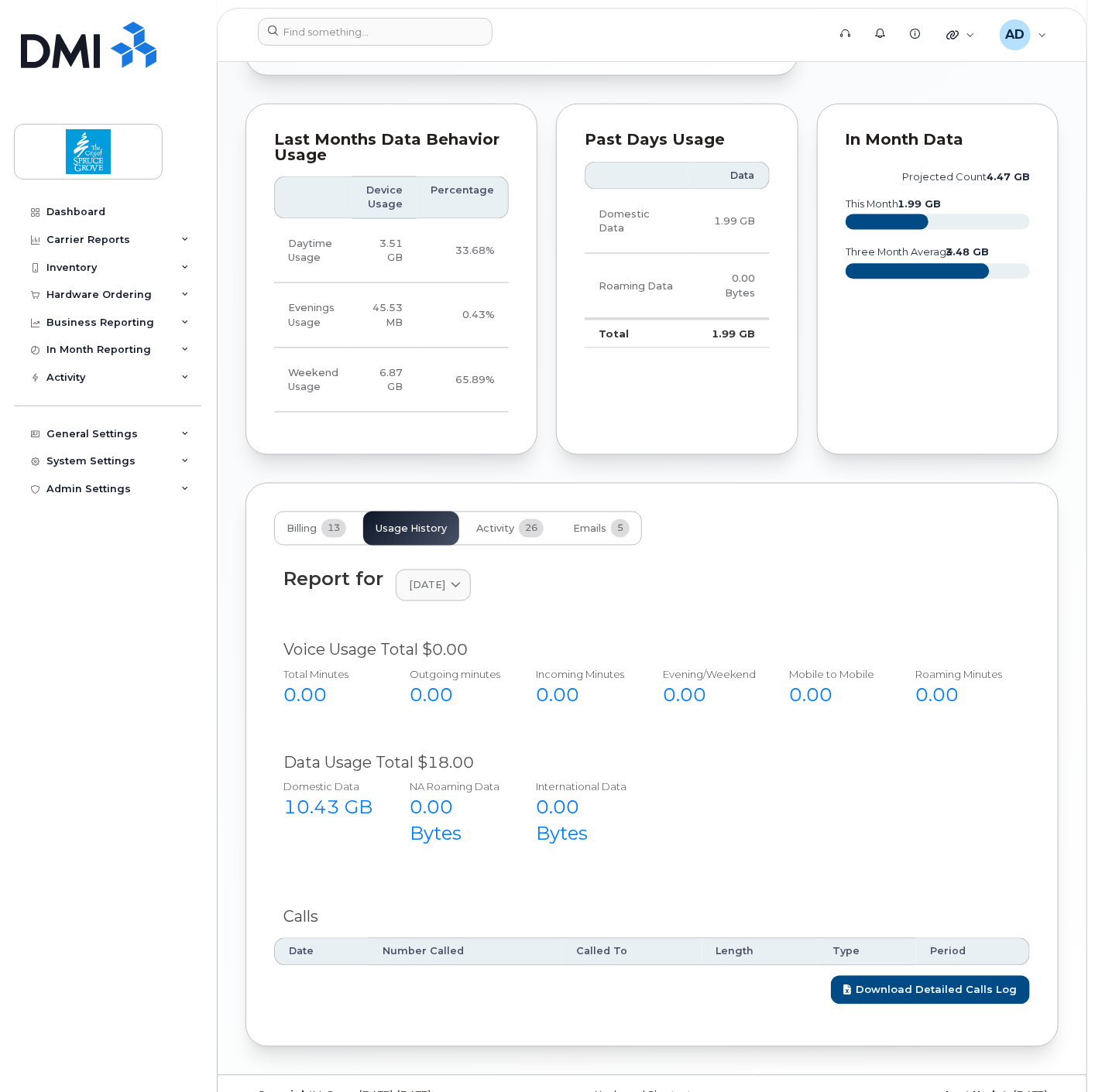
scroll to position [859, 0]
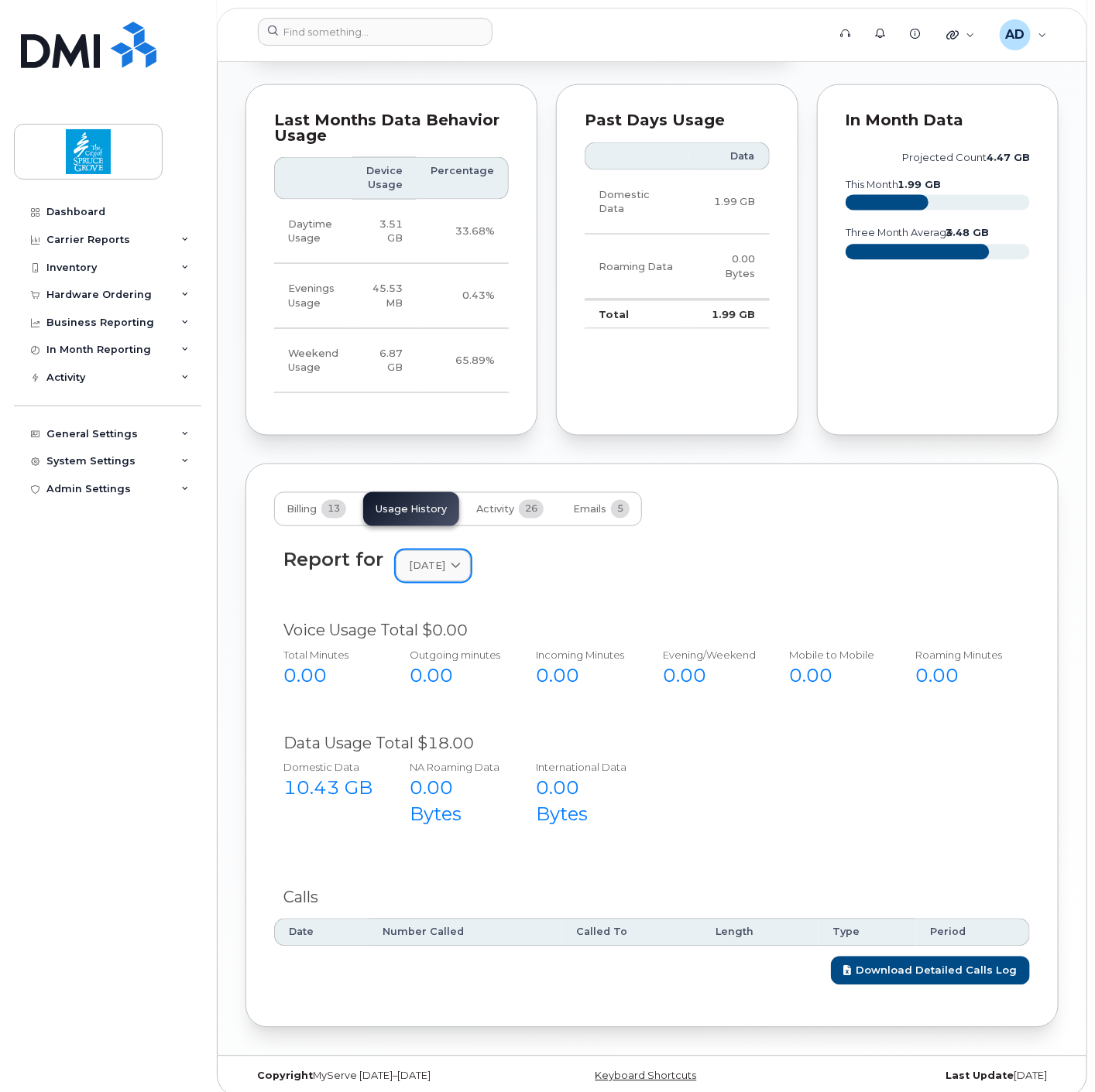
click at [436, 558] on span "September 2025" at bounding box center [427, 565] width 36 height 14
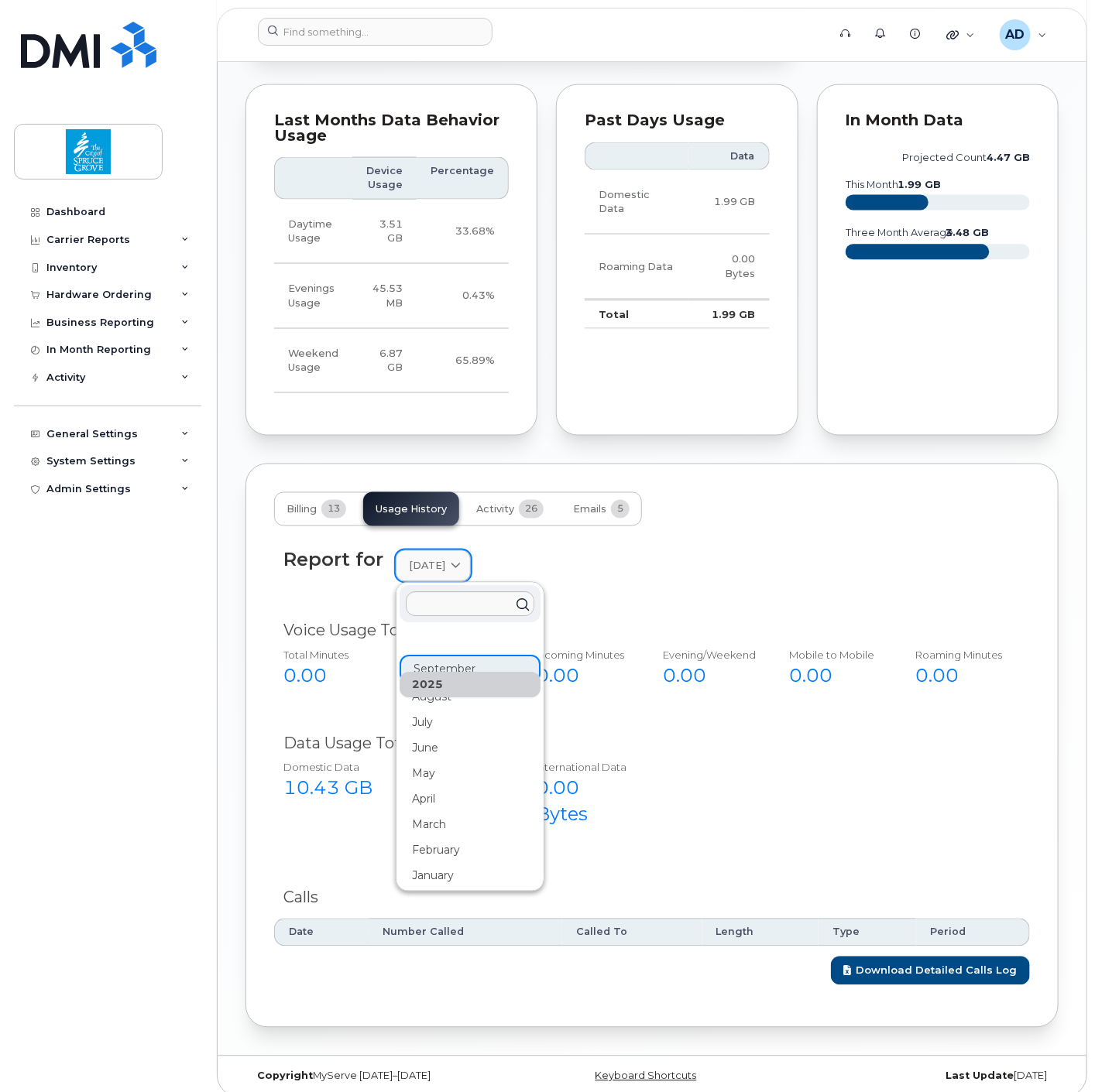
click at [436, 558] on span "September 2025" at bounding box center [427, 565] width 36 height 14
click at [714, 575] on div "Report for September 2025 2025 September August July June May April March Febru…" at bounding box center [651, 576] width 755 height 71
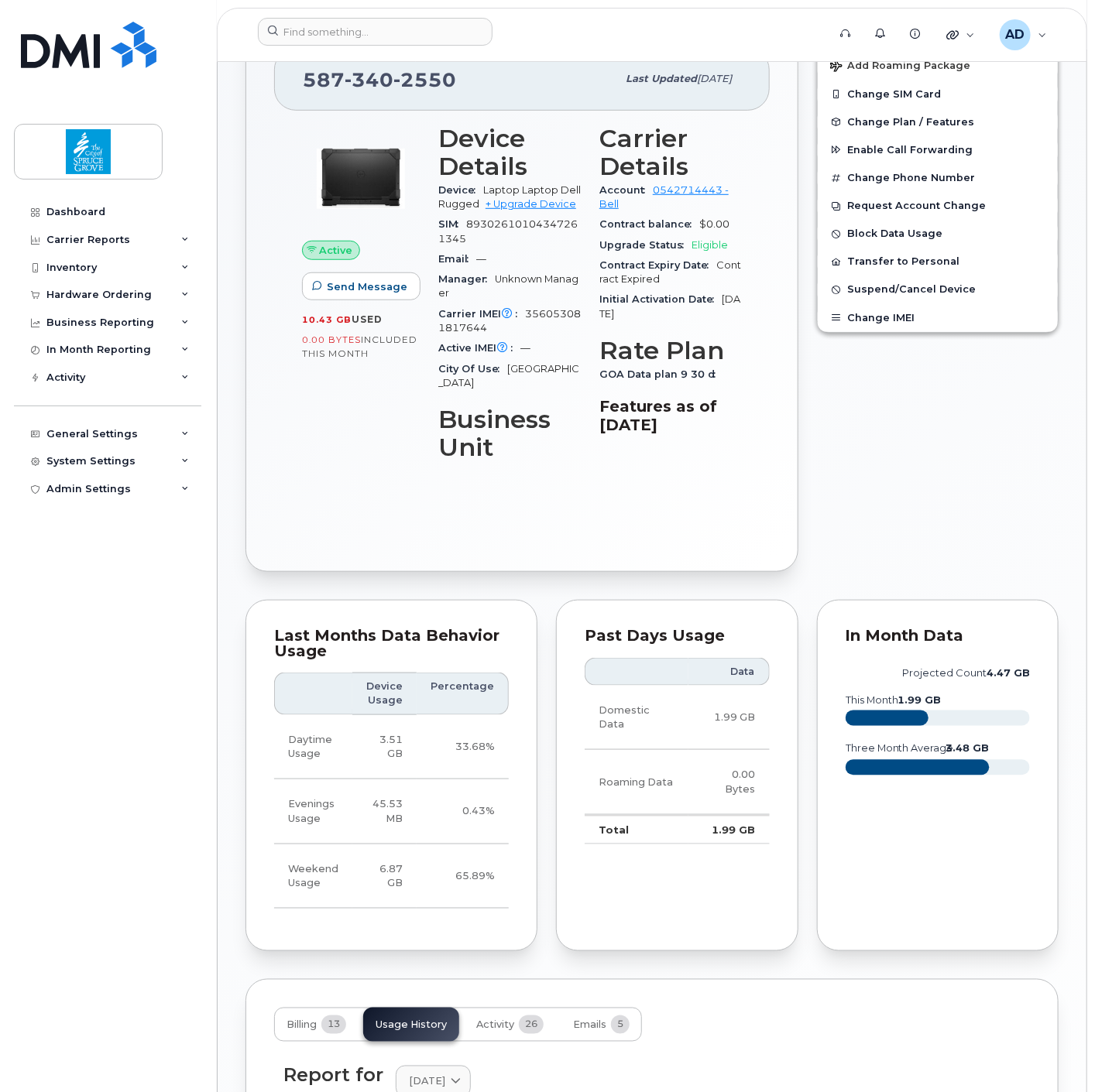
scroll to position [0, 0]
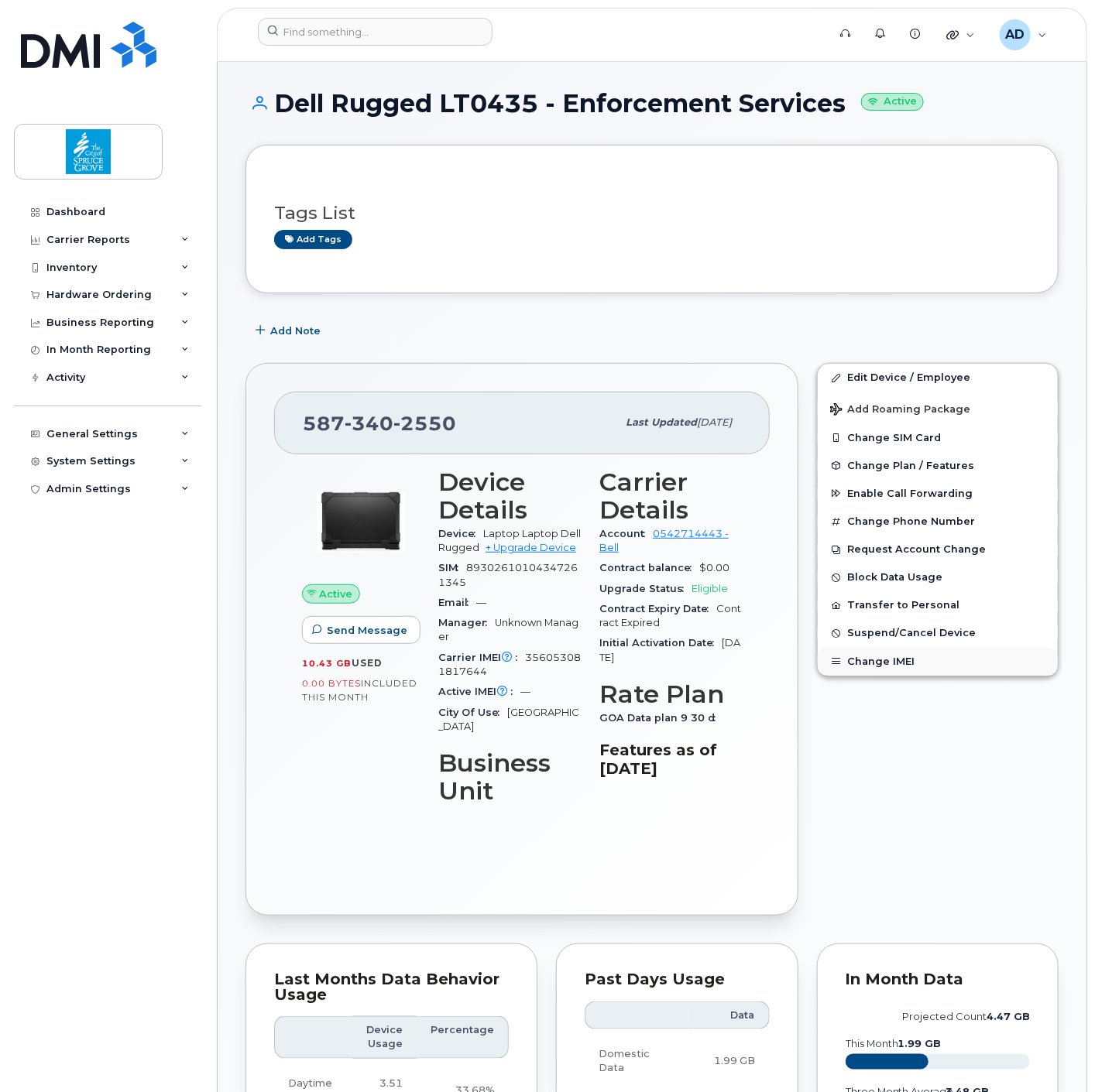
click at [888, 666] on button "Change IMEI" at bounding box center [937, 662] width 240 height 28
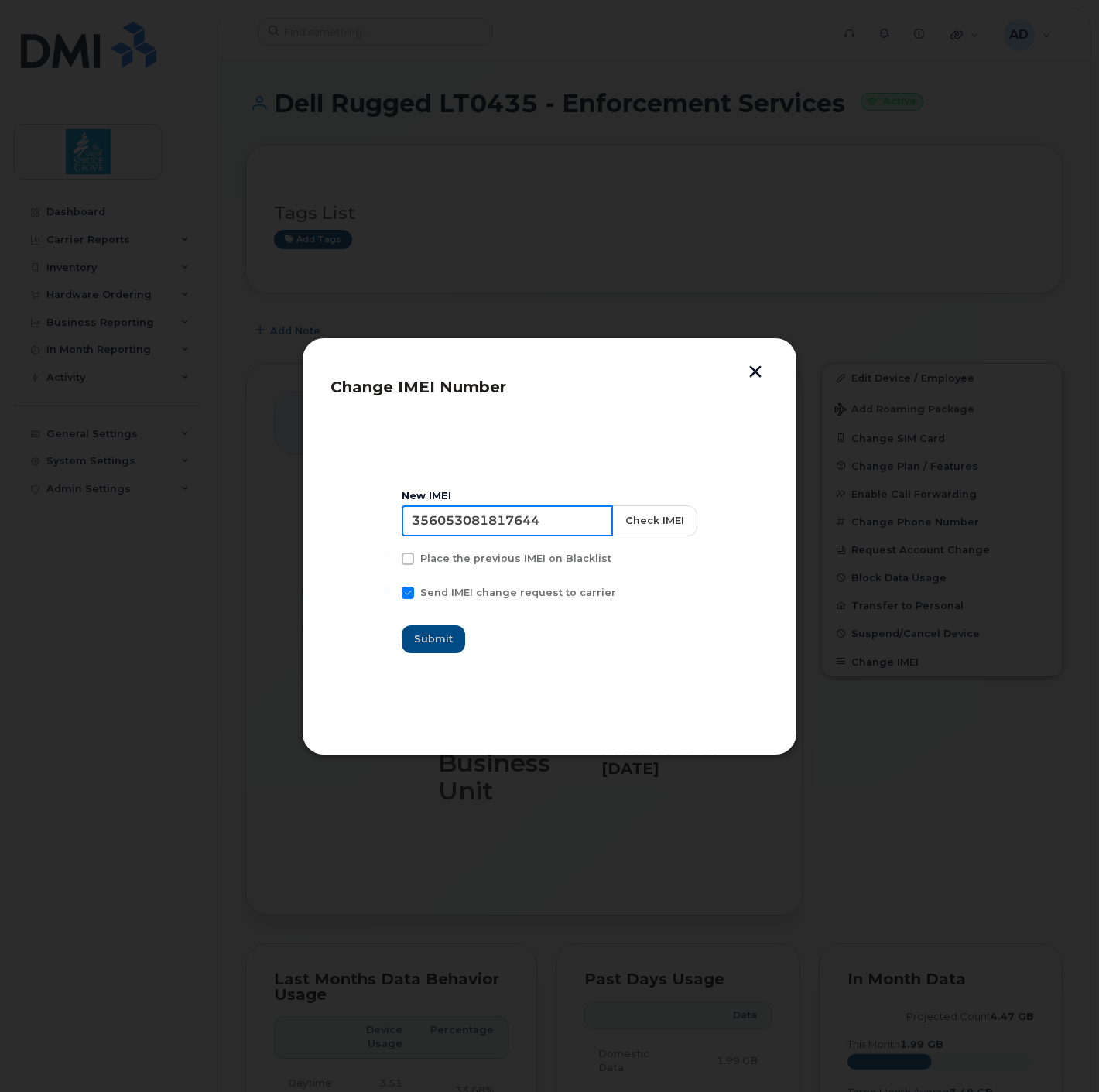
click at [560, 522] on input "356053081817644" at bounding box center [507, 520] width 211 height 31
type input "356566811803303"
click at [644, 529] on button "Check IMEI" at bounding box center [654, 520] width 85 height 31
drag, startPoint x: 442, startPoint y: 636, endPoint x: 452, endPoint y: 630, distance: 11.7
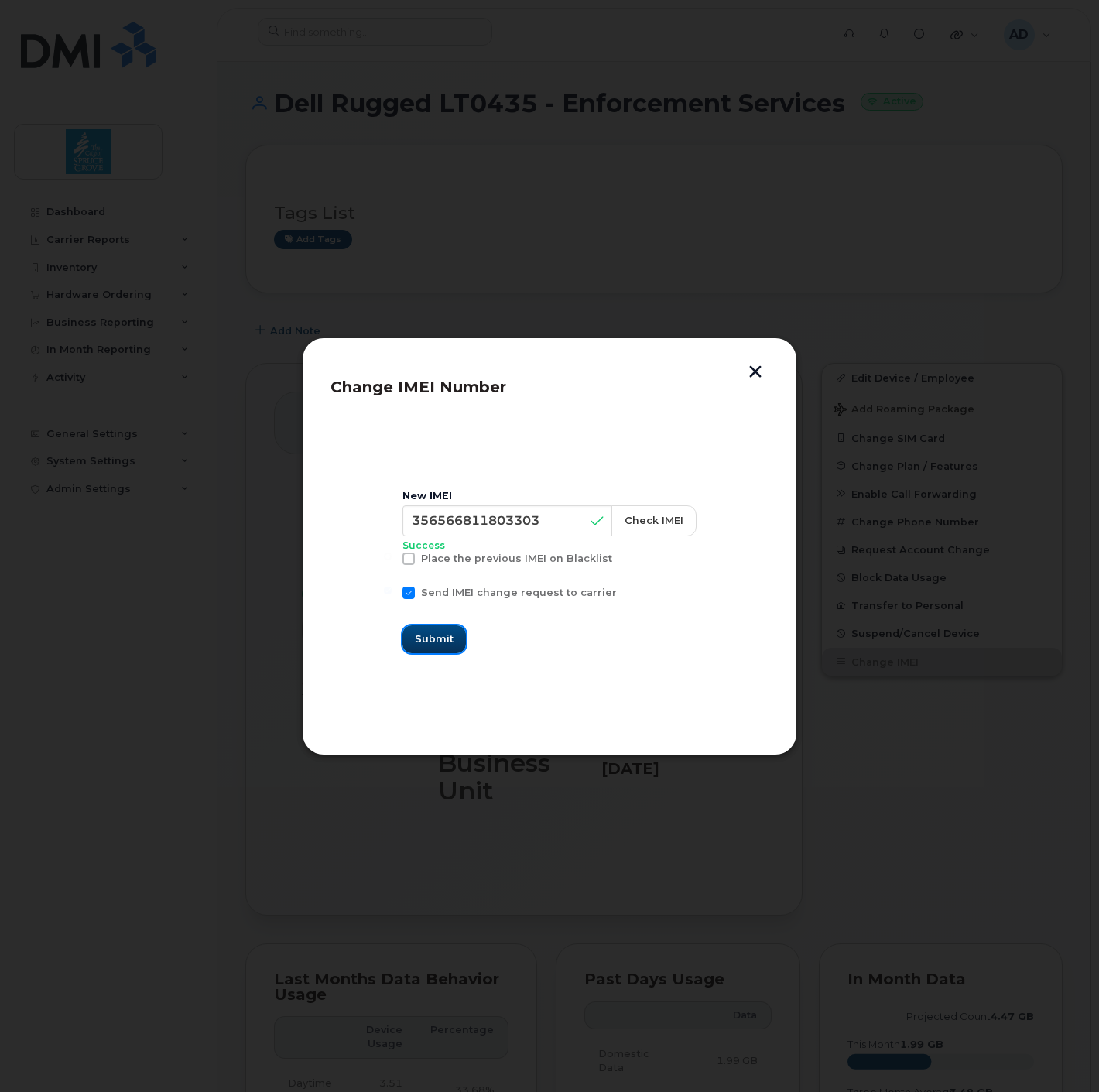
click at [442, 635] on span "Submit" at bounding box center [434, 639] width 39 height 14
